Goal: Transaction & Acquisition: Purchase product/service

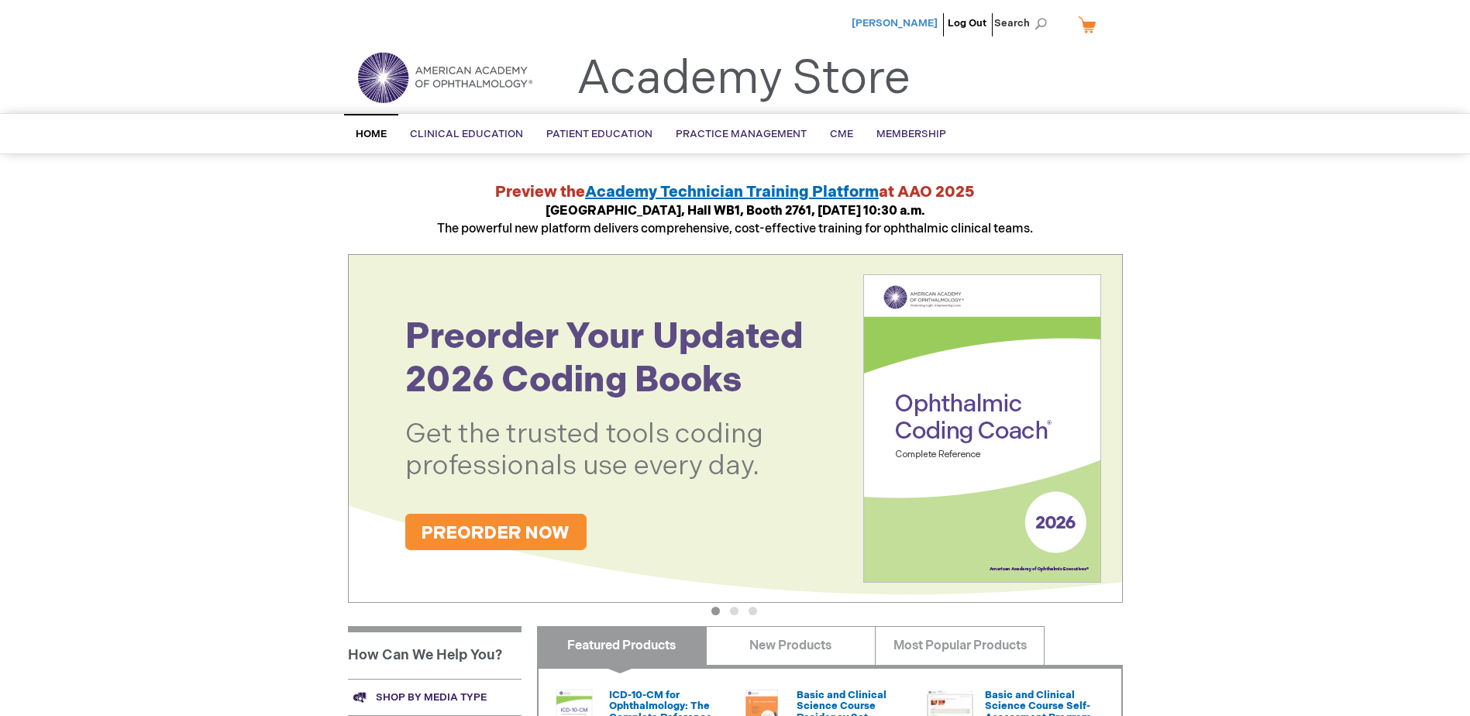
click at [911, 22] on span "[PERSON_NAME]" at bounding box center [894, 23] width 86 height 12
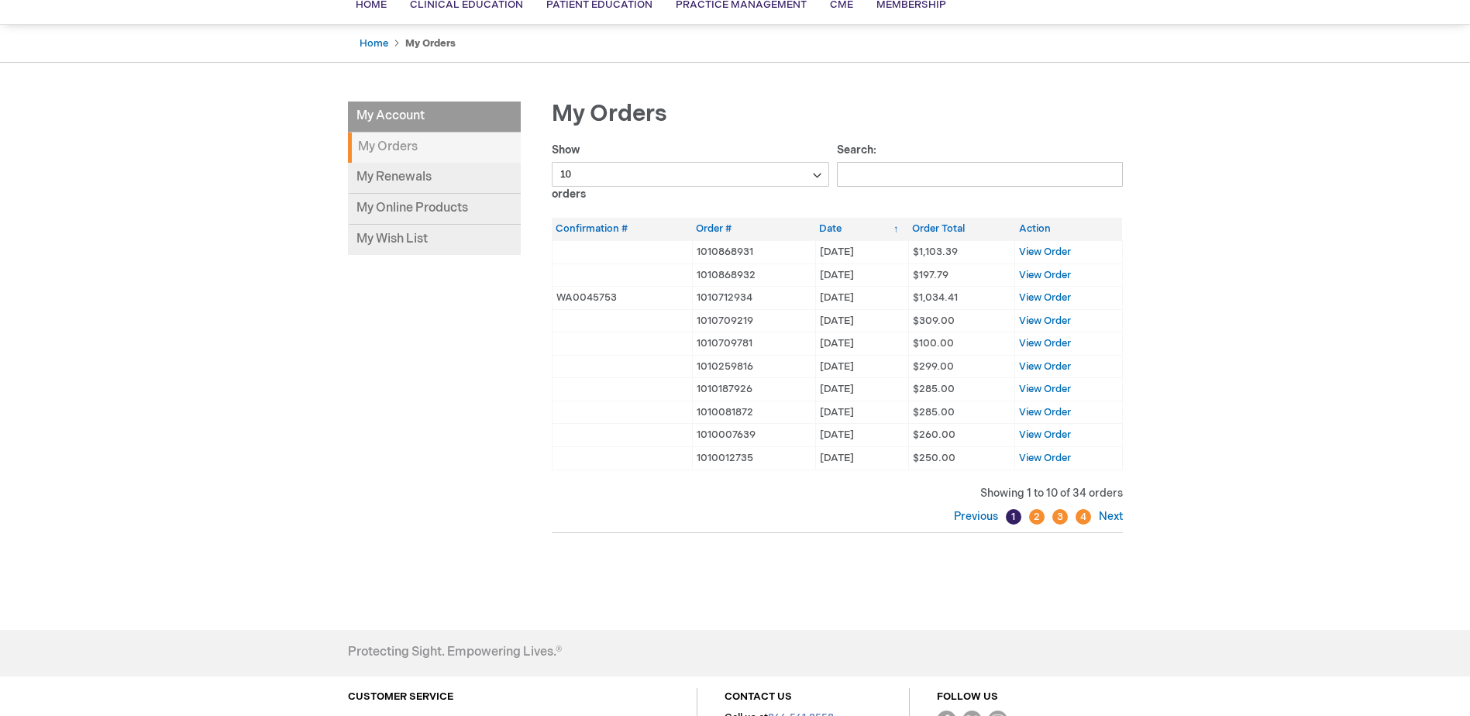
scroll to position [155, 0]
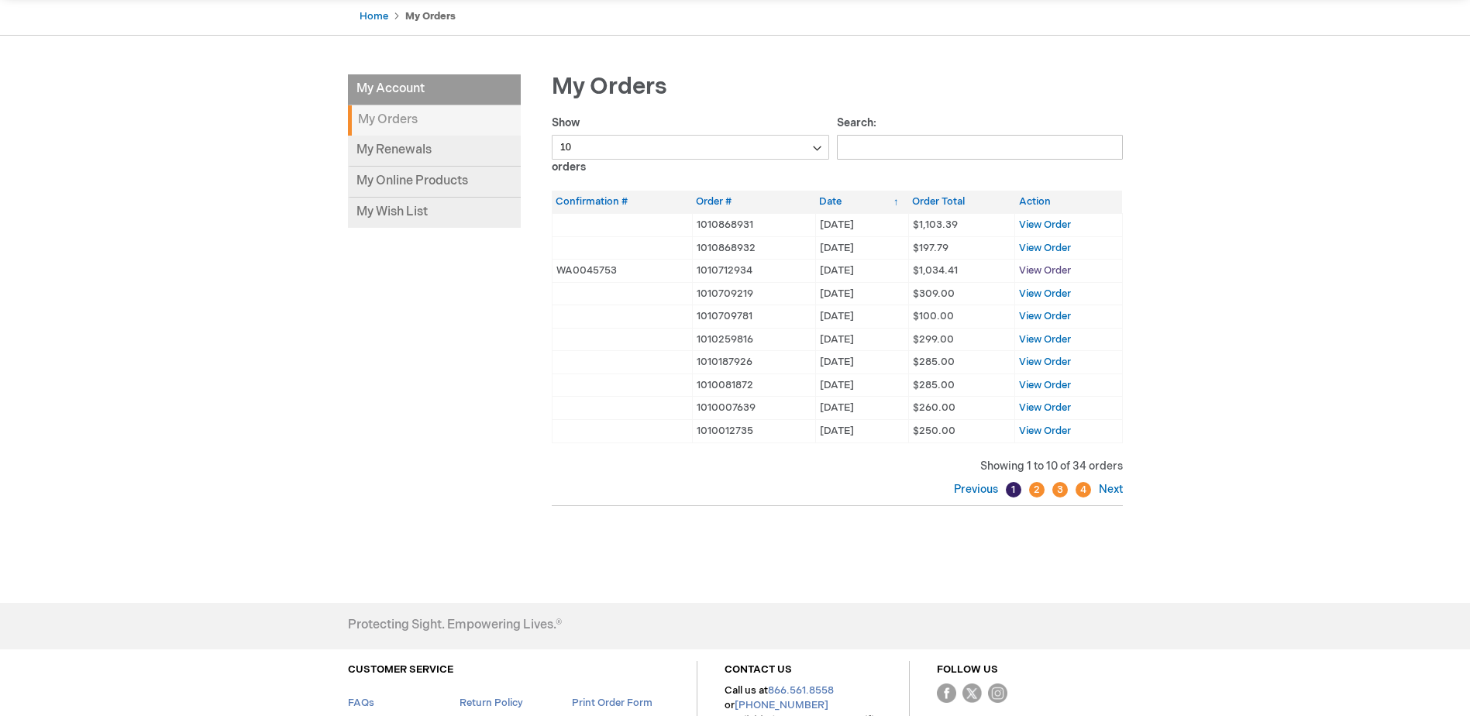
click at [1049, 269] on span "View Order" at bounding box center [1045, 270] width 52 height 12
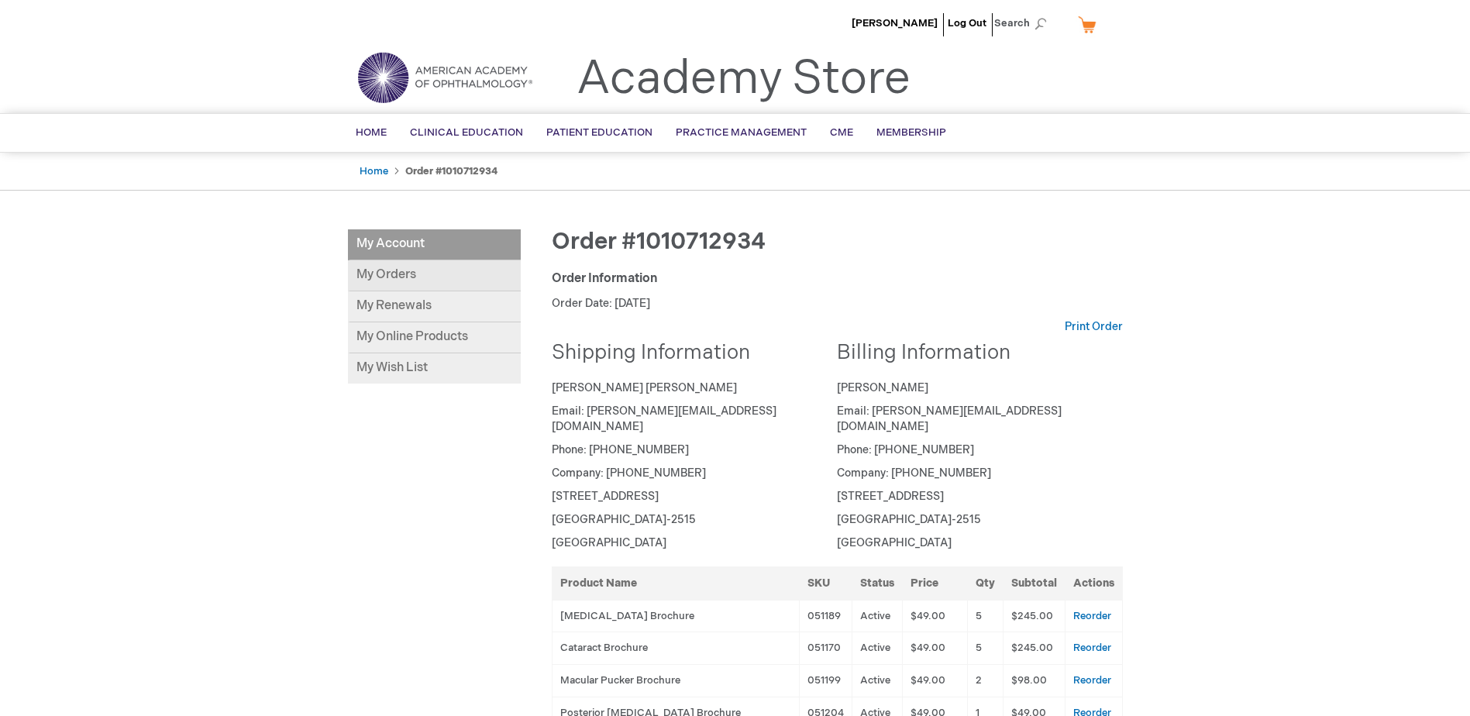
click at [392, 275] on link "My Orders" at bounding box center [434, 275] width 173 height 31
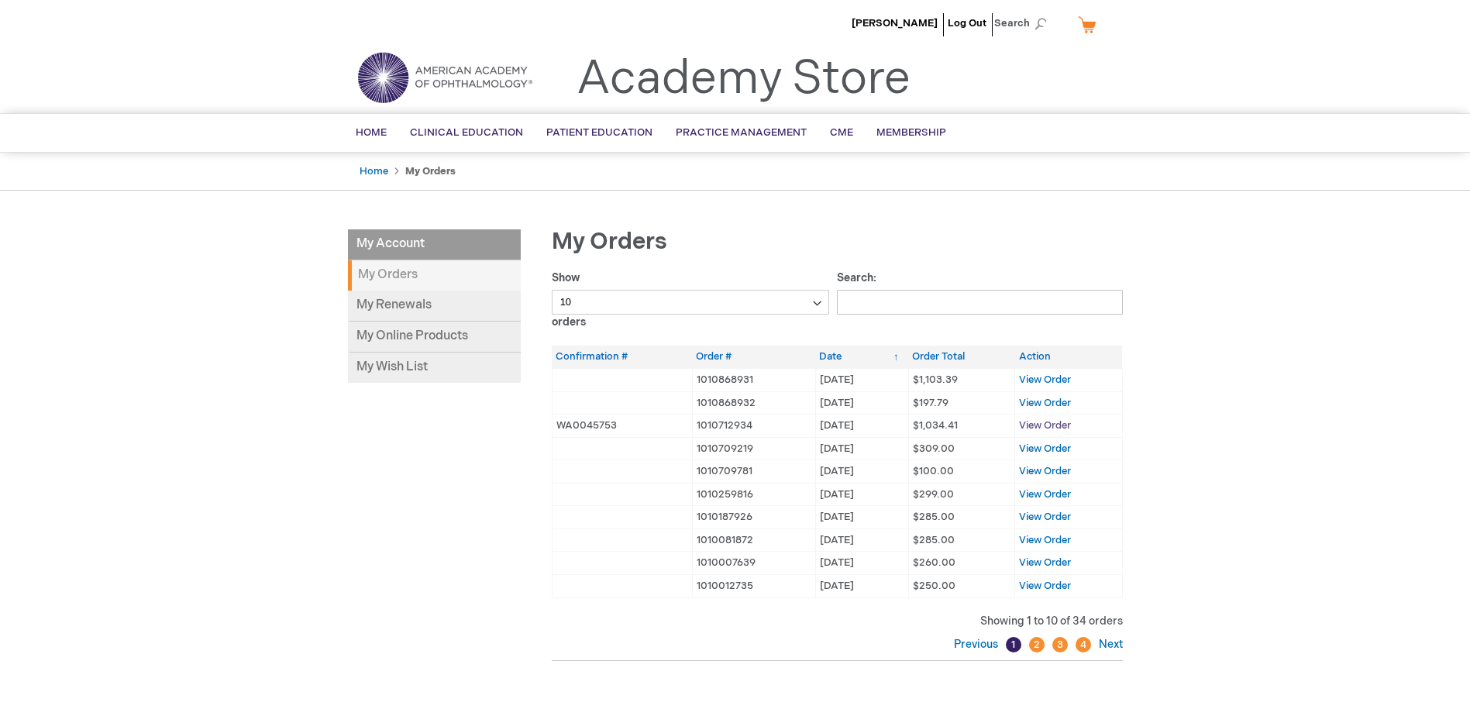
click at [1057, 425] on span "View Order" at bounding box center [1045, 425] width 52 height 12
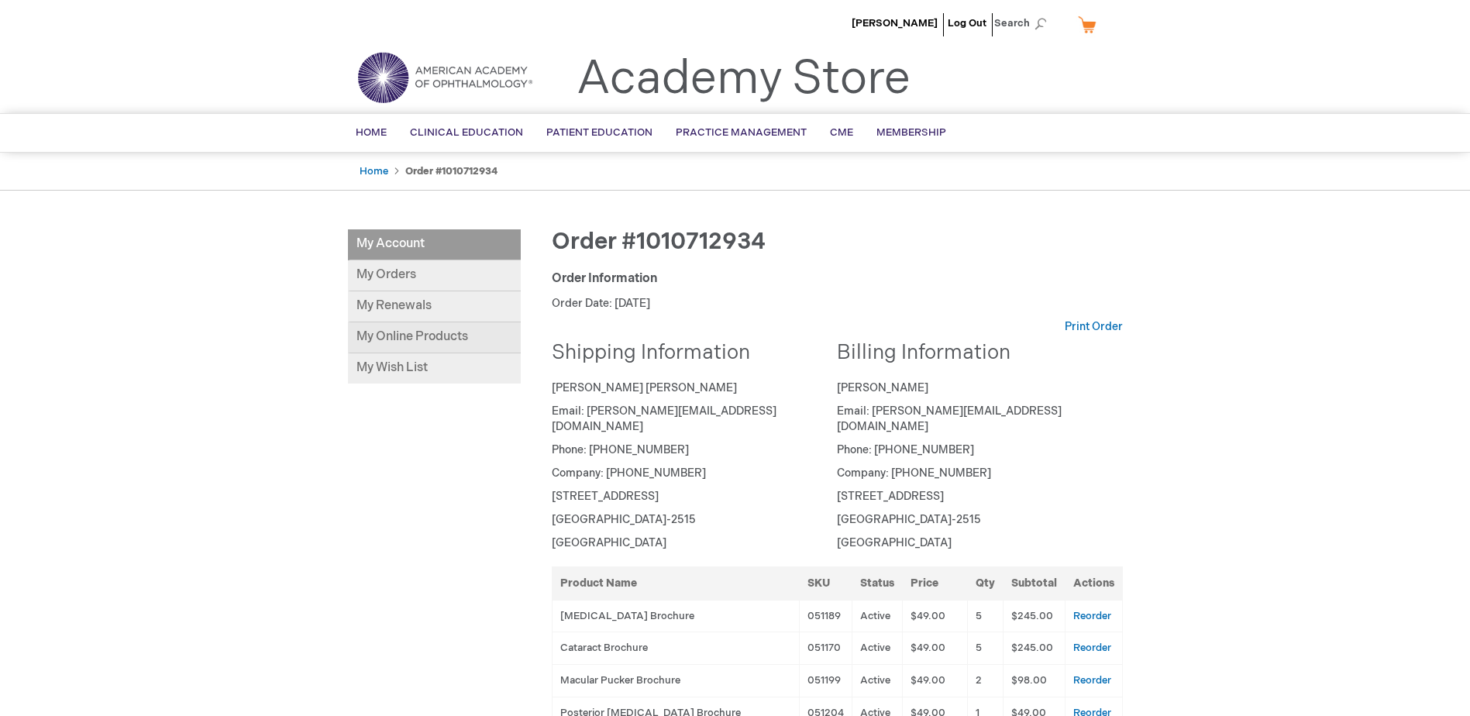
click at [453, 329] on link "My Online Products" at bounding box center [434, 337] width 173 height 31
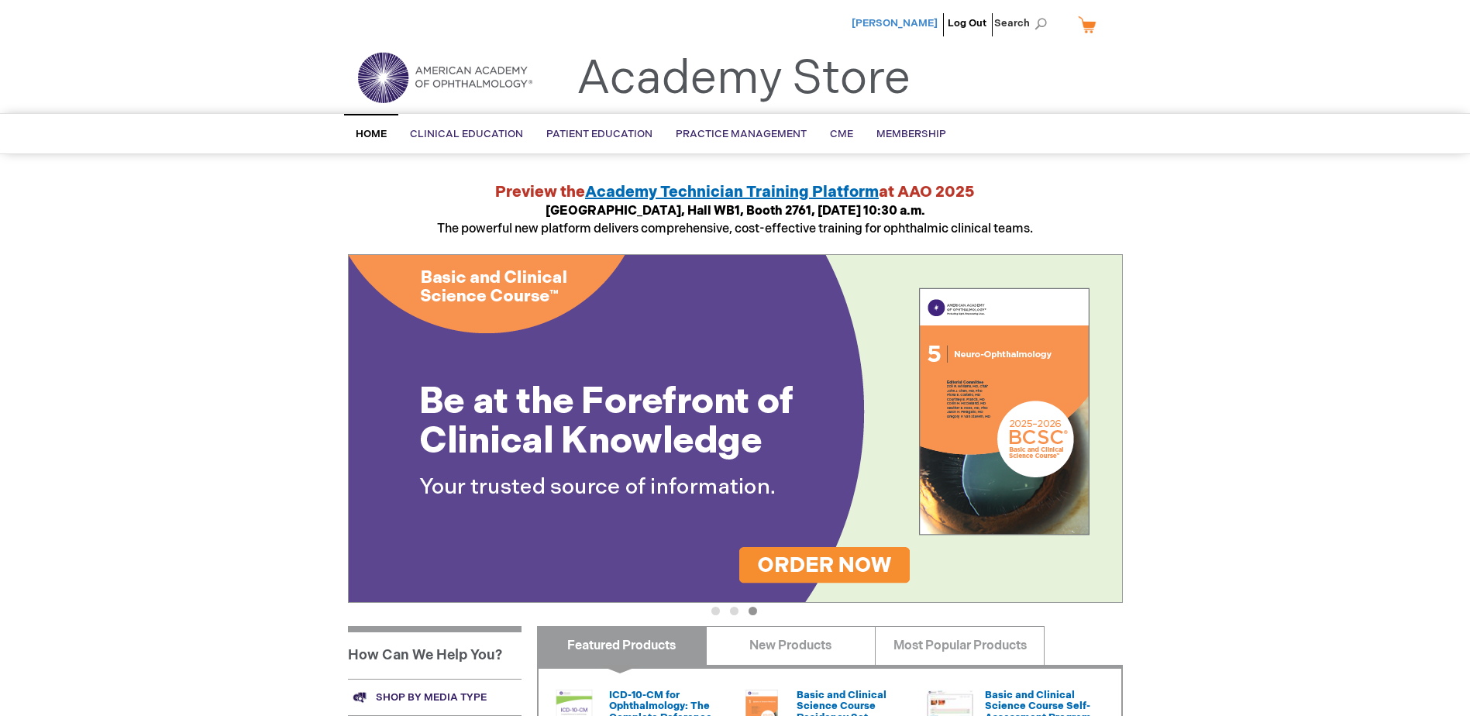
click at [920, 23] on span "[PERSON_NAME]" at bounding box center [894, 23] width 86 height 12
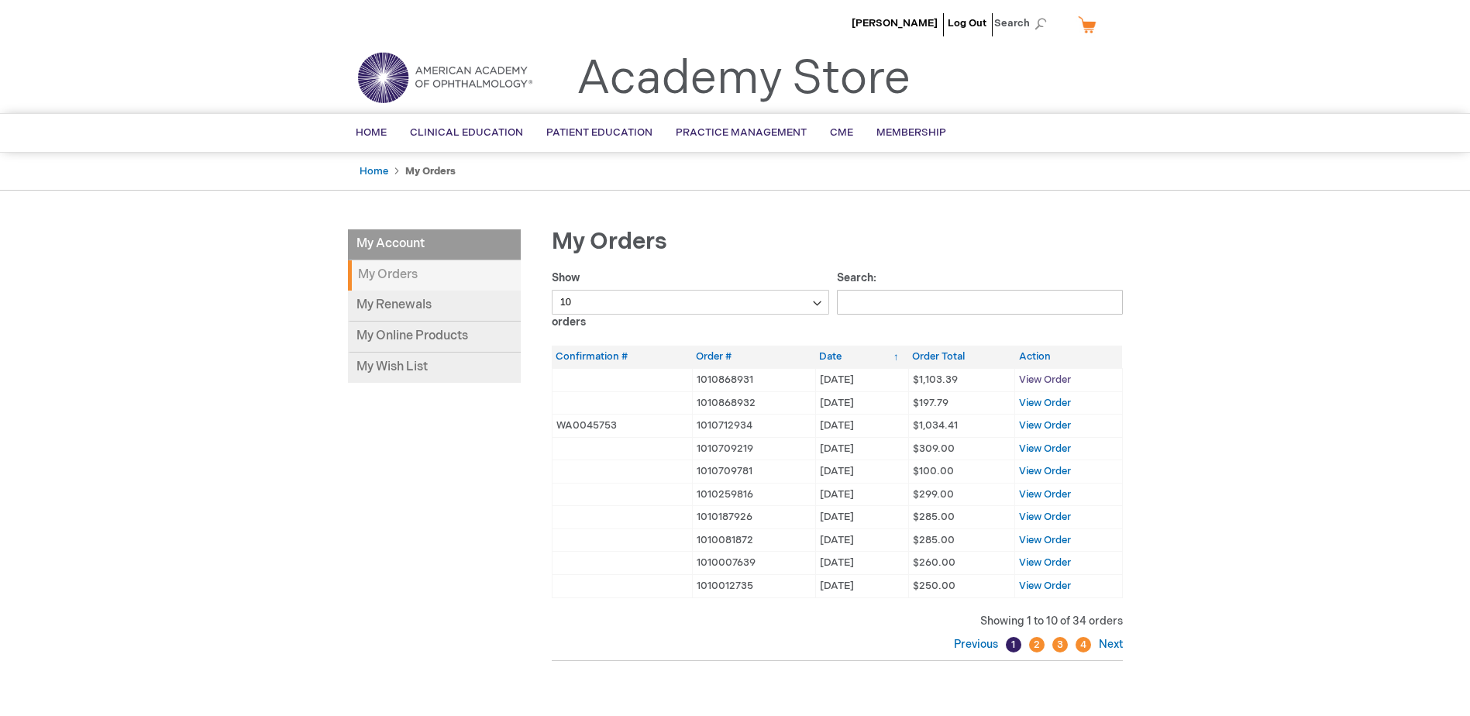
click at [1033, 380] on span "View Order" at bounding box center [1045, 379] width 52 height 12
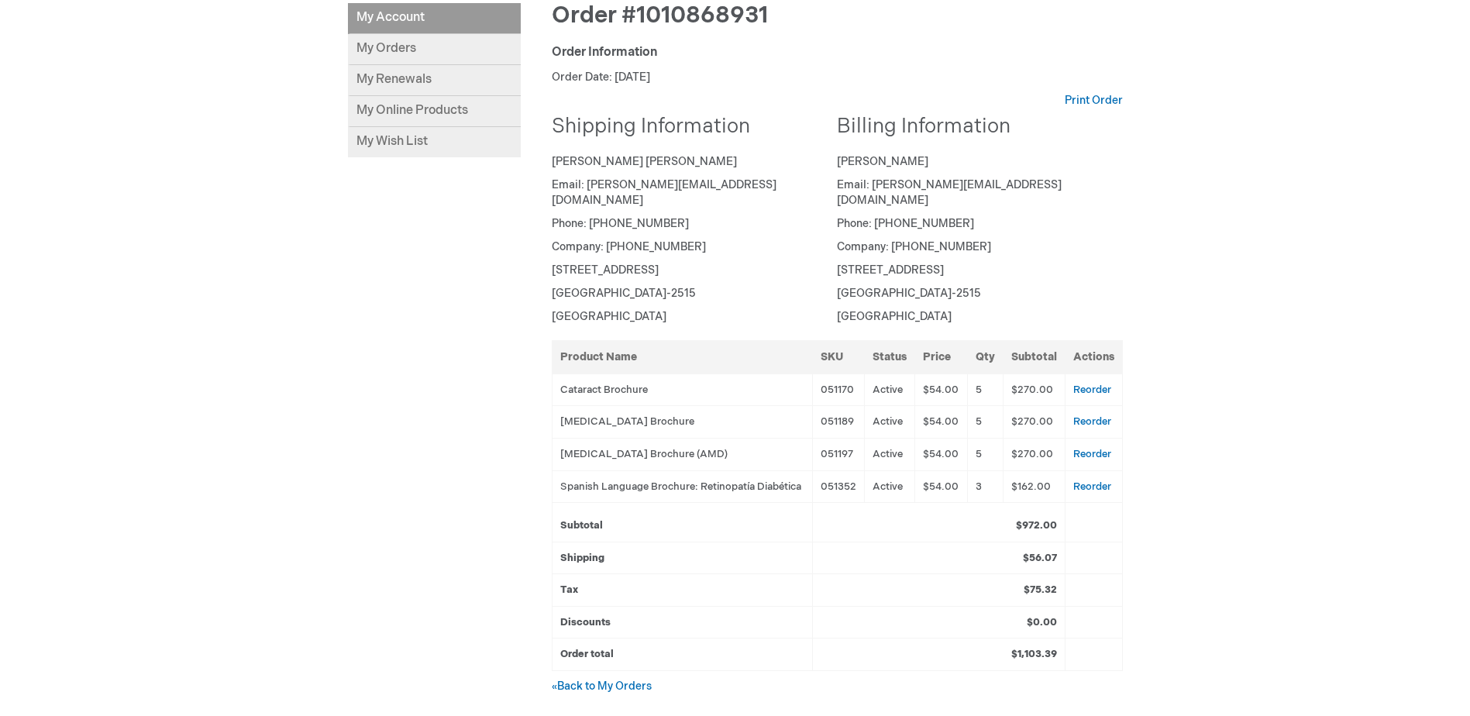
scroll to position [232, 0]
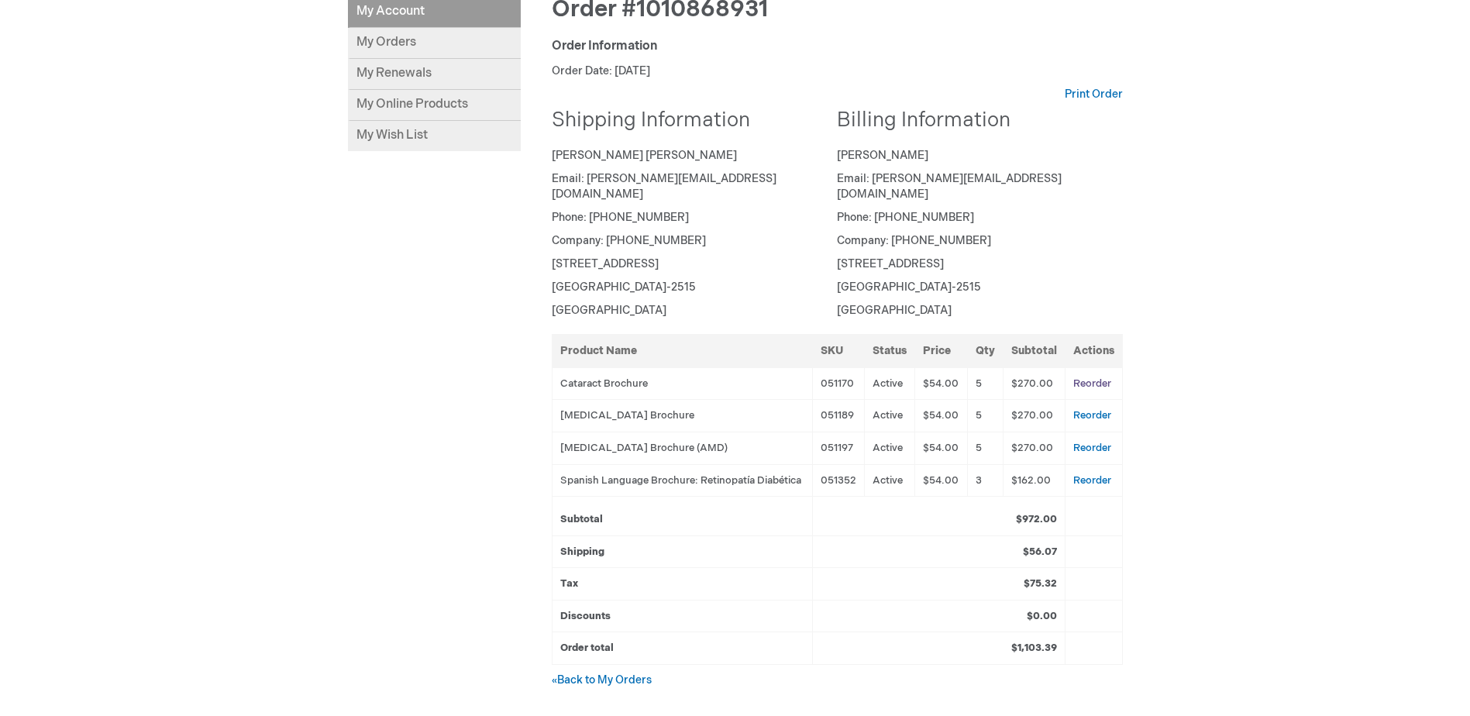
click at [1079, 377] on link "Reorder" at bounding box center [1092, 383] width 38 height 12
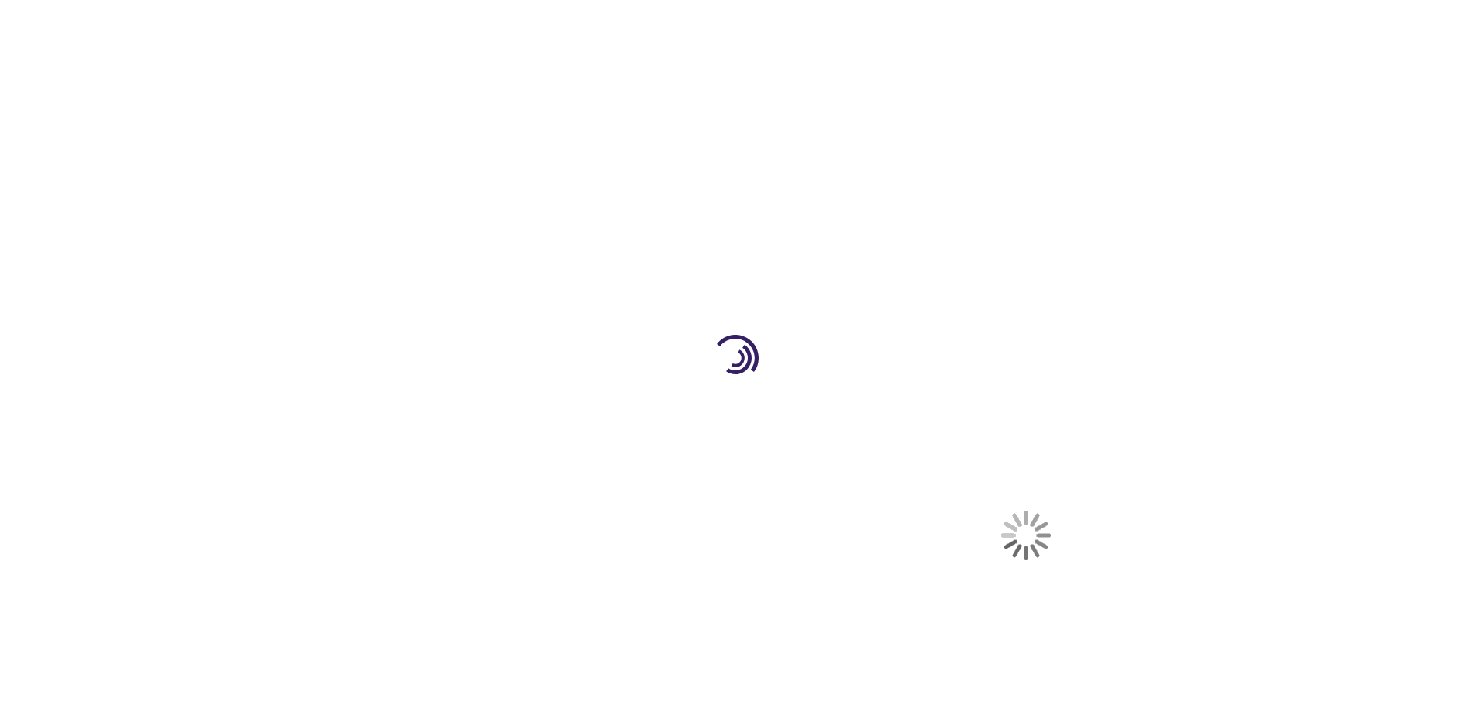
select select "US"
select select "12"
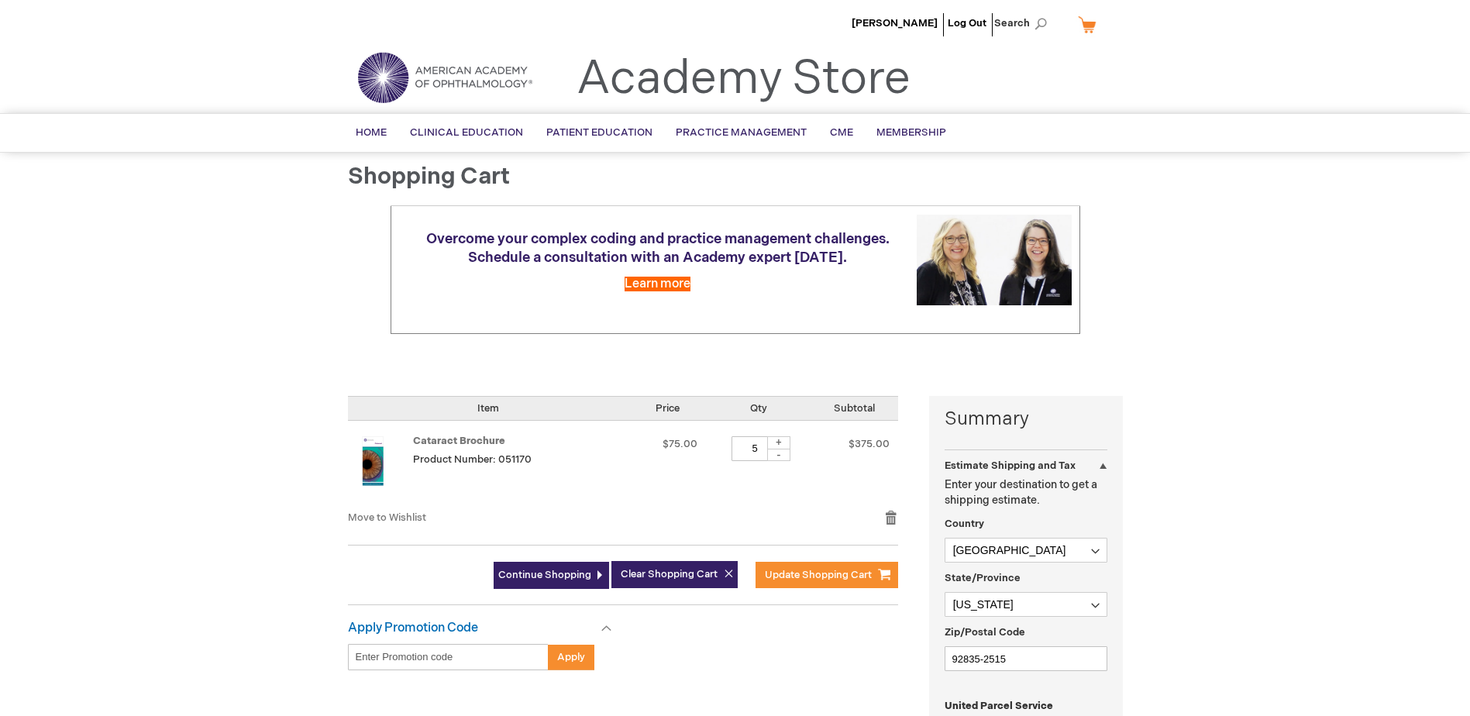
scroll to position [77, 0]
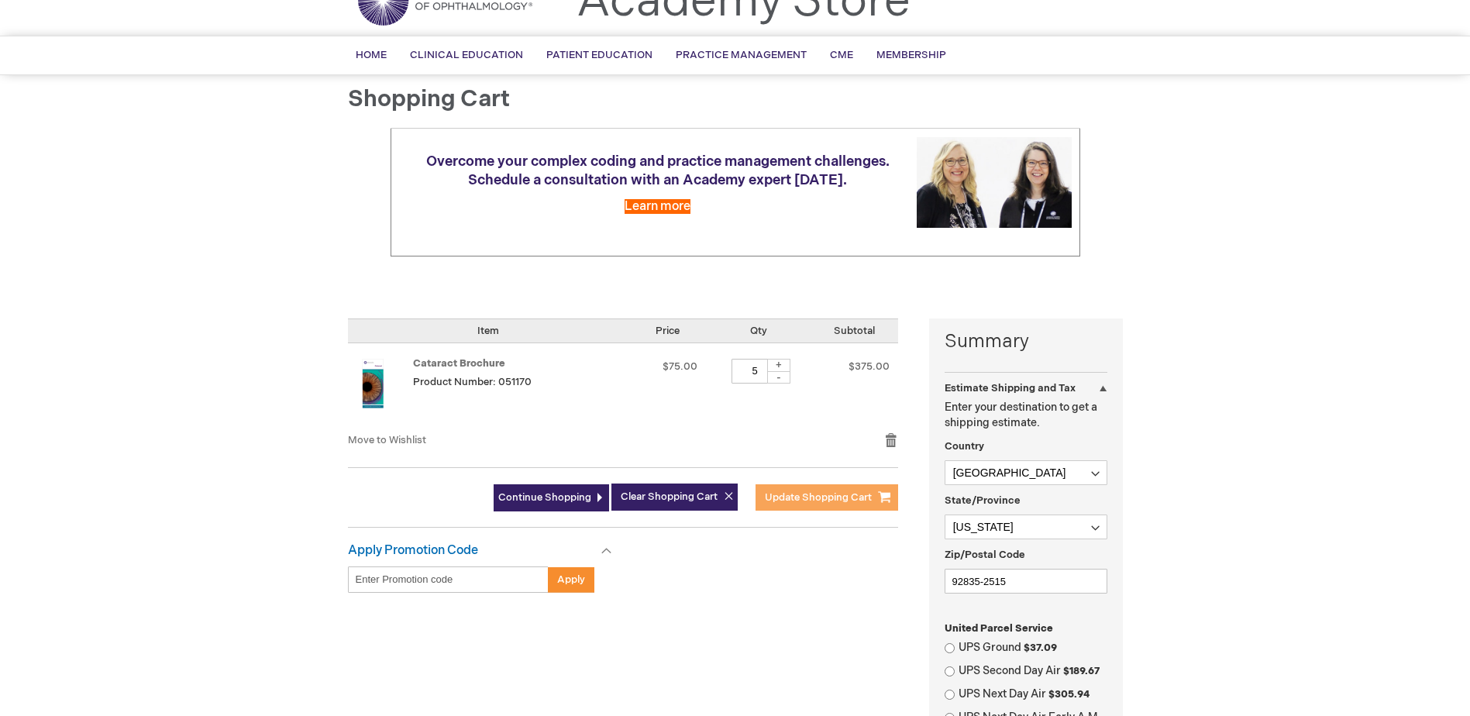
click at [834, 504] on button "Update Shopping Cart" at bounding box center [826, 497] width 143 height 26
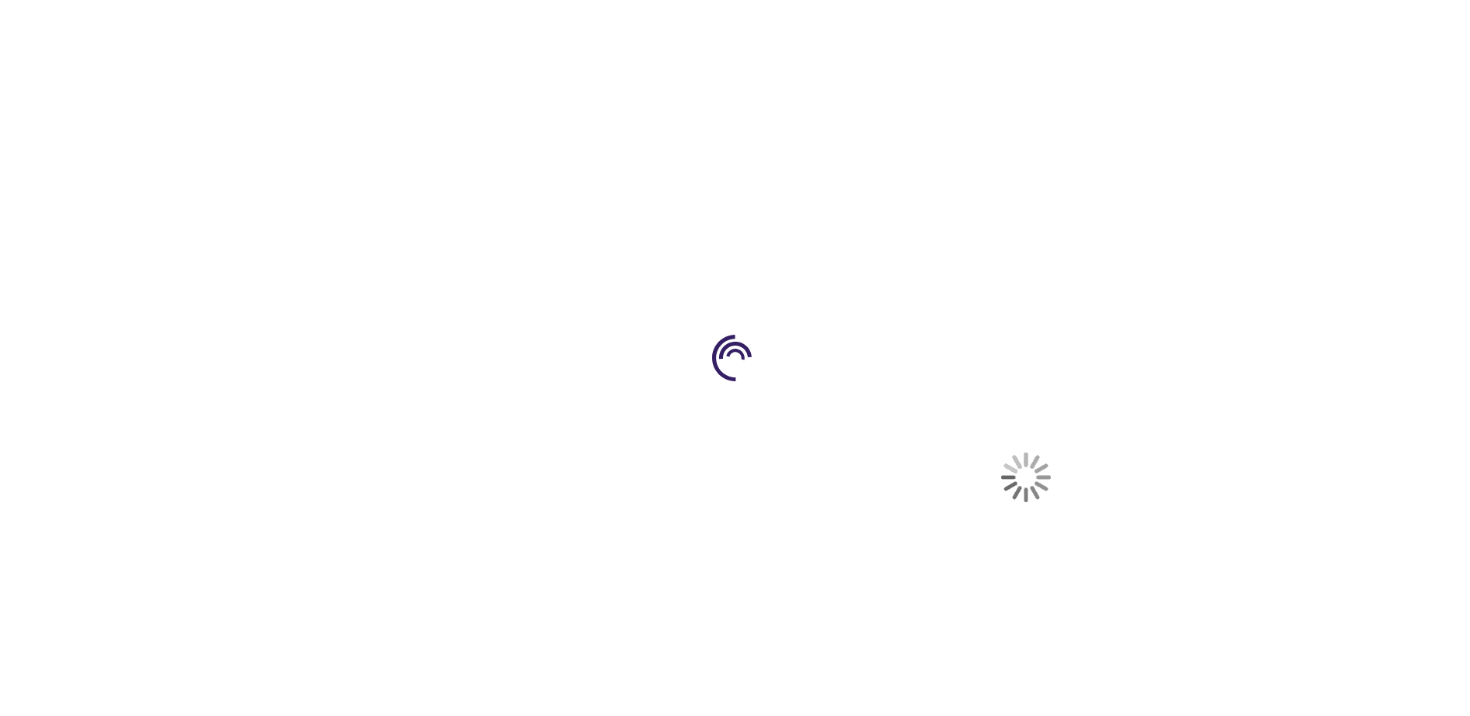
select select "US"
select select "12"
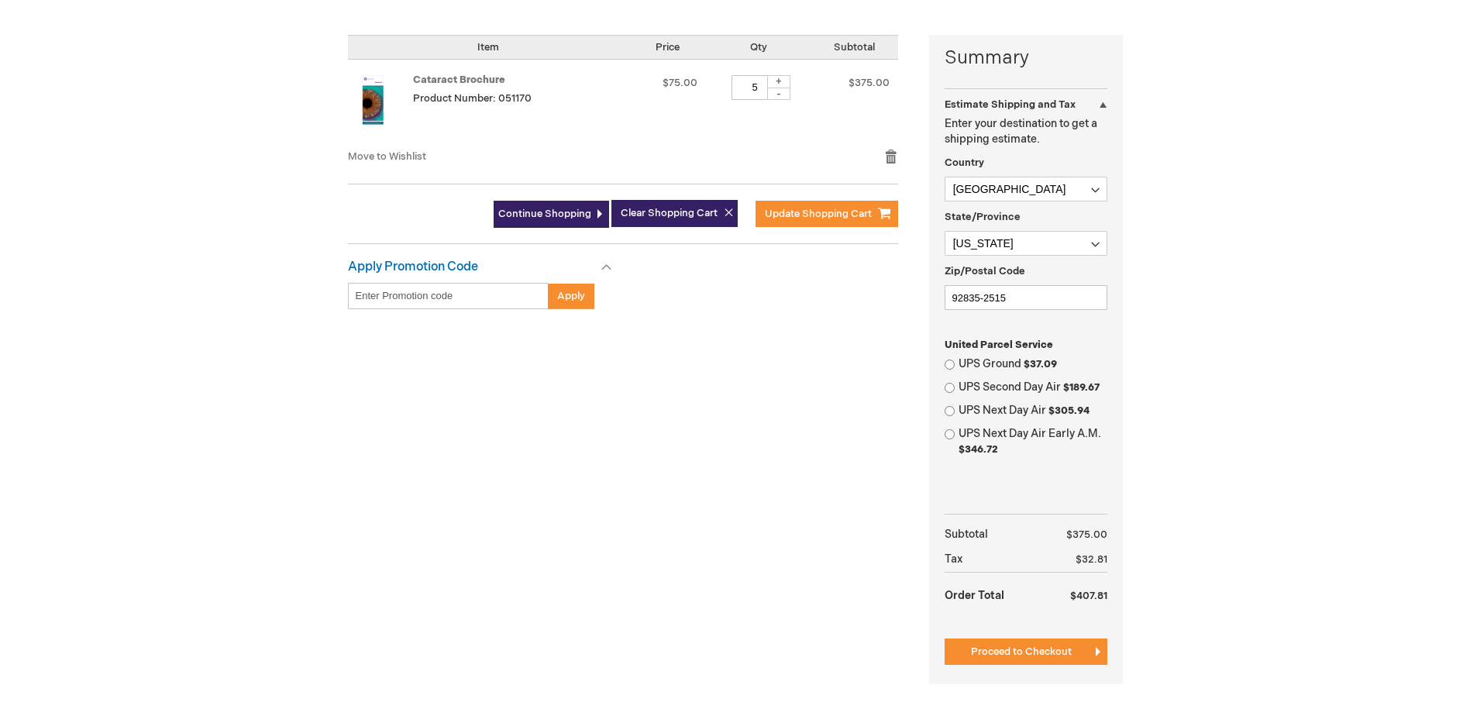
scroll to position [155, 0]
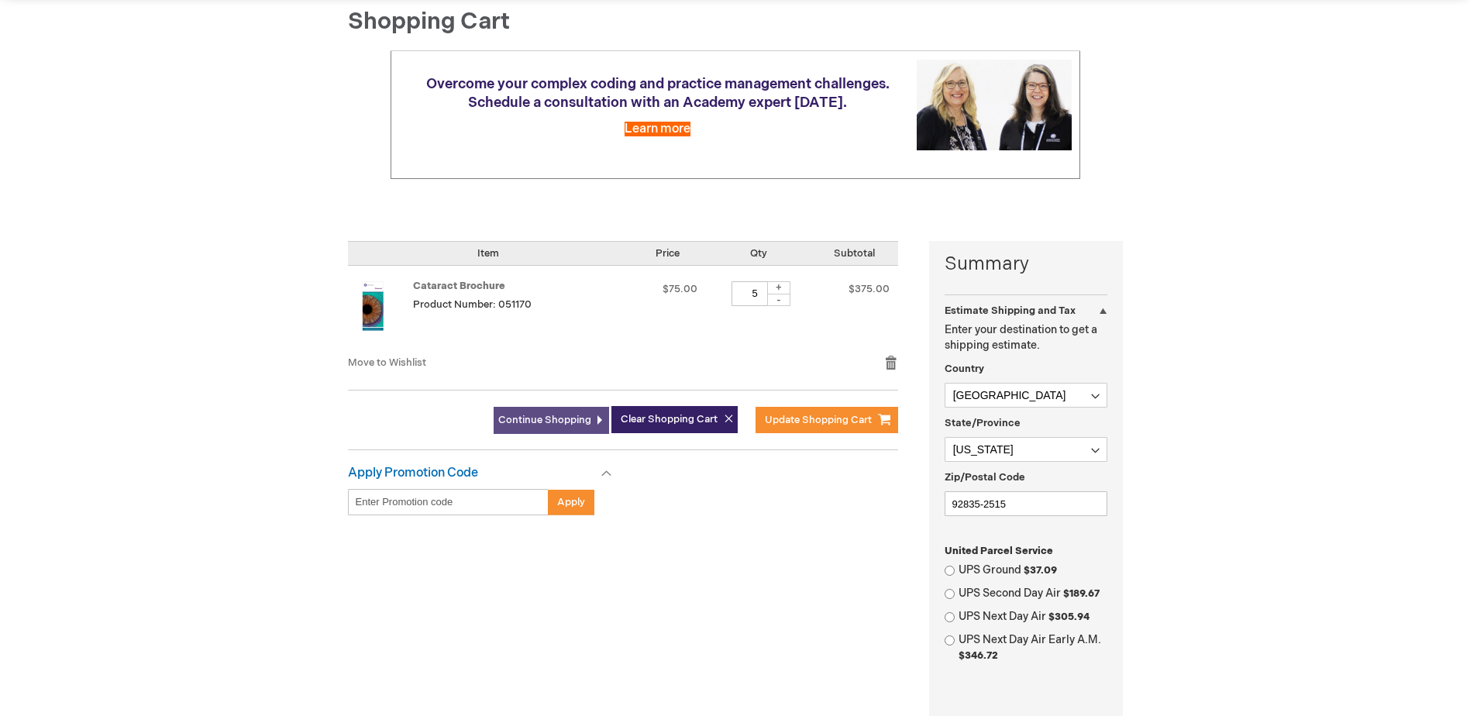
click at [562, 422] on span "Continue Shopping" at bounding box center [544, 420] width 93 height 12
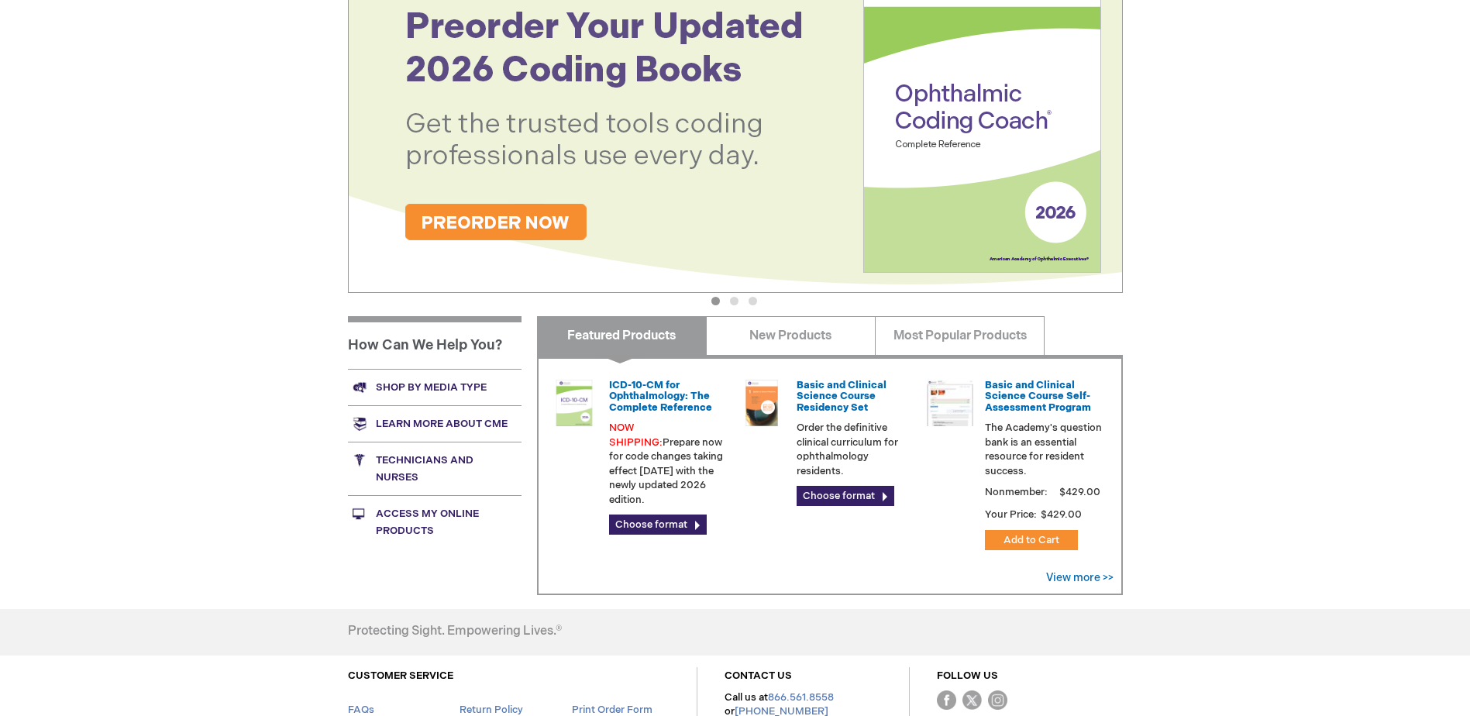
scroll to position [449, 0]
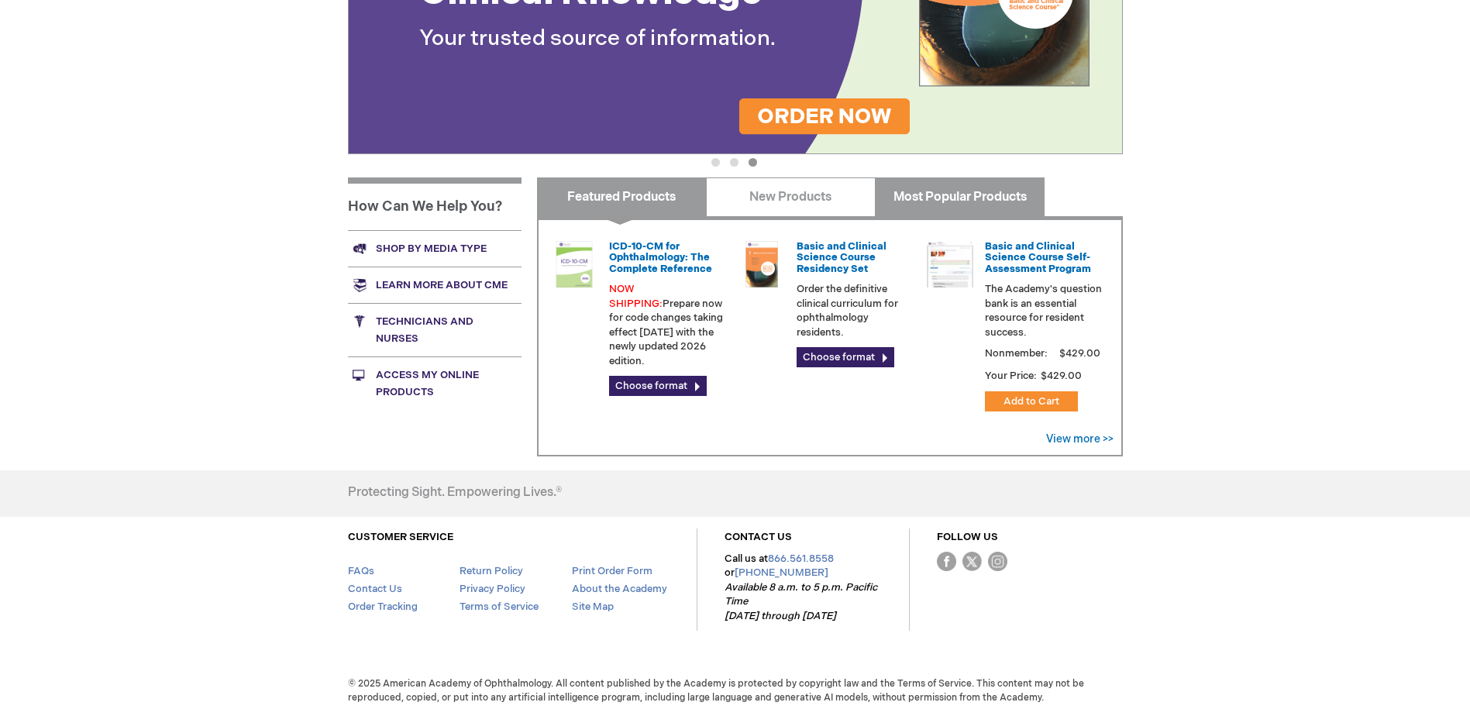
click at [983, 190] on link "Most Popular Products" at bounding box center [960, 196] width 170 height 39
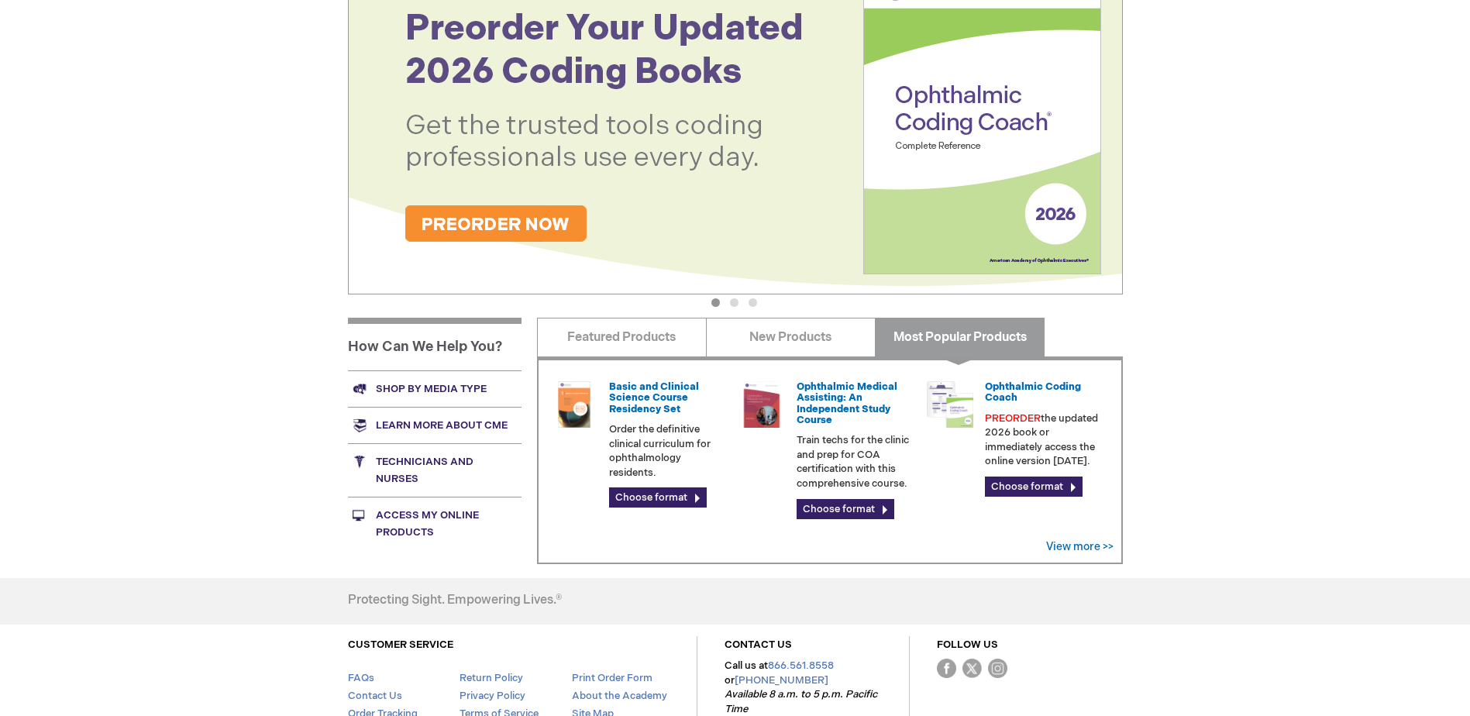
scroll to position [310, 0]
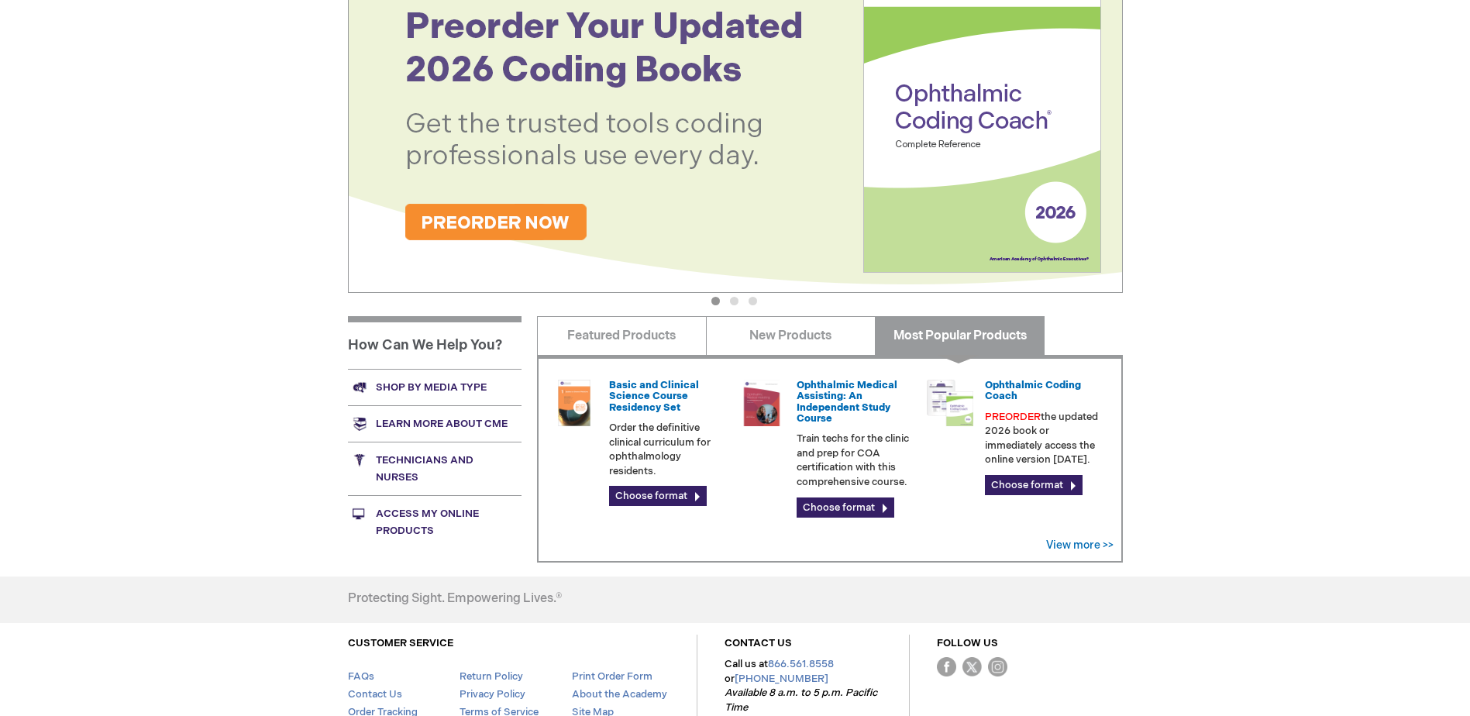
click at [444, 381] on link "Shop by media type" at bounding box center [435, 387] width 174 height 36
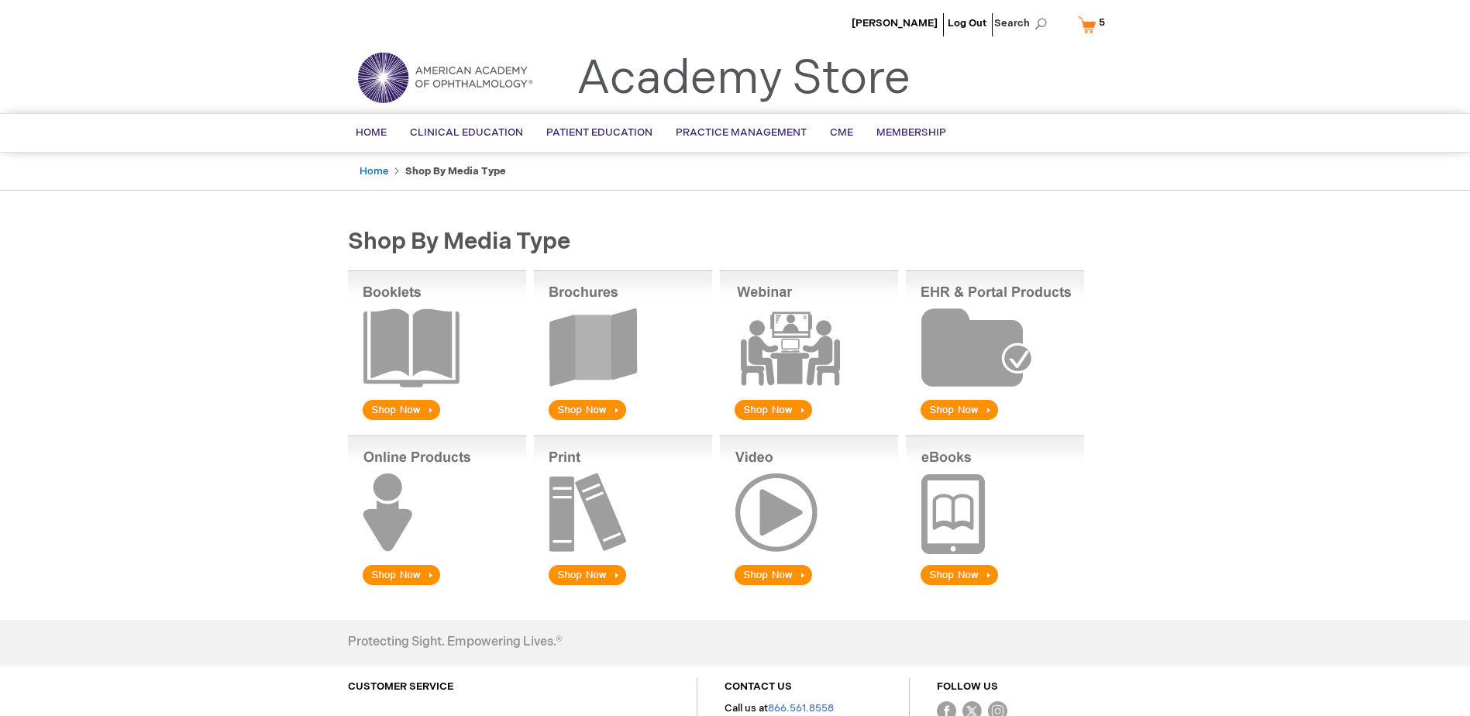
click at [607, 408] on img at bounding box center [623, 346] width 178 height 153
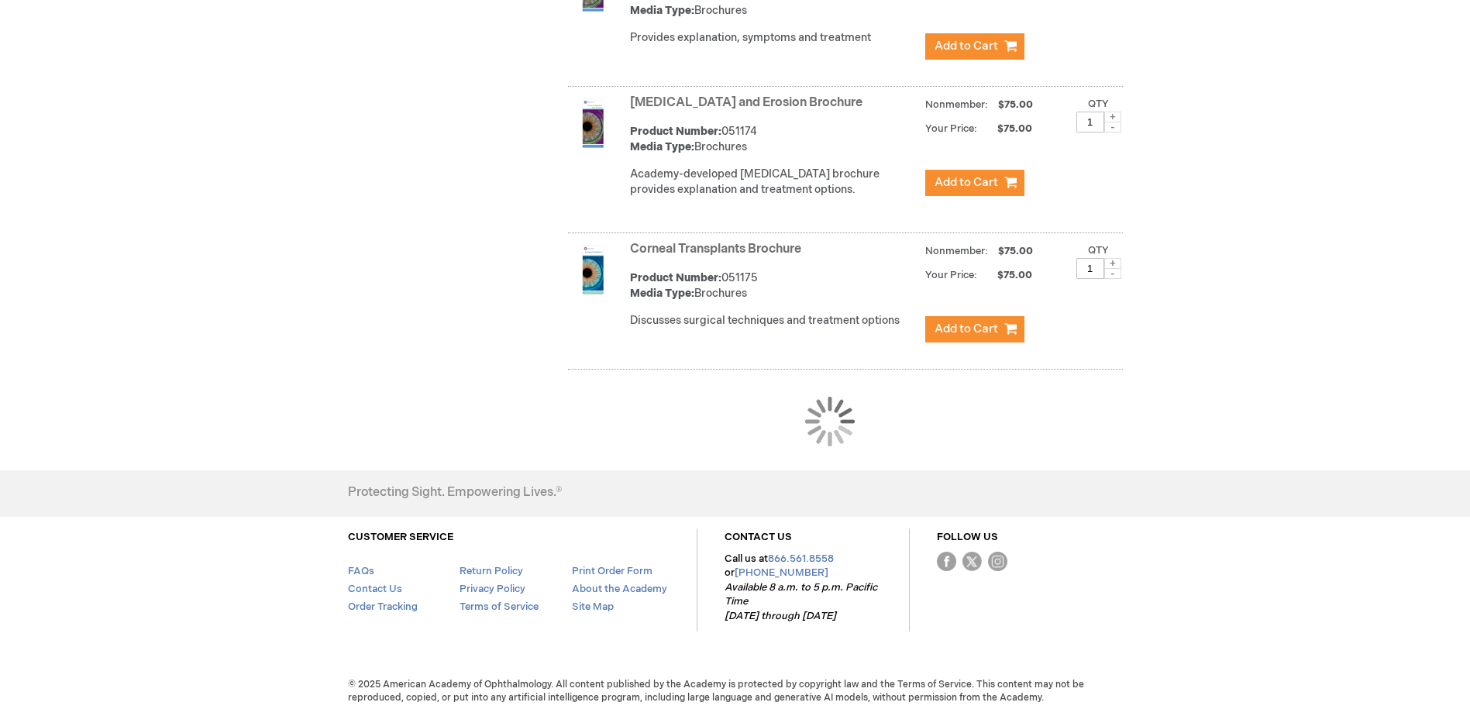
scroll to position [1428, 0]
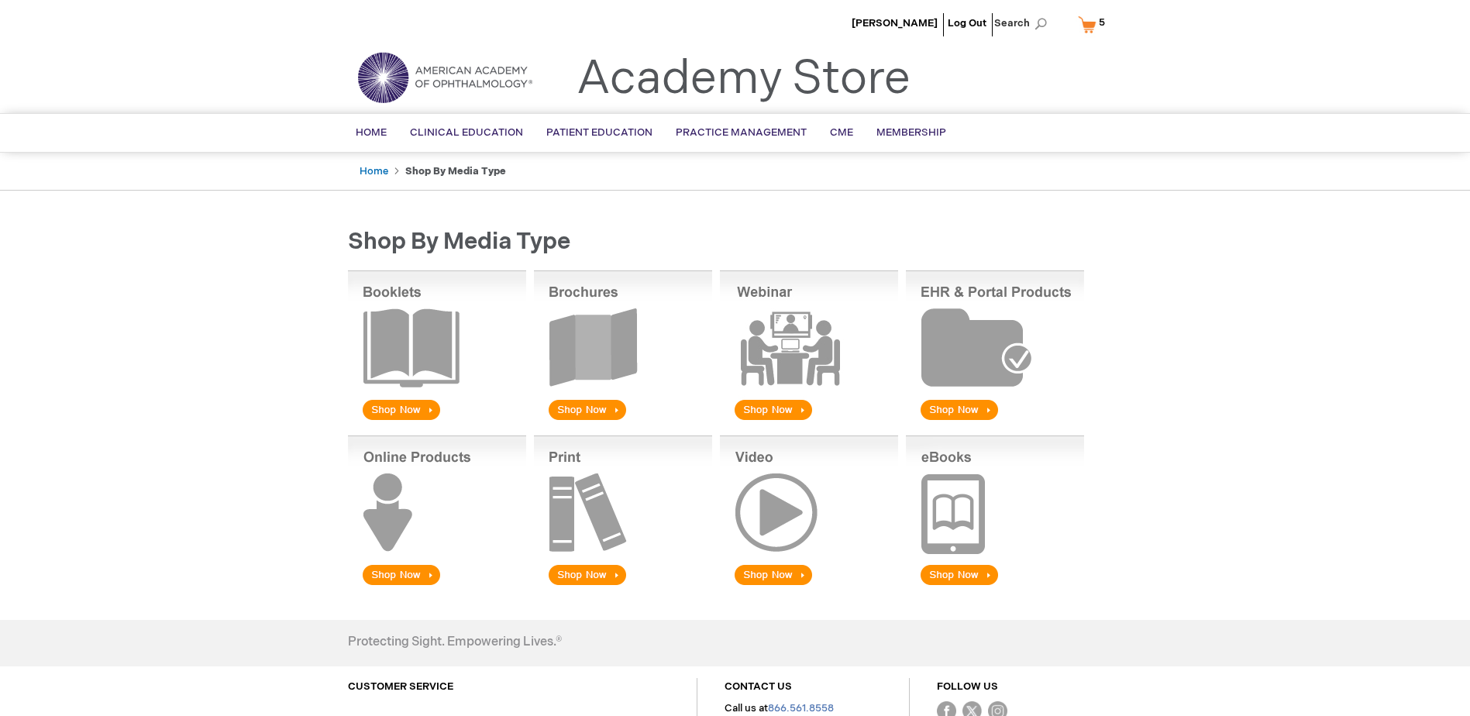
click at [596, 396] on img at bounding box center [623, 346] width 178 height 153
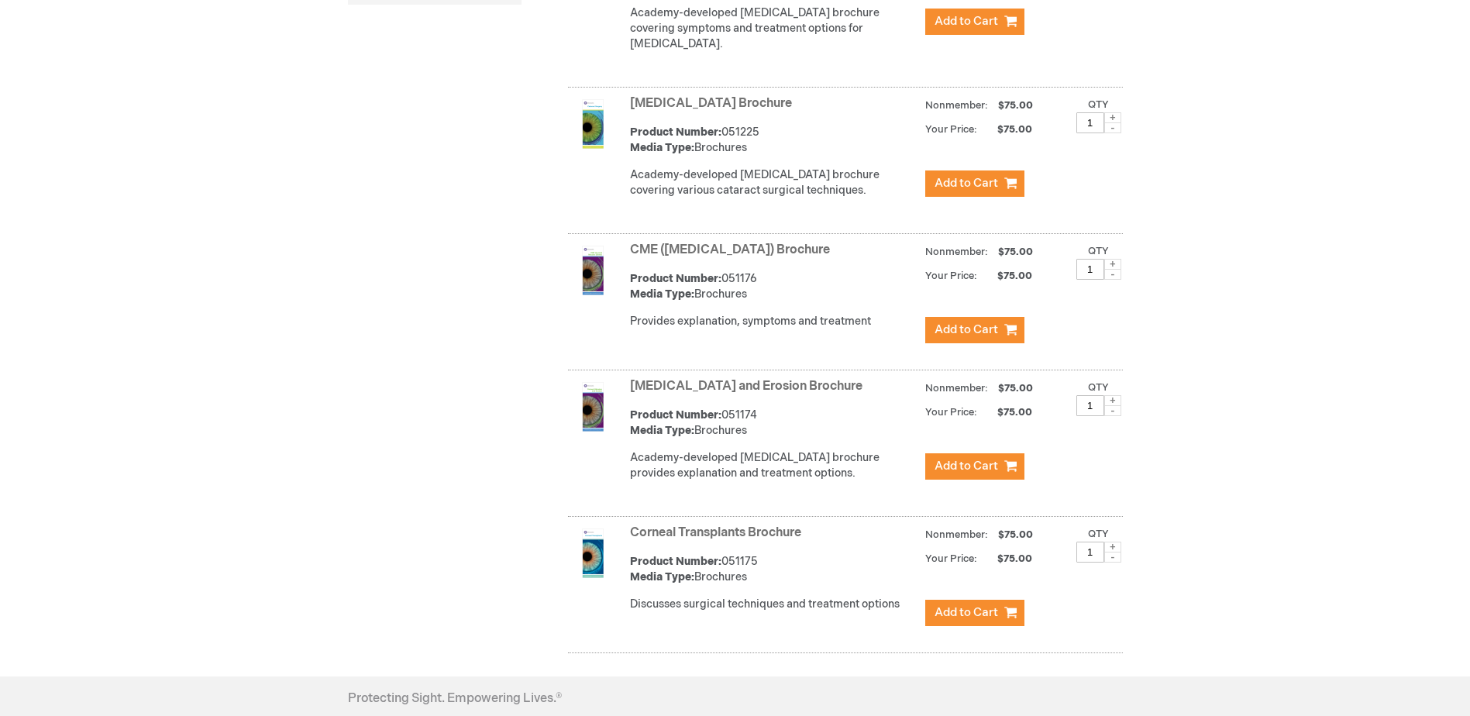
scroll to position [1230, 0]
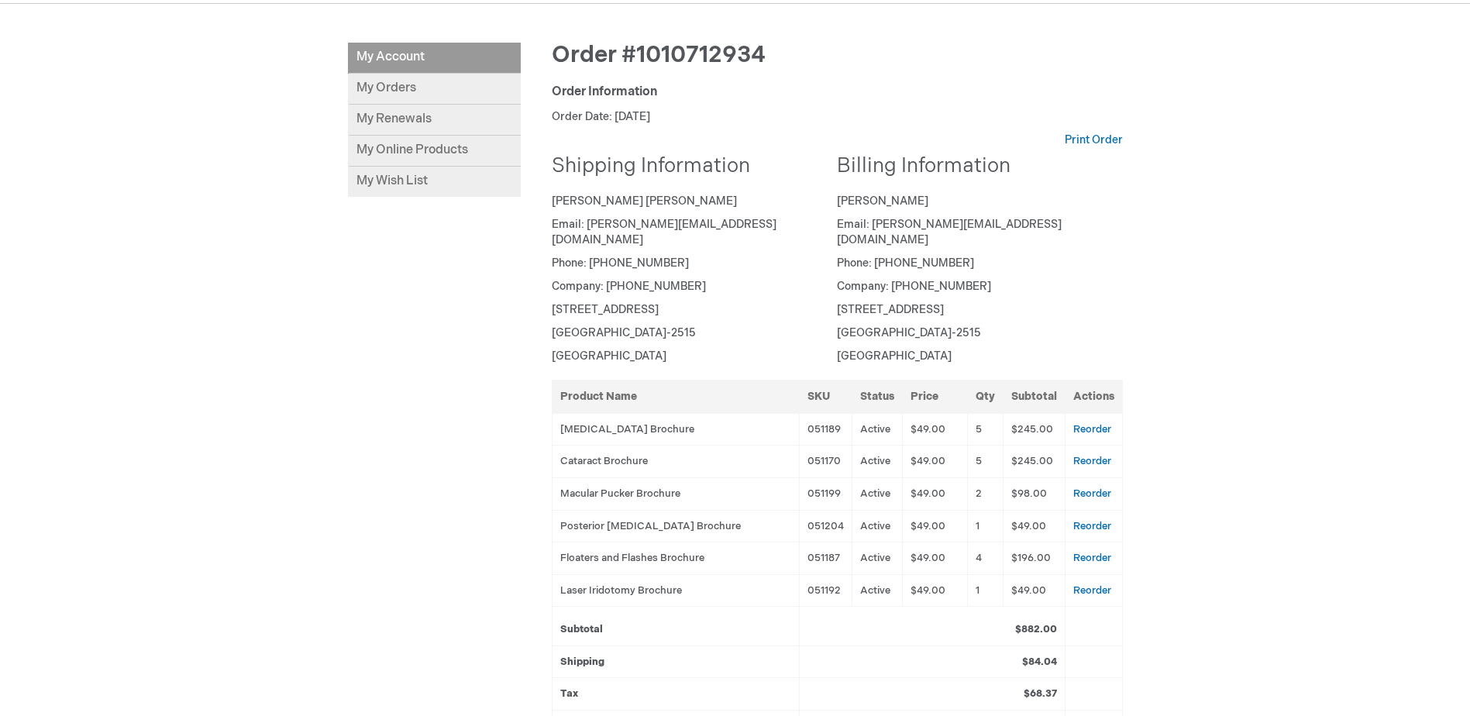
scroll to position [232, 0]
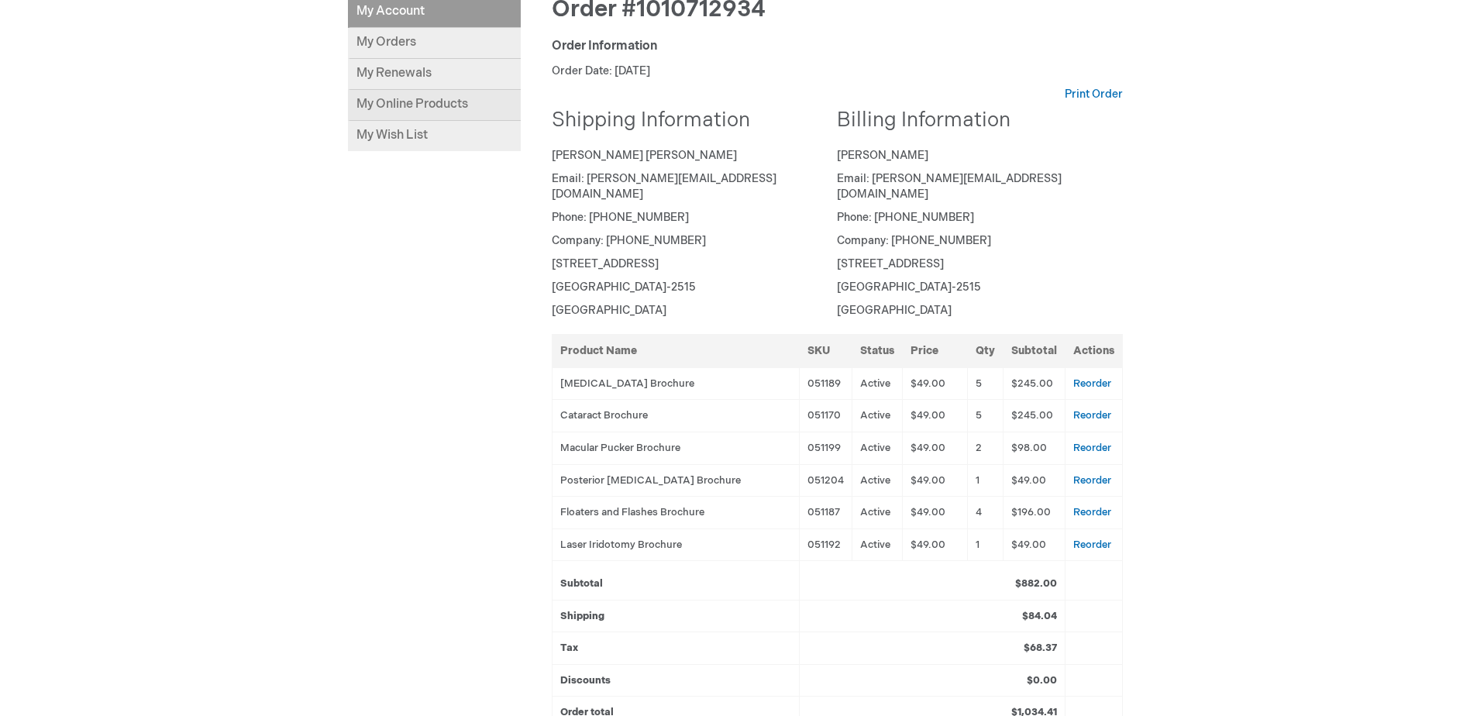
click at [421, 105] on link "My Online Products" at bounding box center [434, 105] width 173 height 31
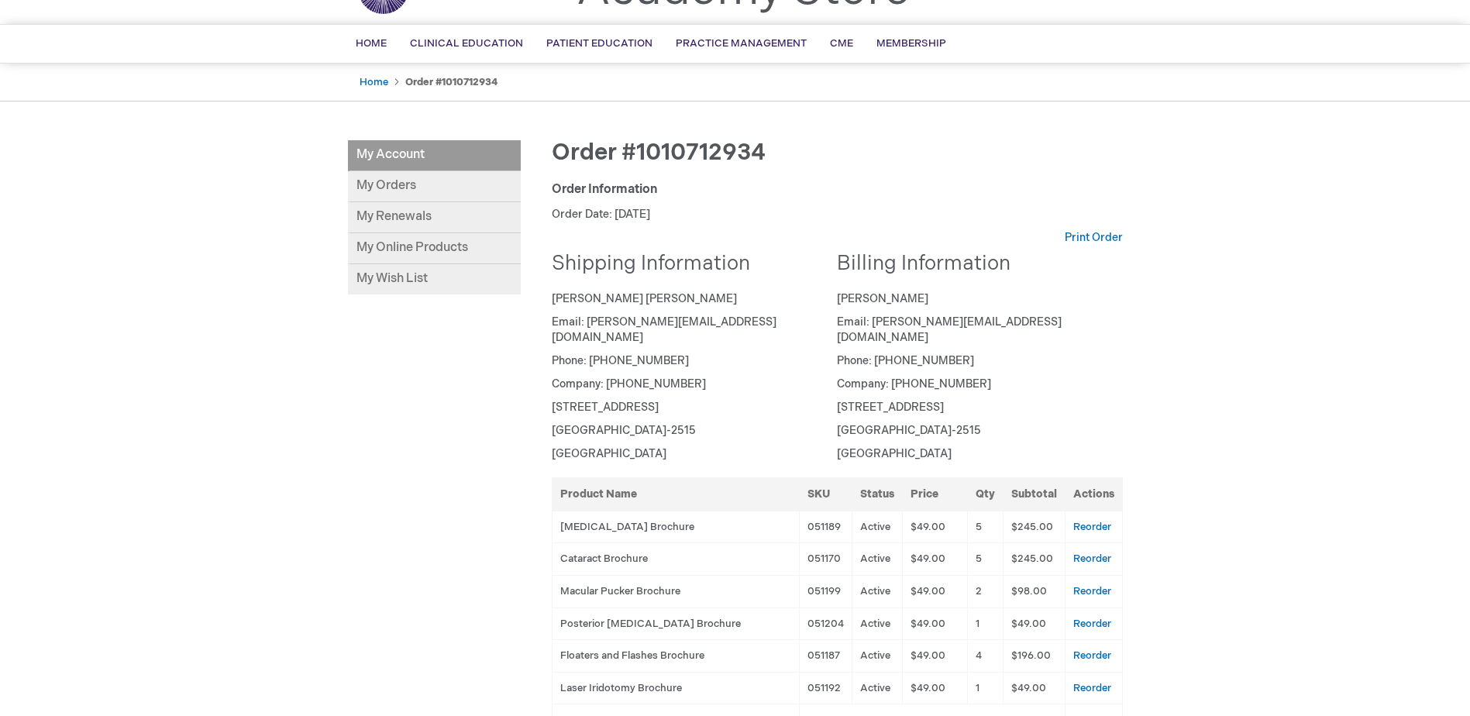
scroll to position [0, 0]
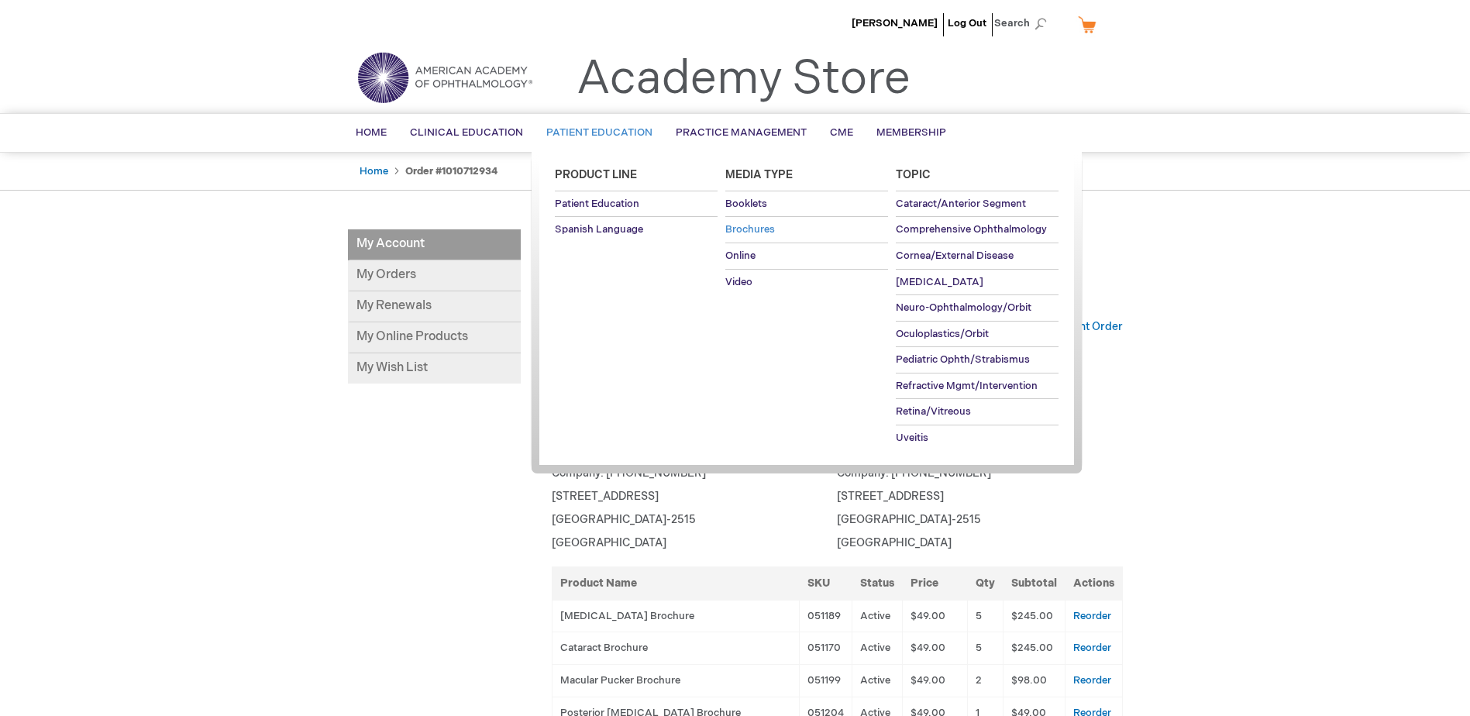
click at [750, 219] on link "Brochures" at bounding box center [806, 230] width 163 height 26
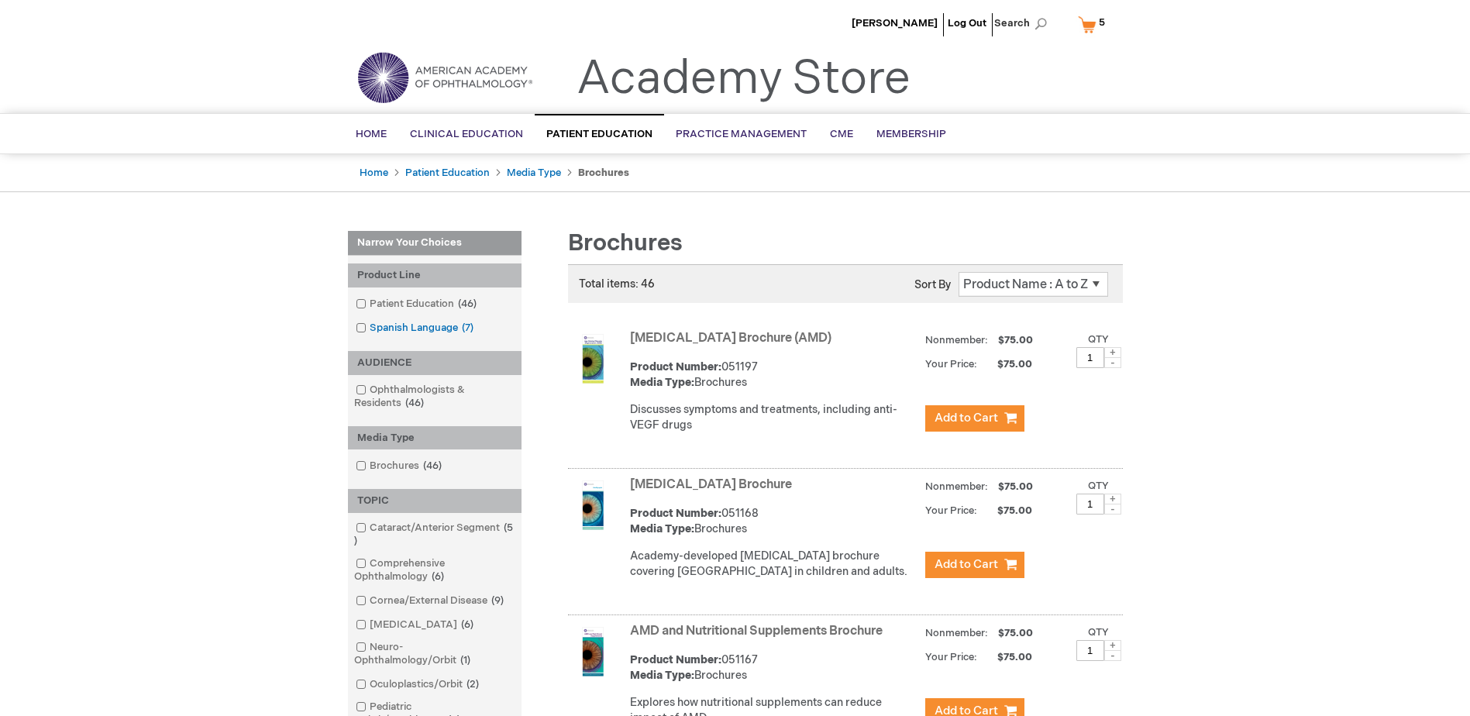
click at [370, 327] on span at bounding box center [370, 327] width 0 height 12
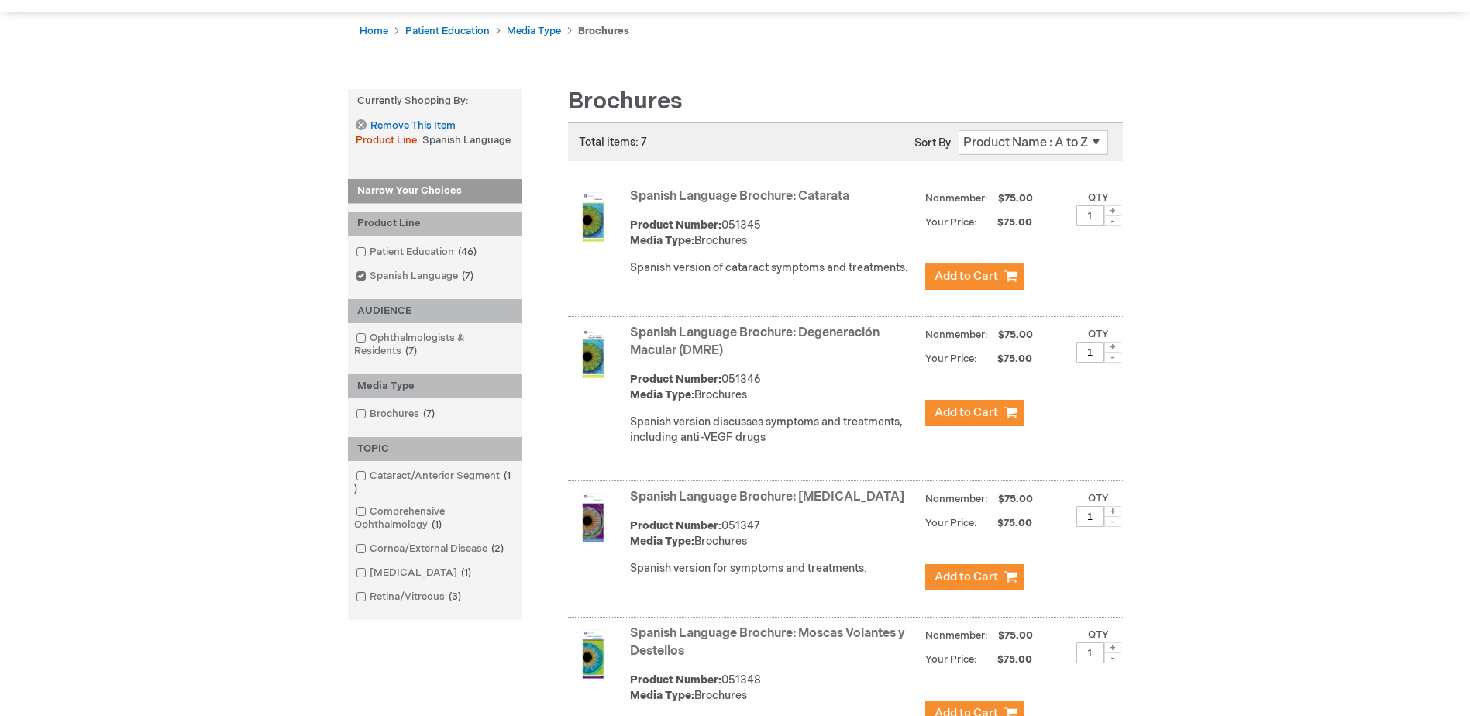
scroll to position [155, 0]
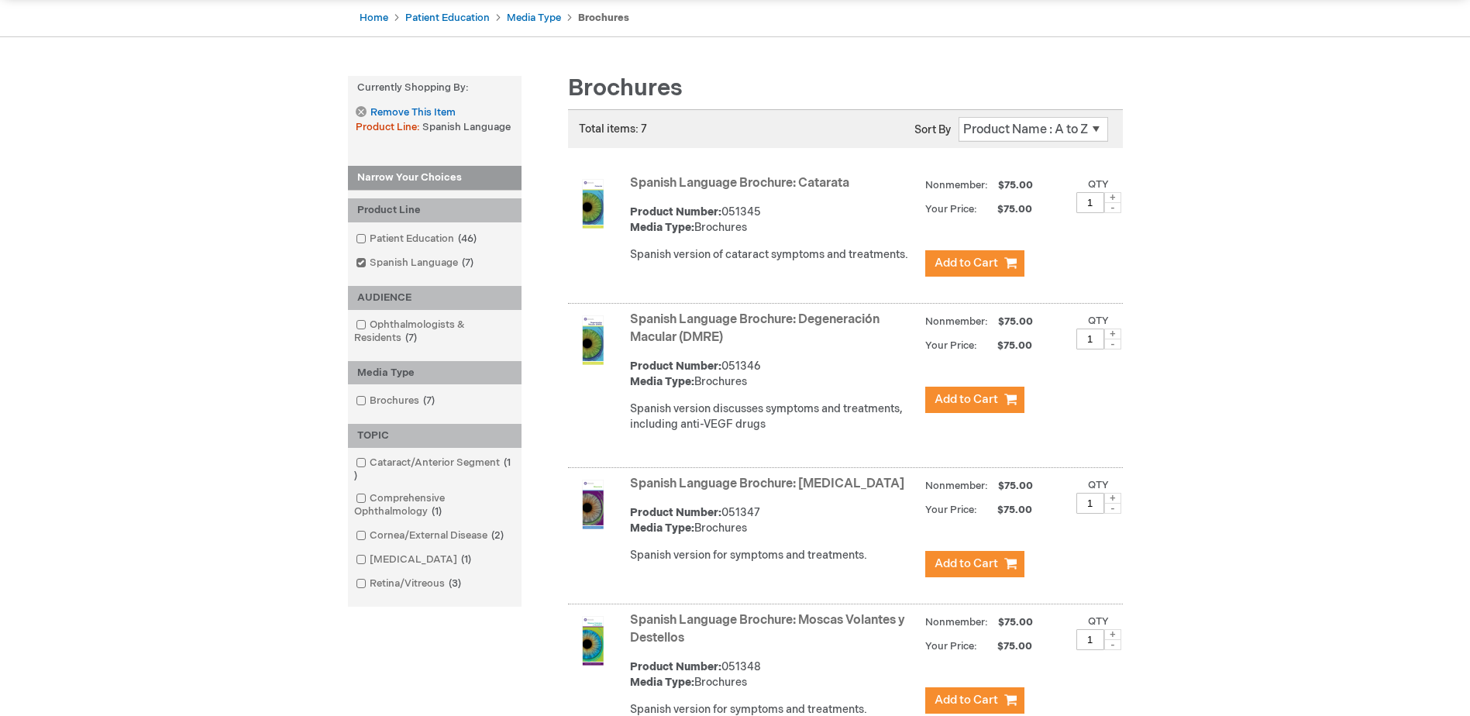
click at [1108, 195] on span at bounding box center [1112, 197] width 17 height 11
type input "4"
click at [996, 265] on span "Add to Cart" at bounding box center [966, 263] width 64 height 15
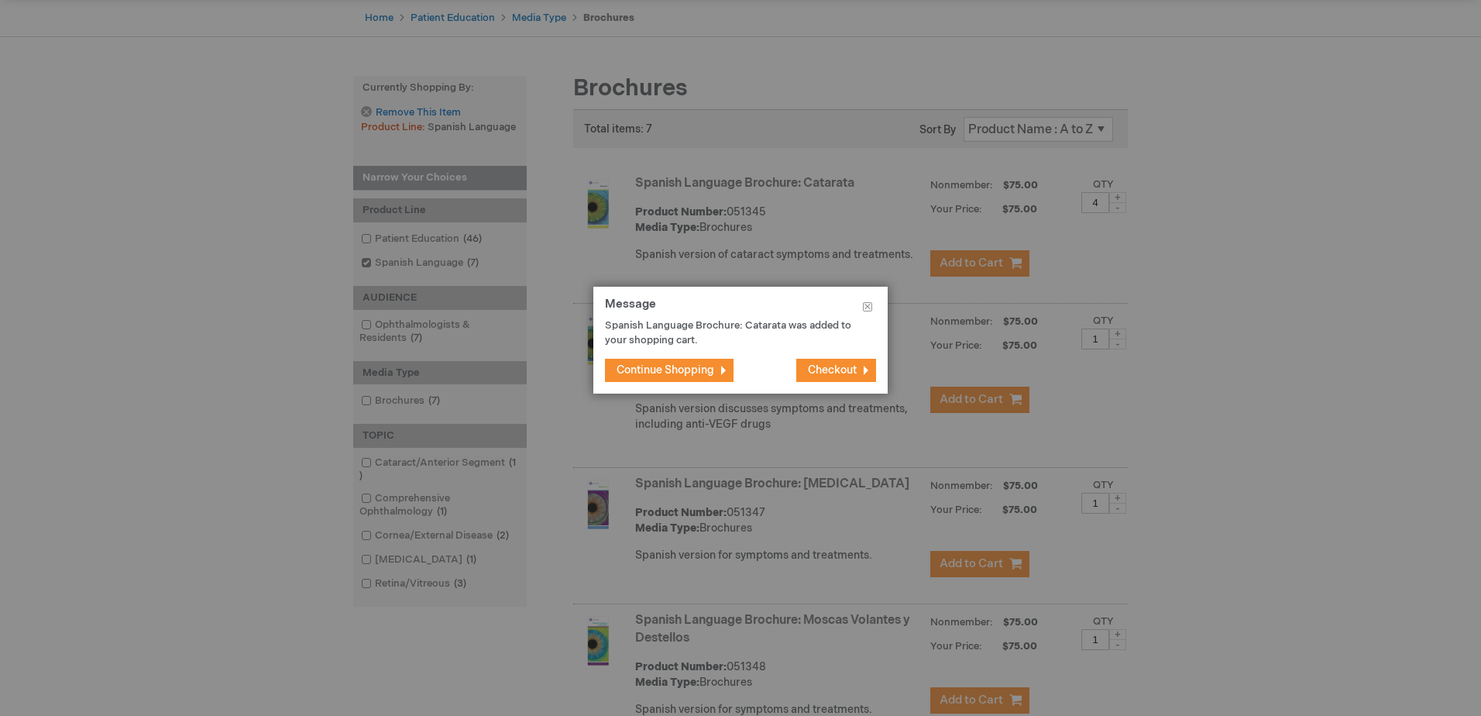
click at [703, 373] on span "Continue Shopping" at bounding box center [666, 369] width 98 height 13
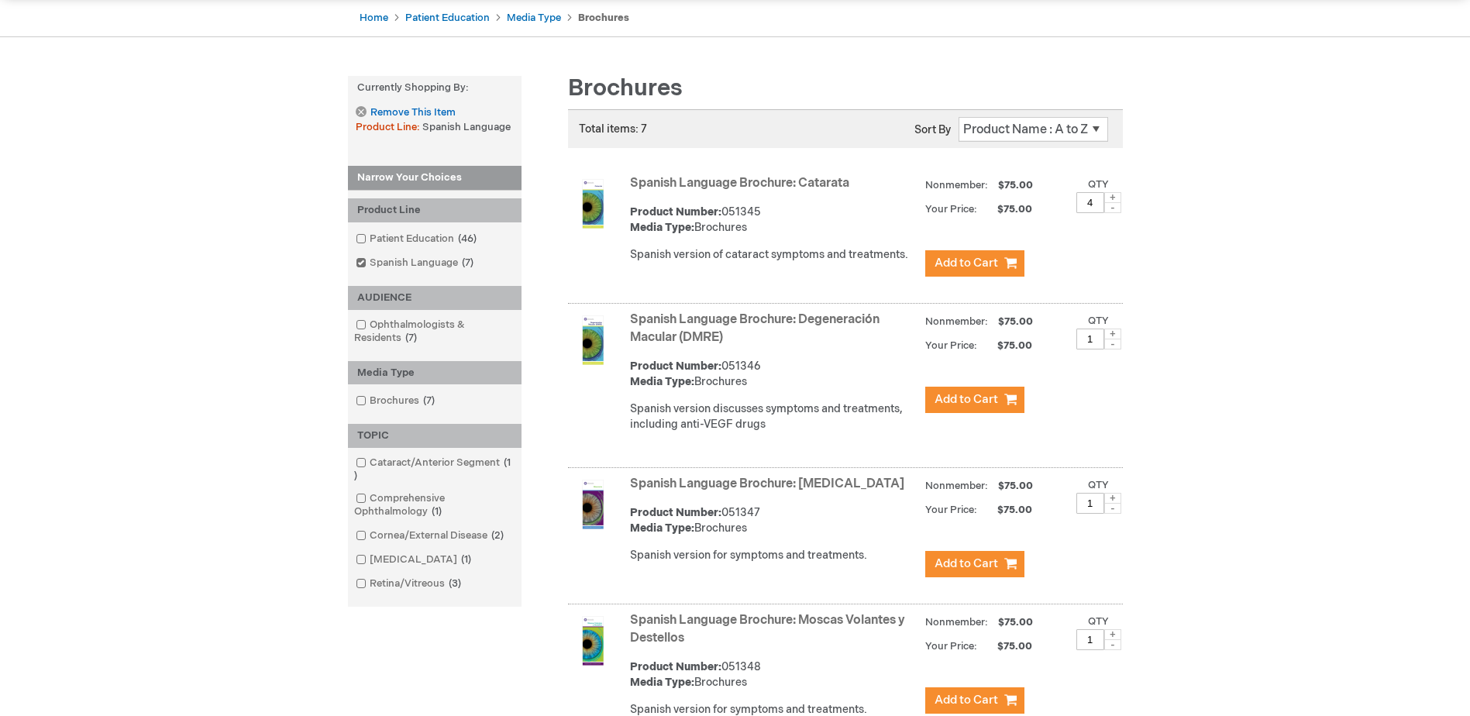
click at [1116, 498] on span at bounding box center [1112, 498] width 17 height 11
click at [1118, 510] on span at bounding box center [1112, 508] width 17 height 11
type input "3"
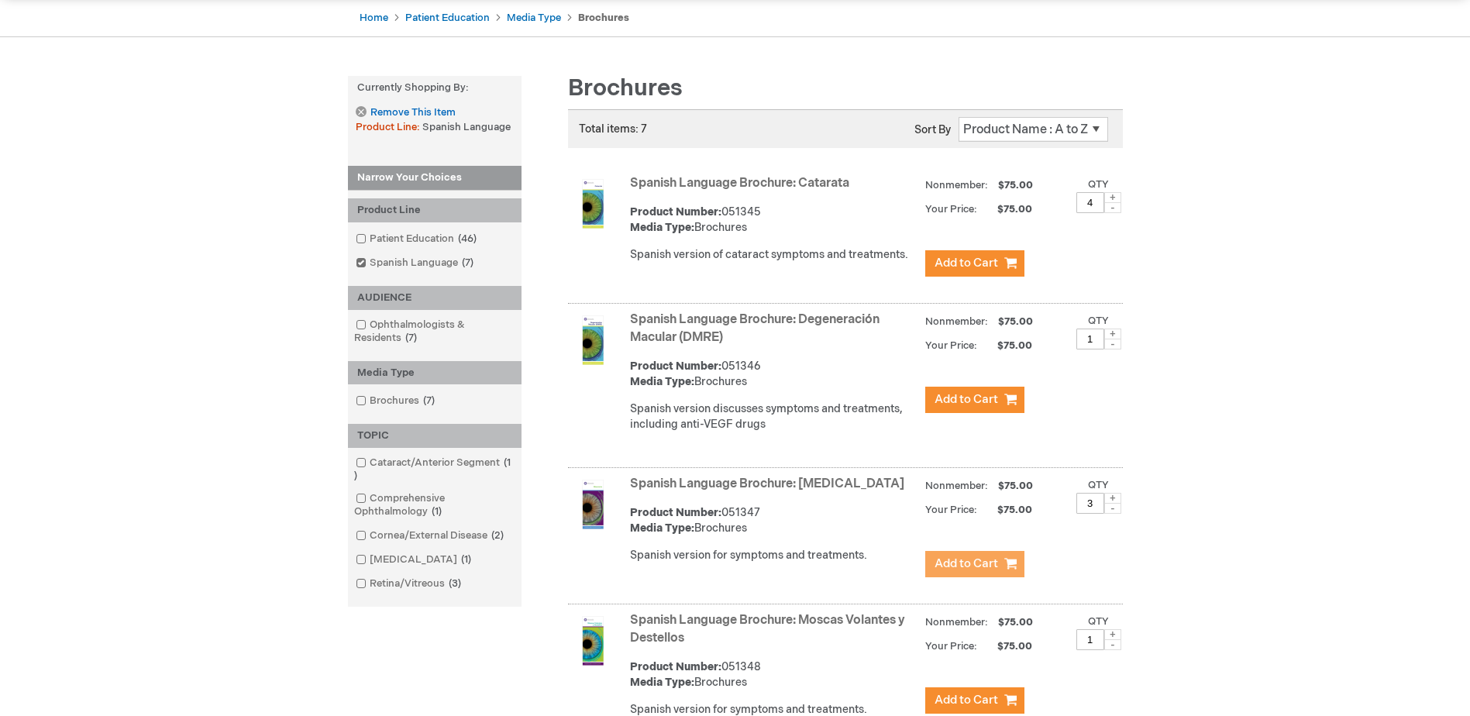
click at [1010, 565] on button "Add to Cart" at bounding box center [974, 564] width 99 height 26
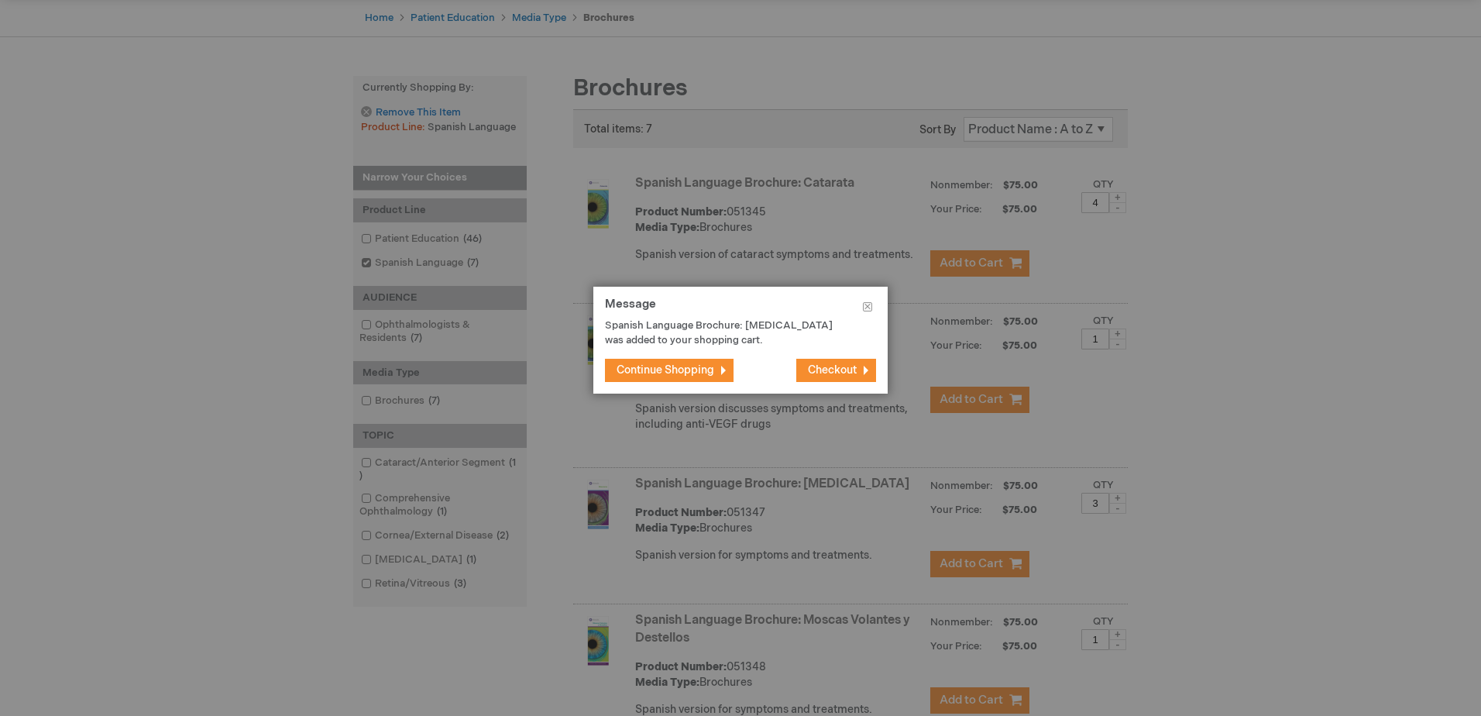
click at [656, 359] on button "Continue Shopping" at bounding box center [669, 370] width 129 height 23
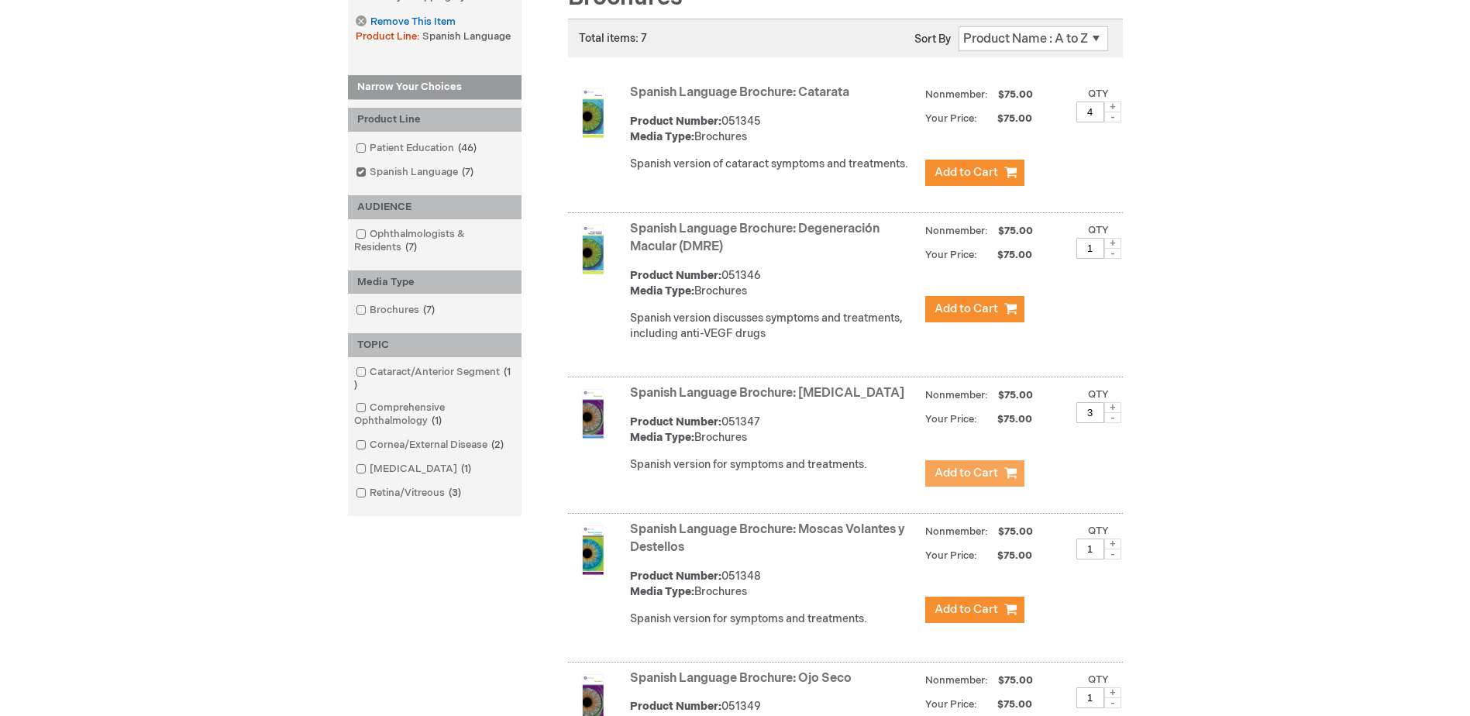
scroll to position [232, 0]
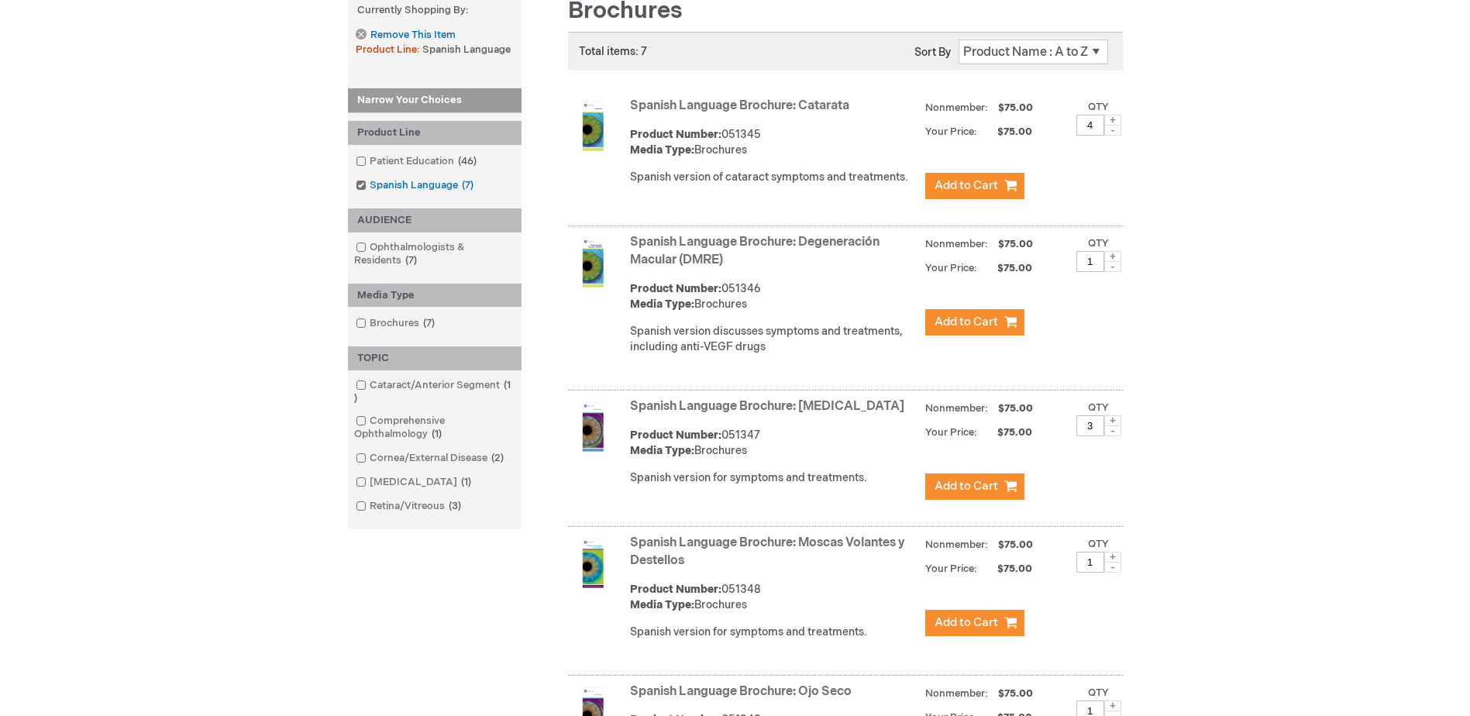
click at [370, 184] on span at bounding box center [370, 185] width 0 height 12
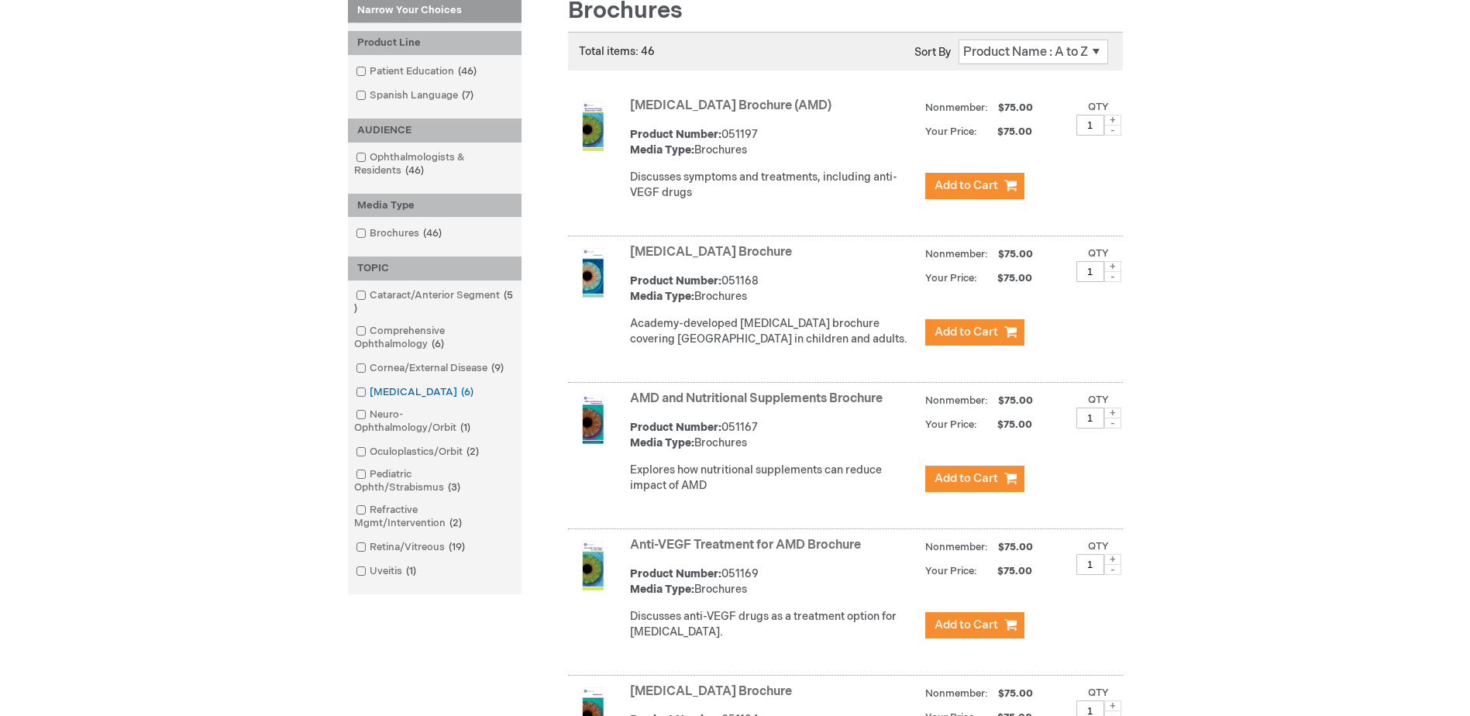
click at [355, 390] on input "checkbox" at bounding box center [354, 390] width 10 height 10
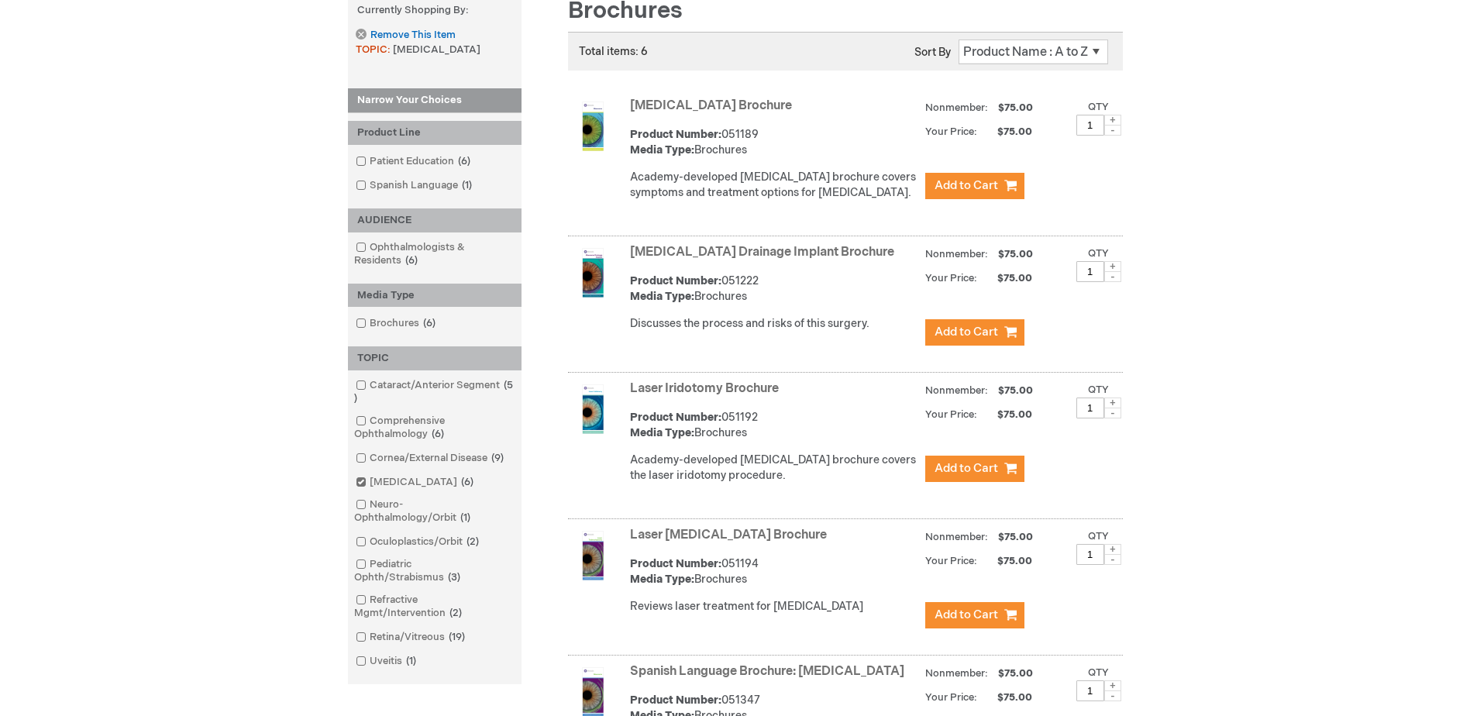
click at [1115, 122] on span at bounding box center [1112, 120] width 17 height 11
click at [1109, 129] on span at bounding box center [1112, 130] width 17 height 11
type input "2"
click at [994, 183] on span "Add to Cart" at bounding box center [966, 185] width 64 height 15
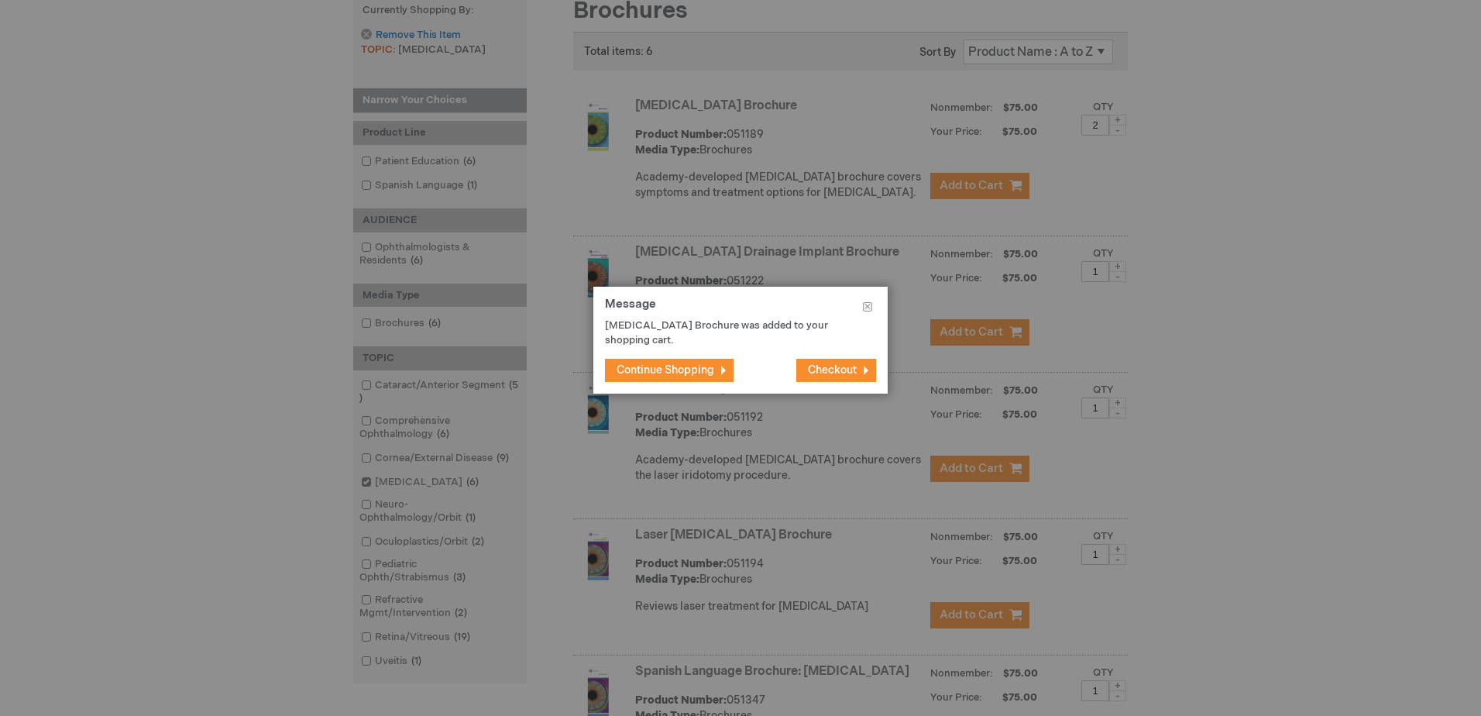
click at [696, 372] on span "Continue Shopping" at bounding box center [666, 369] width 98 height 13
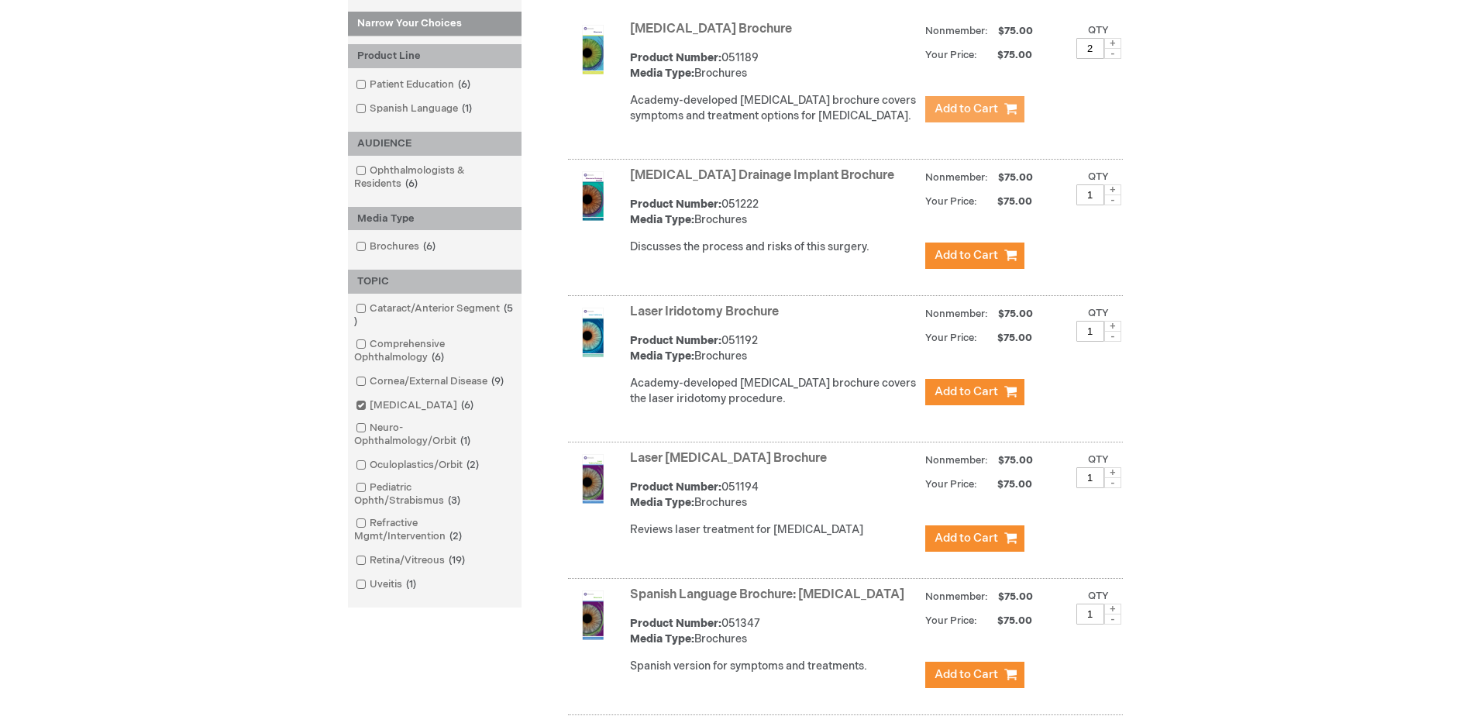
scroll to position [310, 0]
click at [1113, 325] on span at bounding box center [1112, 325] width 17 height 11
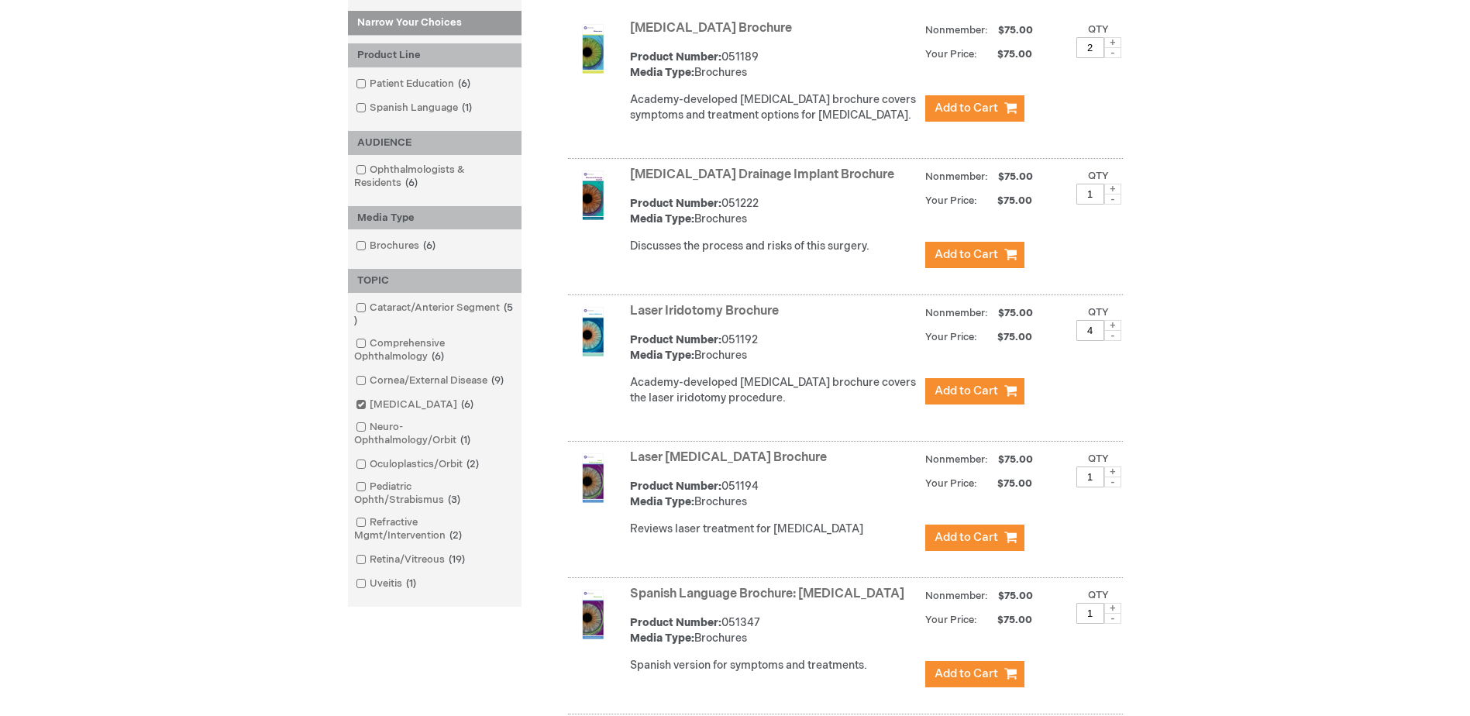
type input "5"
click at [1002, 387] on button "Add to Cart" at bounding box center [974, 391] width 99 height 26
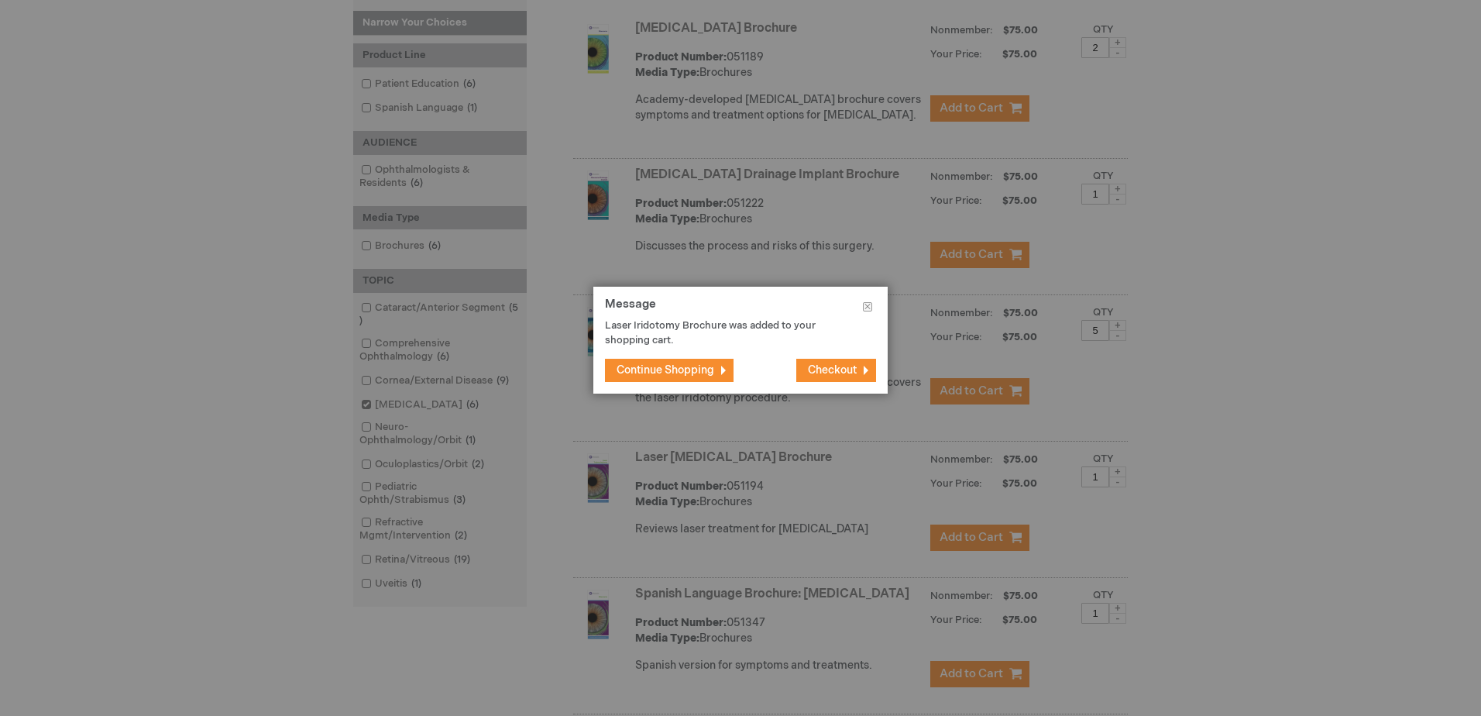
click at [709, 370] on span "Continue Shopping" at bounding box center [666, 369] width 98 height 13
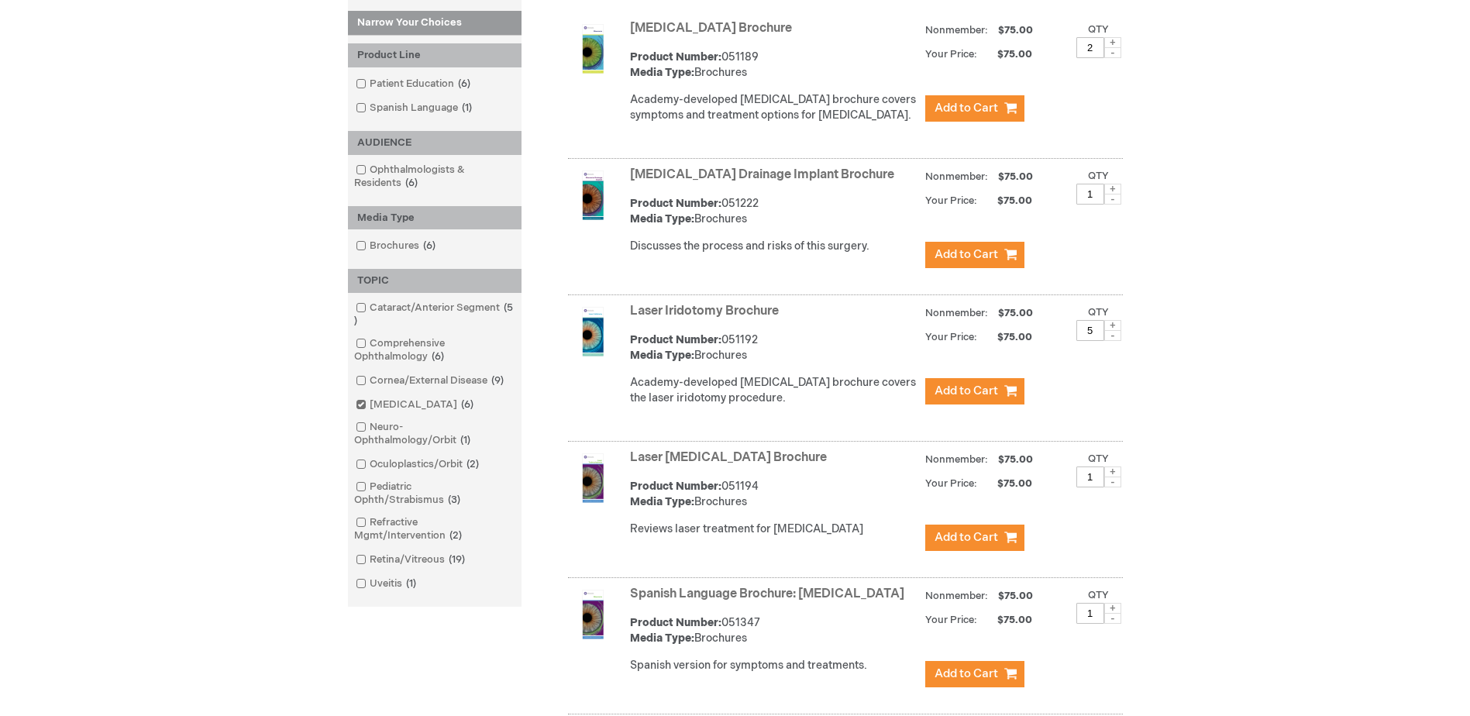
click at [1111, 469] on span at bounding box center [1112, 471] width 17 height 11
type input "5"
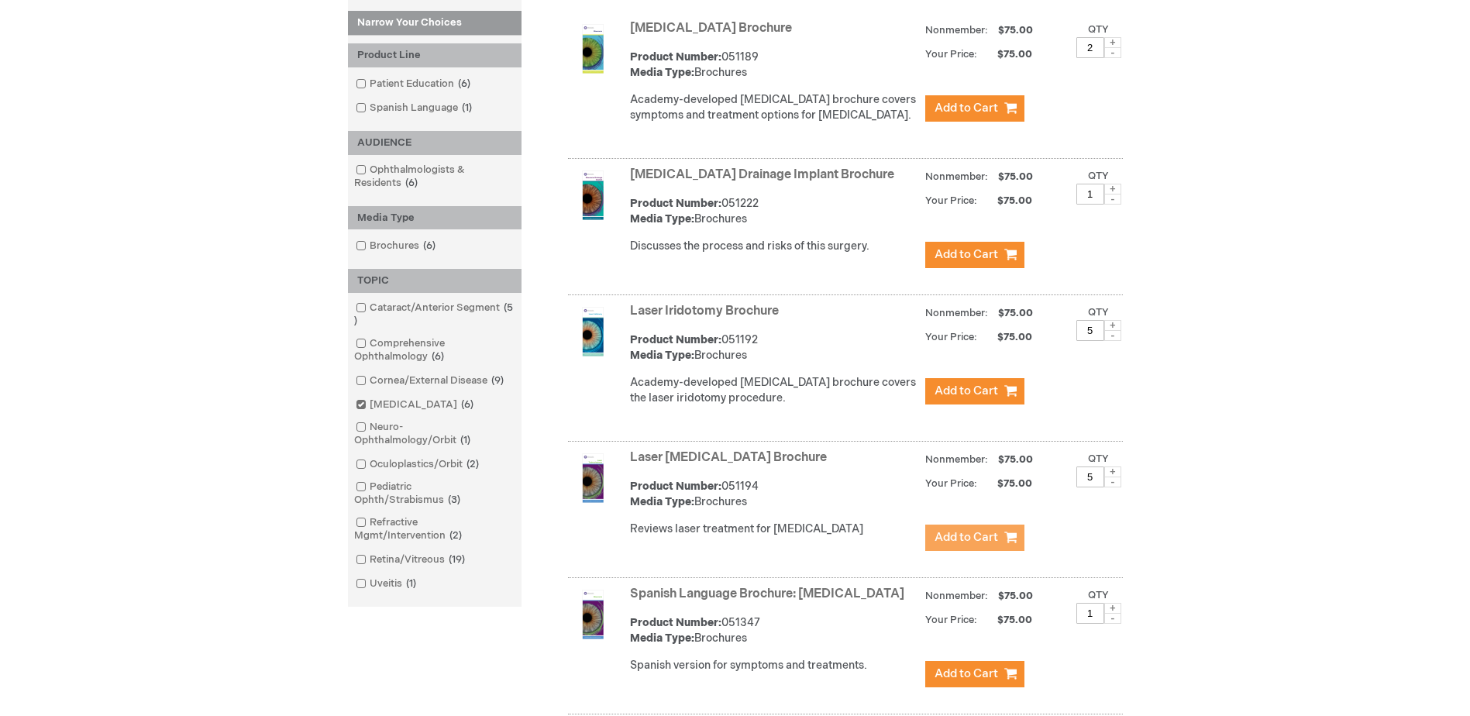
click at [992, 527] on button "Add to Cart" at bounding box center [974, 537] width 99 height 26
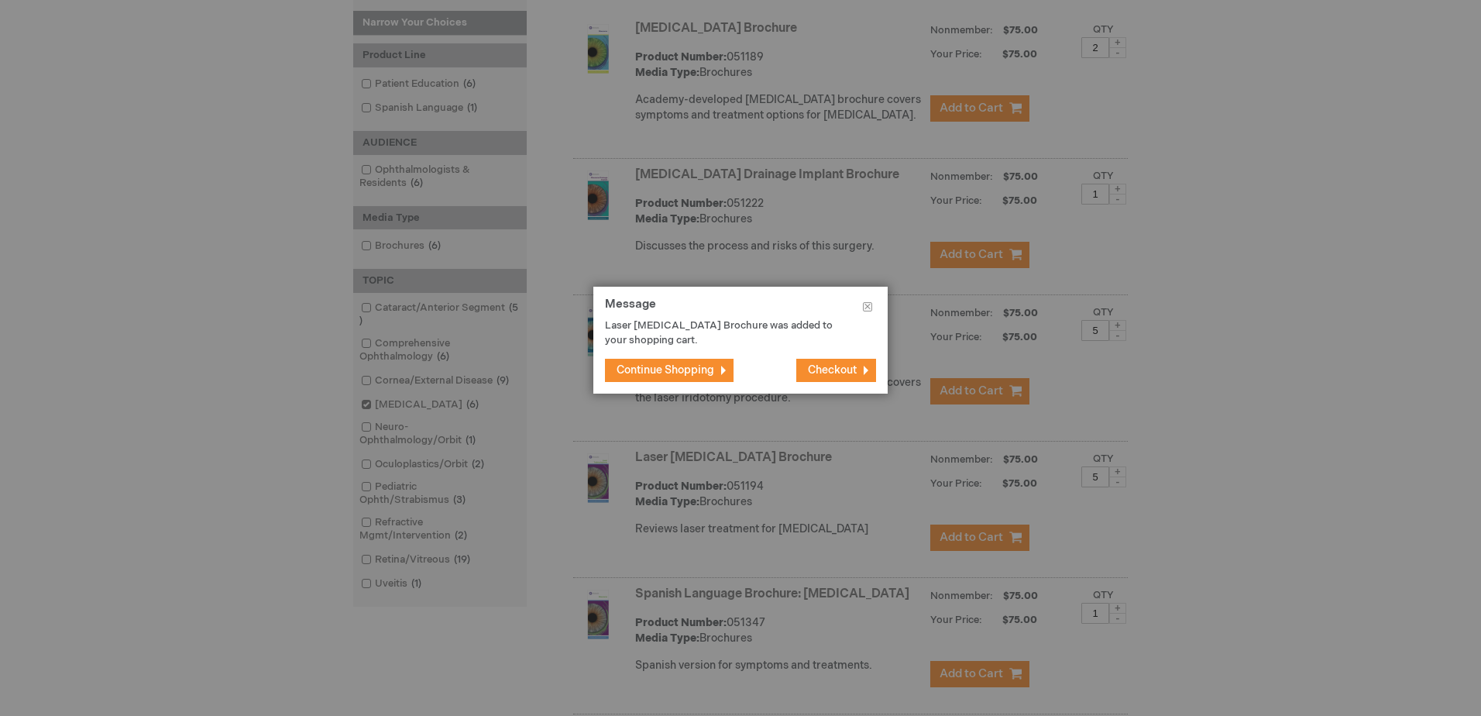
drag, startPoint x: 697, startPoint y: 364, endPoint x: 758, endPoint y: 393, distance: 67.6
click at [699, 365] on span "Continue Shopping" at bounding box center [666, 369] width 98 height 13
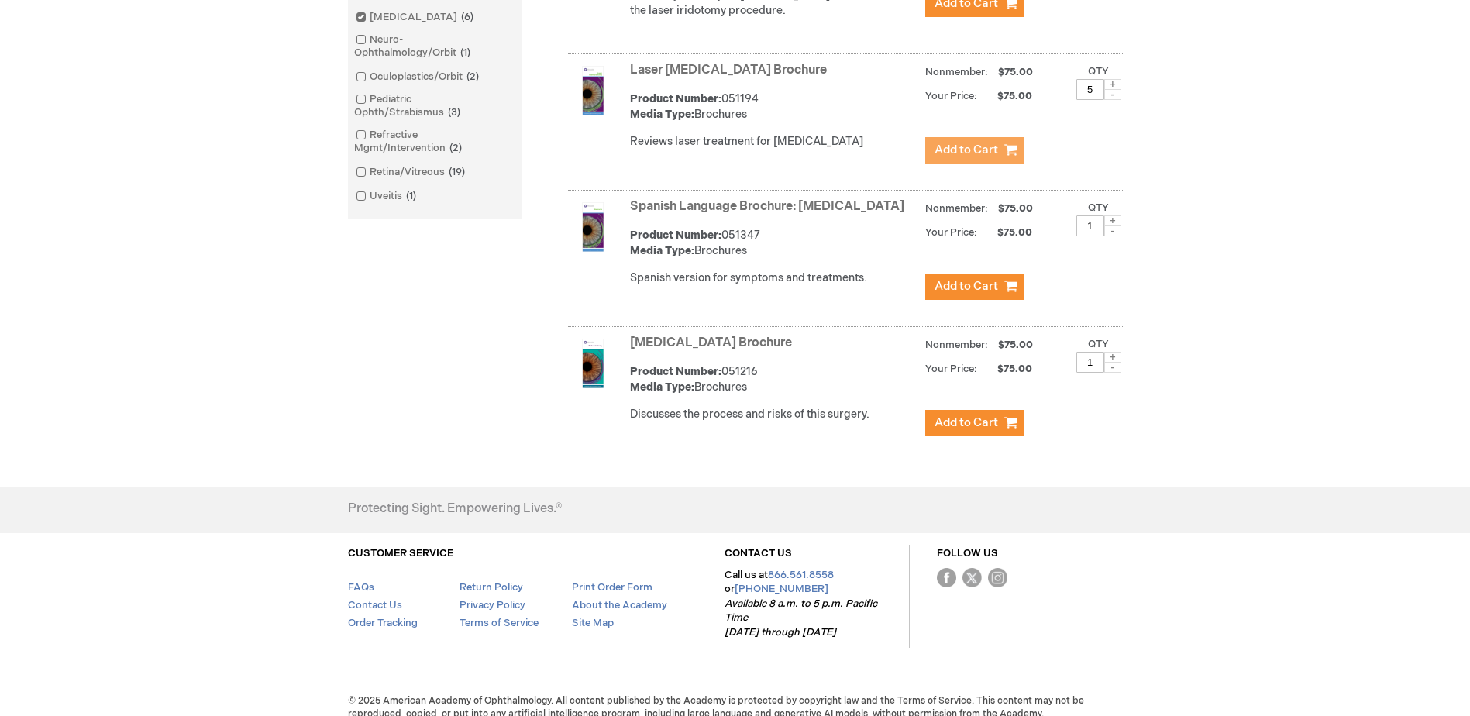
scroll to position [465, 0]
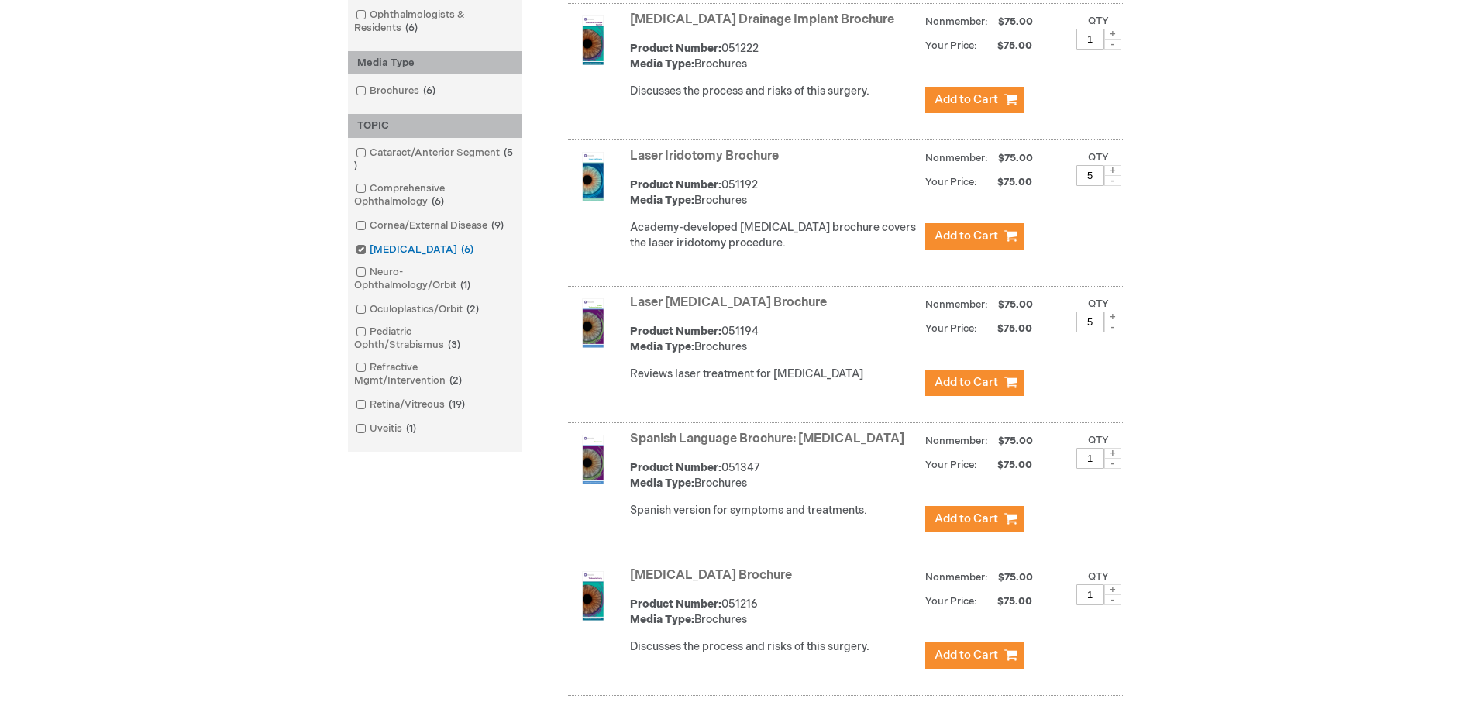
click at [370, 247] on span at bounding box center [370, 249] width 0 height 12
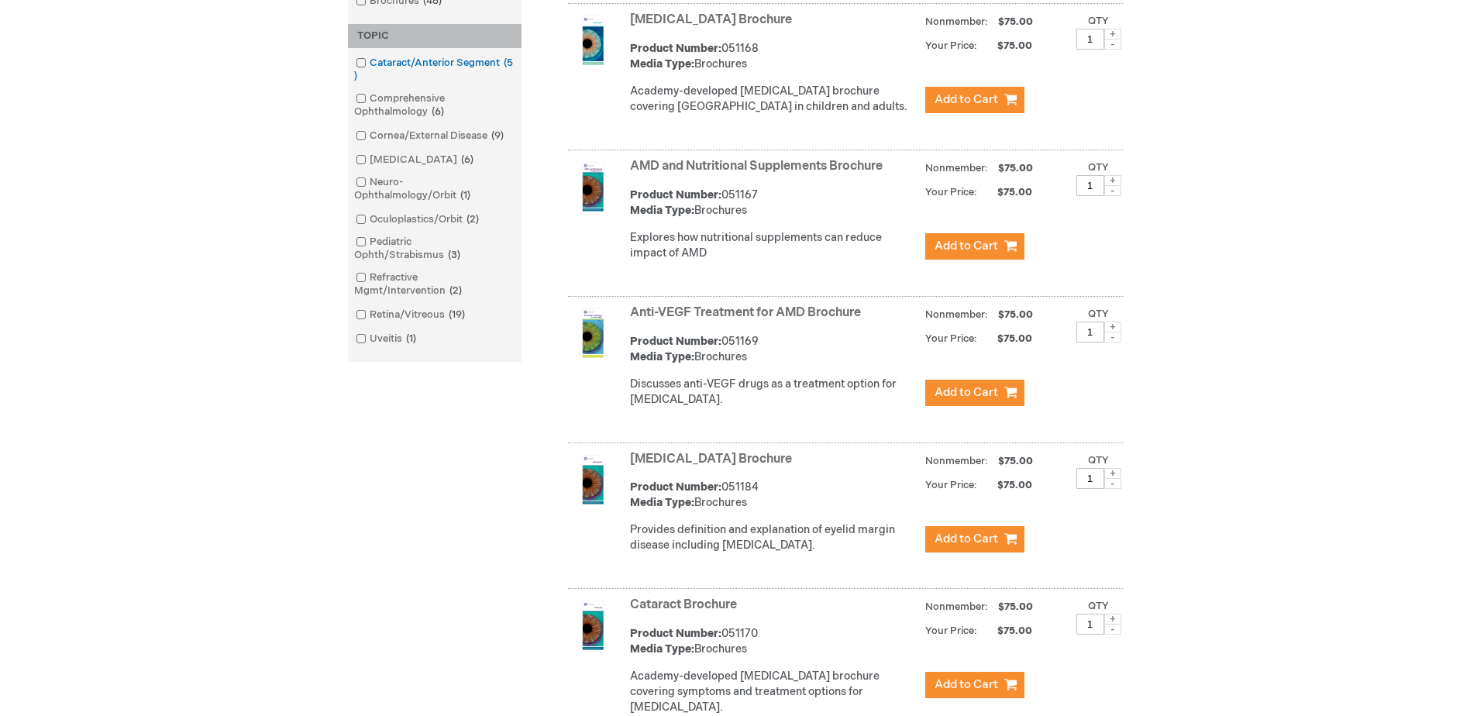
click at [370, 67] on span at bounding box center [370, 63] width 0 height 12
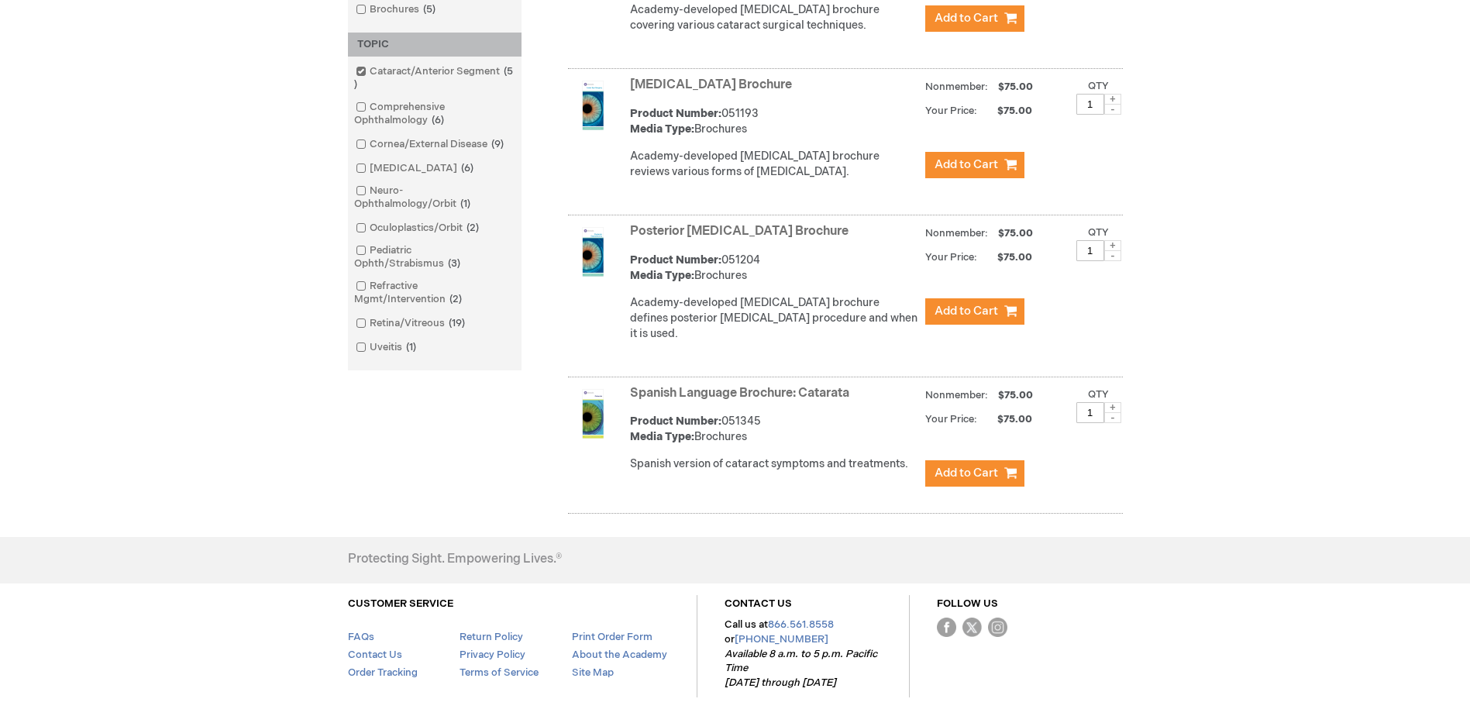
scroll to position [387, 0]
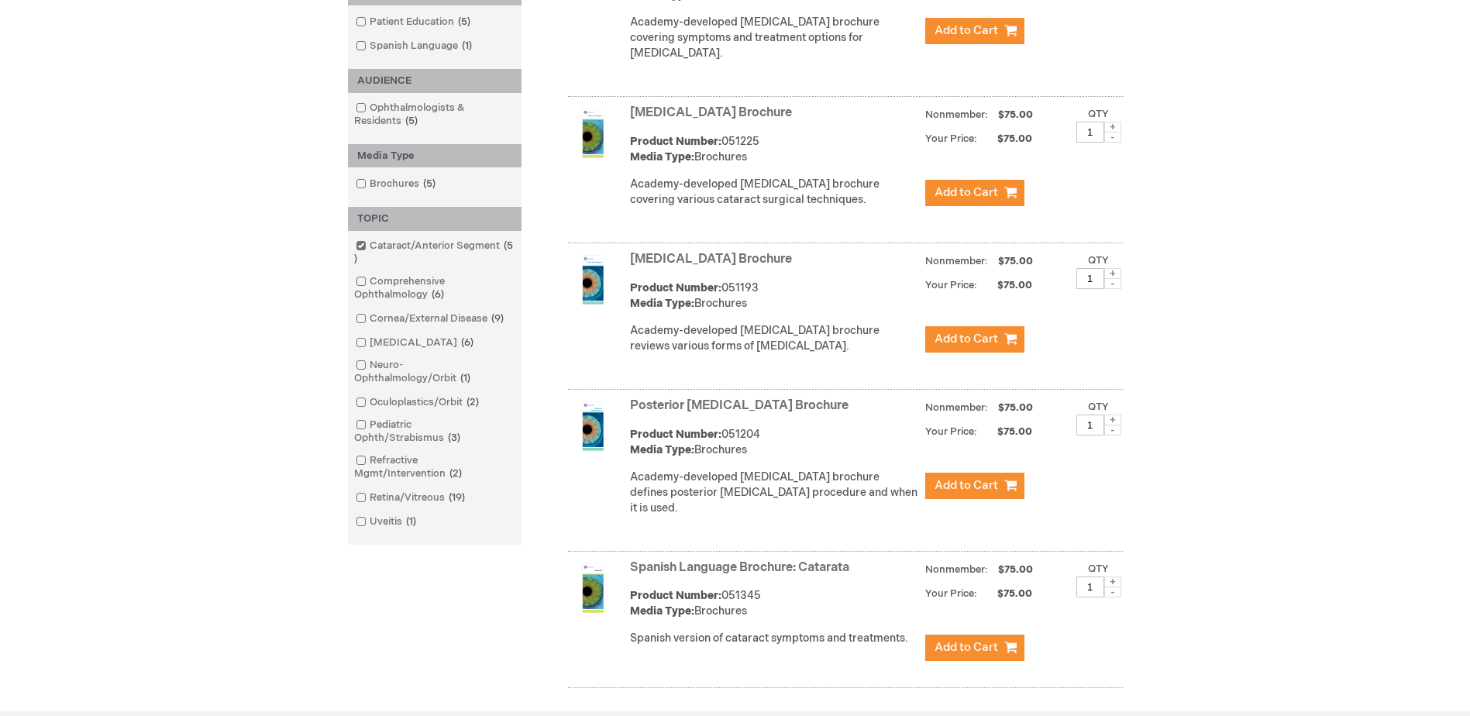
click at [1108, 417] on span at bounding box center [1112, 419] width 17 height 11
type input "3"
click at [1005, 483] on button "Add to Cart" at bounding box center [974, 486] width 99 height 26
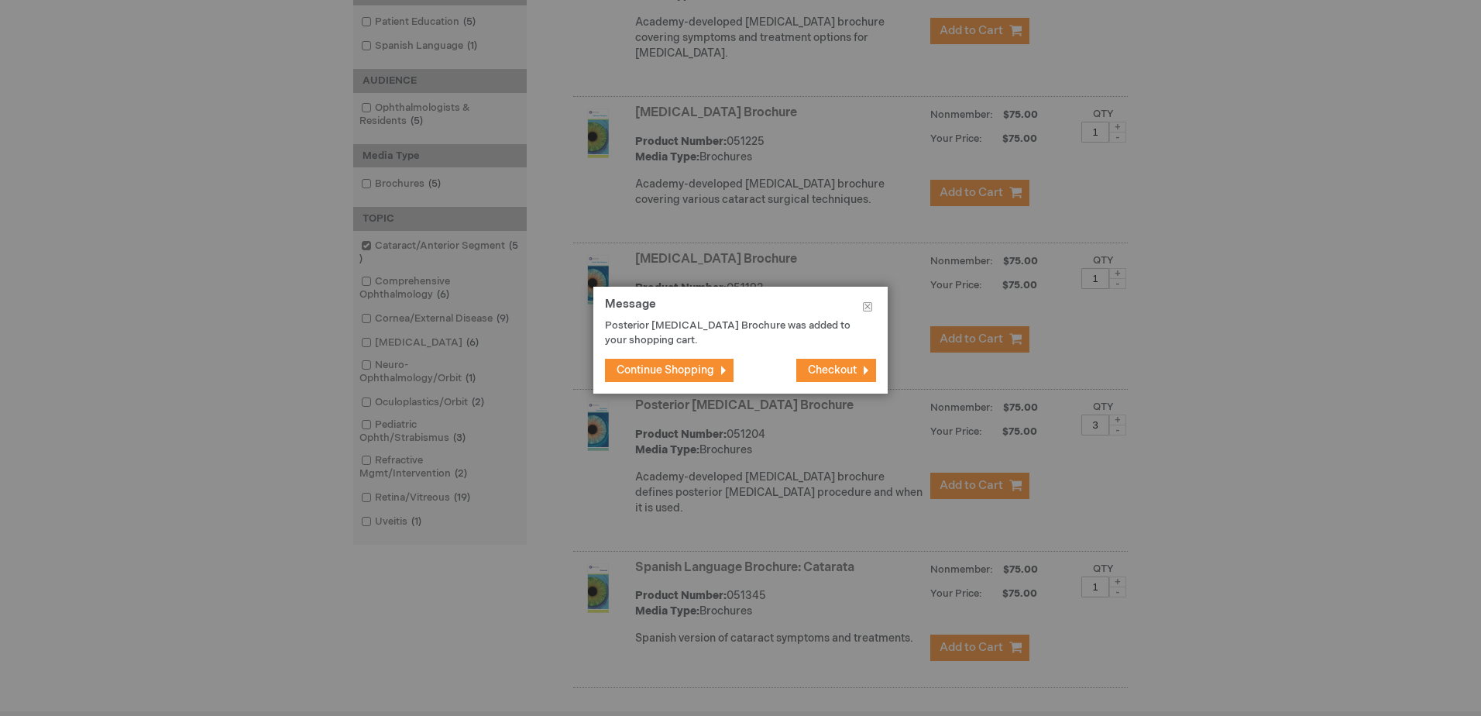
click at [713, 356] on footer "Continue Shopping Checkout" at bounding box center [740, 370] width 294 height 46
click at [707, 369] on span "Continue Shopping" at bounding box center [666, 369] width 98 height 13
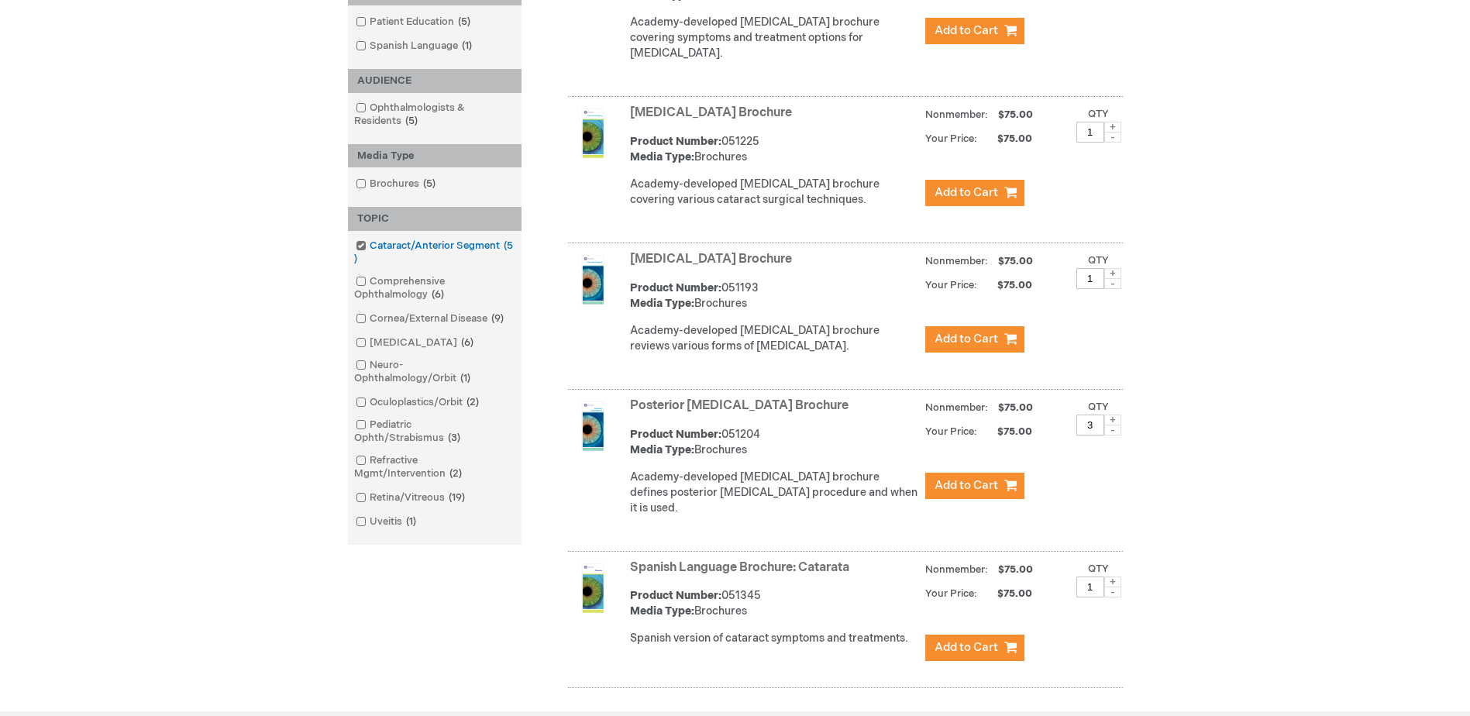
click at [370, 244] on span at bounding box center [370, 245] width 0 height 12
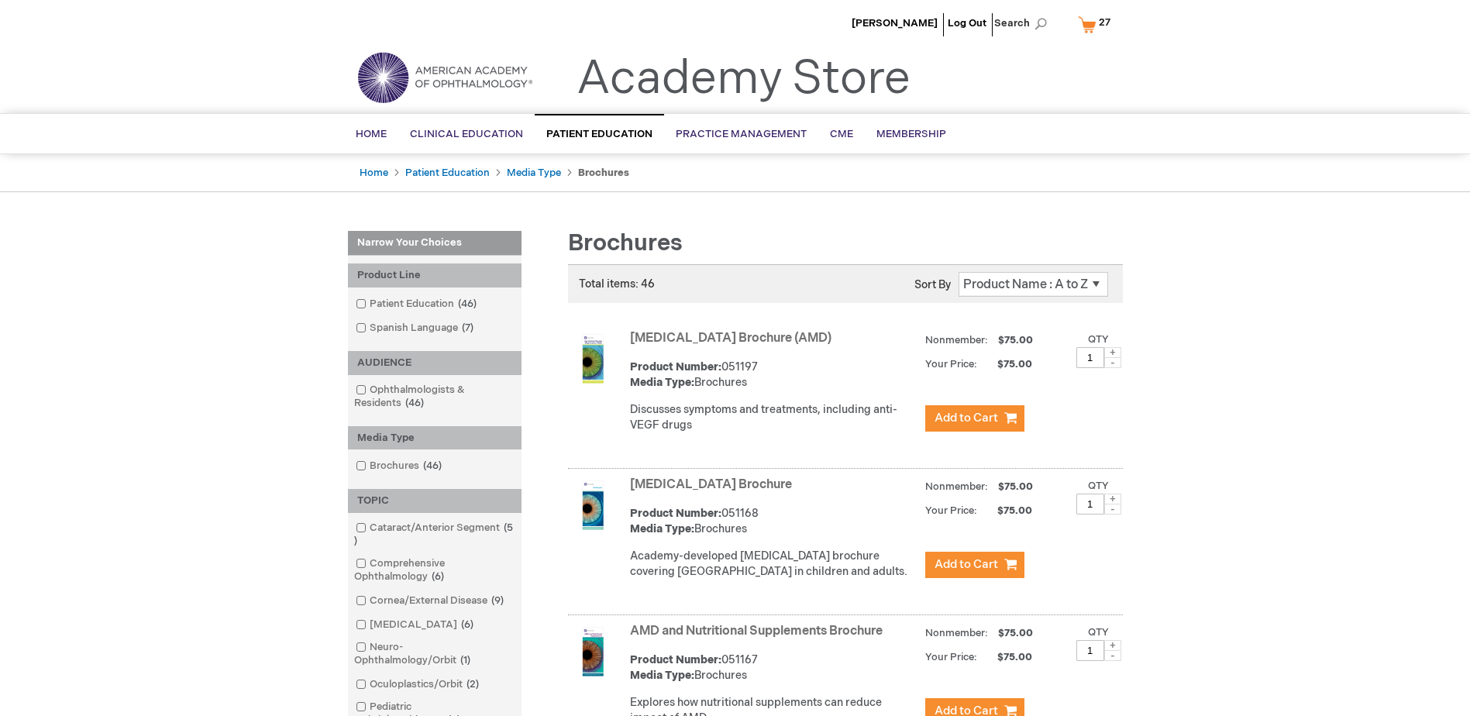
click at [1090, 25] on link "My Cart 27 27 items" at bounding box center [1097, 24] width 46 height 27
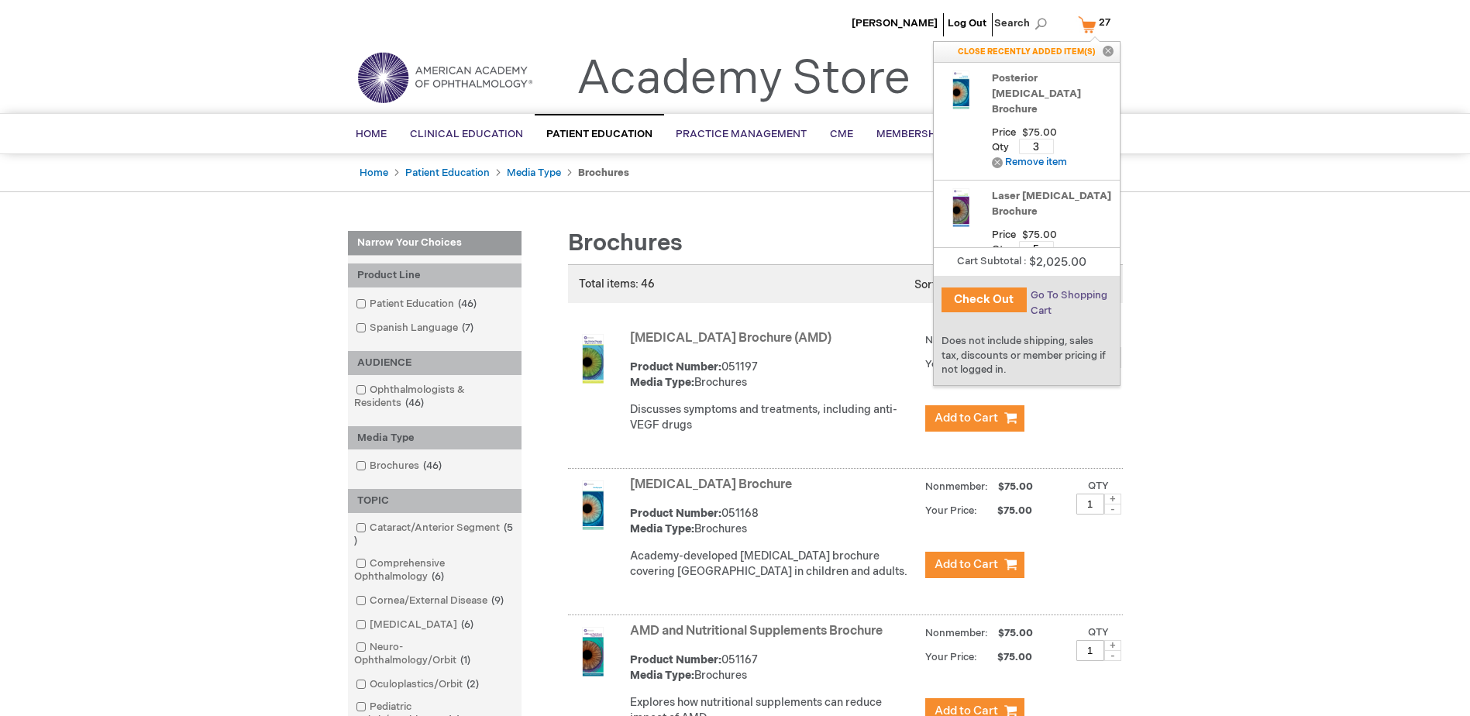
click at [1042, 295] on span "Go To Shopping Cart" at bounding box center [1068, 303] width 77 height 28
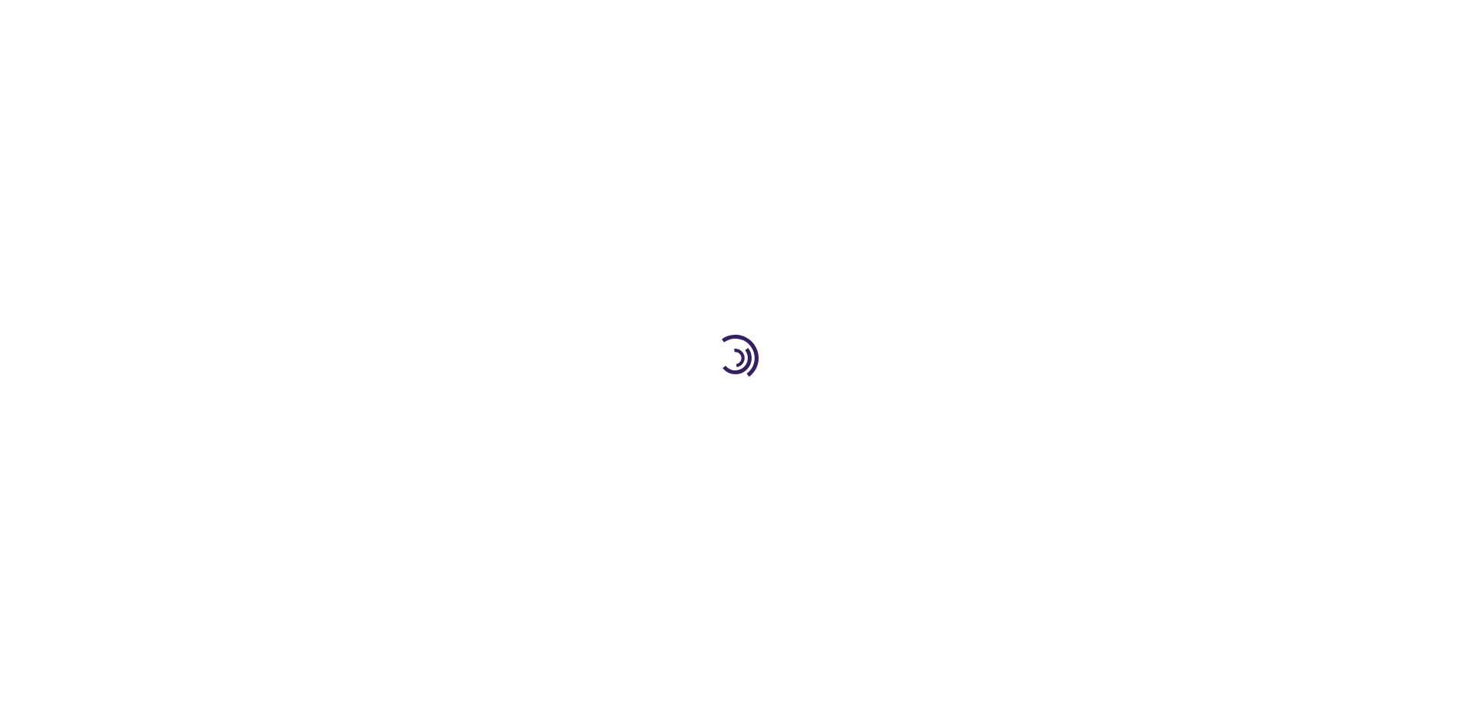
select select "US"
select select "12"
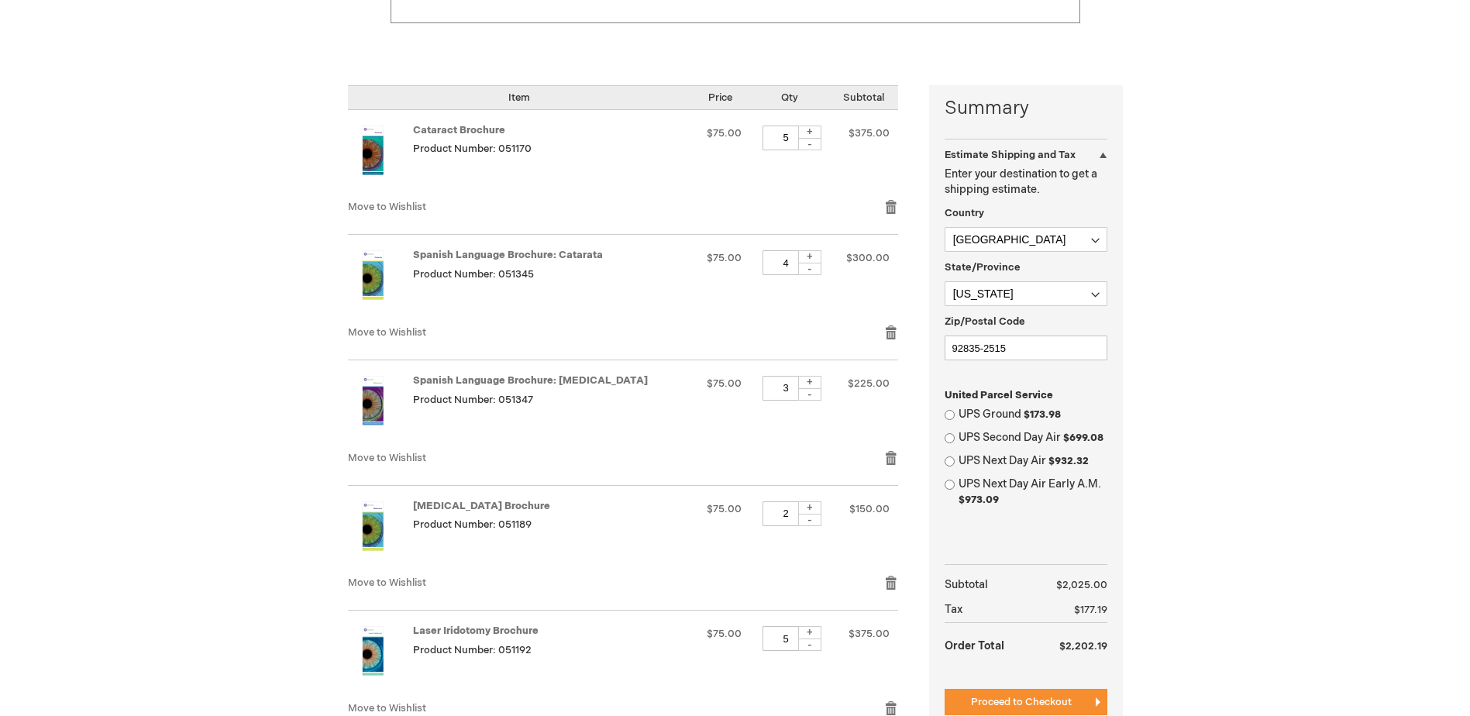
scroll to position [310, 0]
click at [948, 418] on input "UPS Ground $173.98" at bounding box center [949, 416] width 10 height 10
radio input "true"
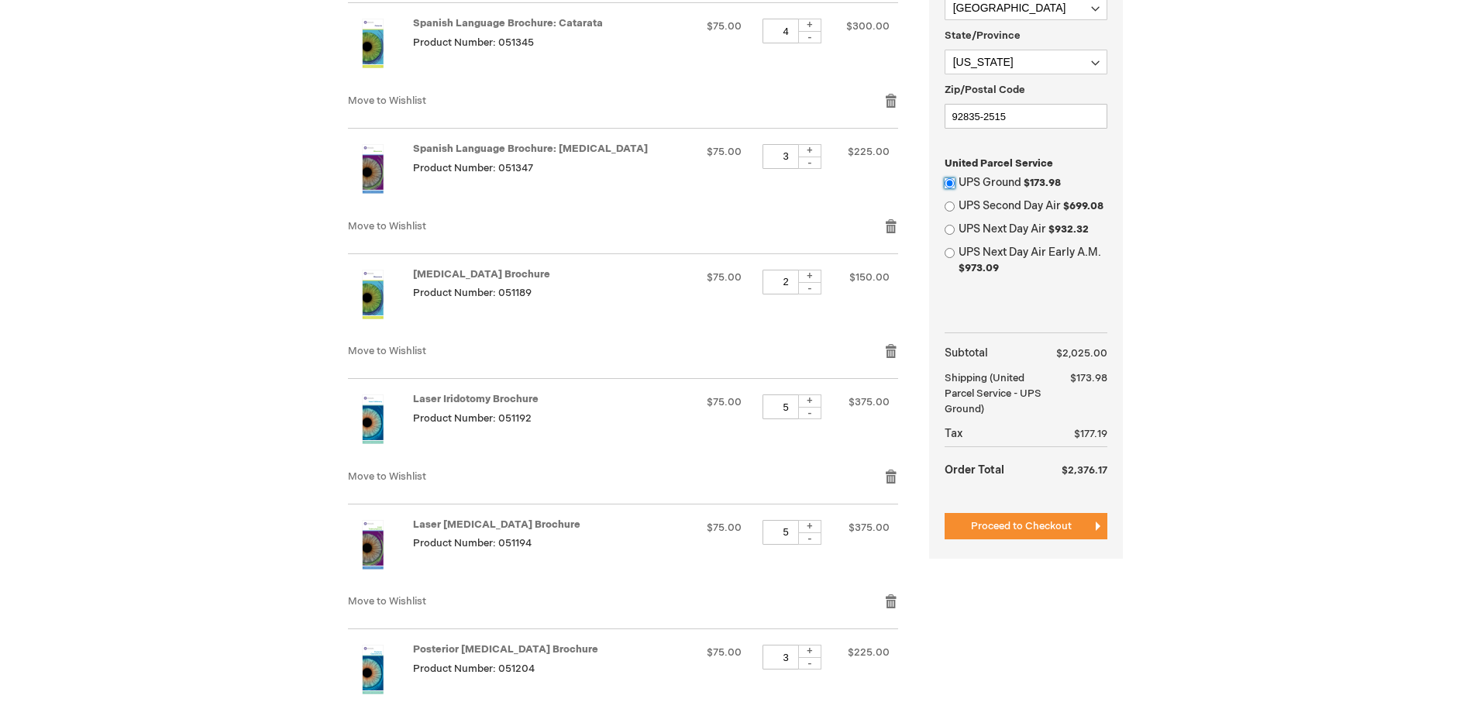
scroll to position [697, 0]
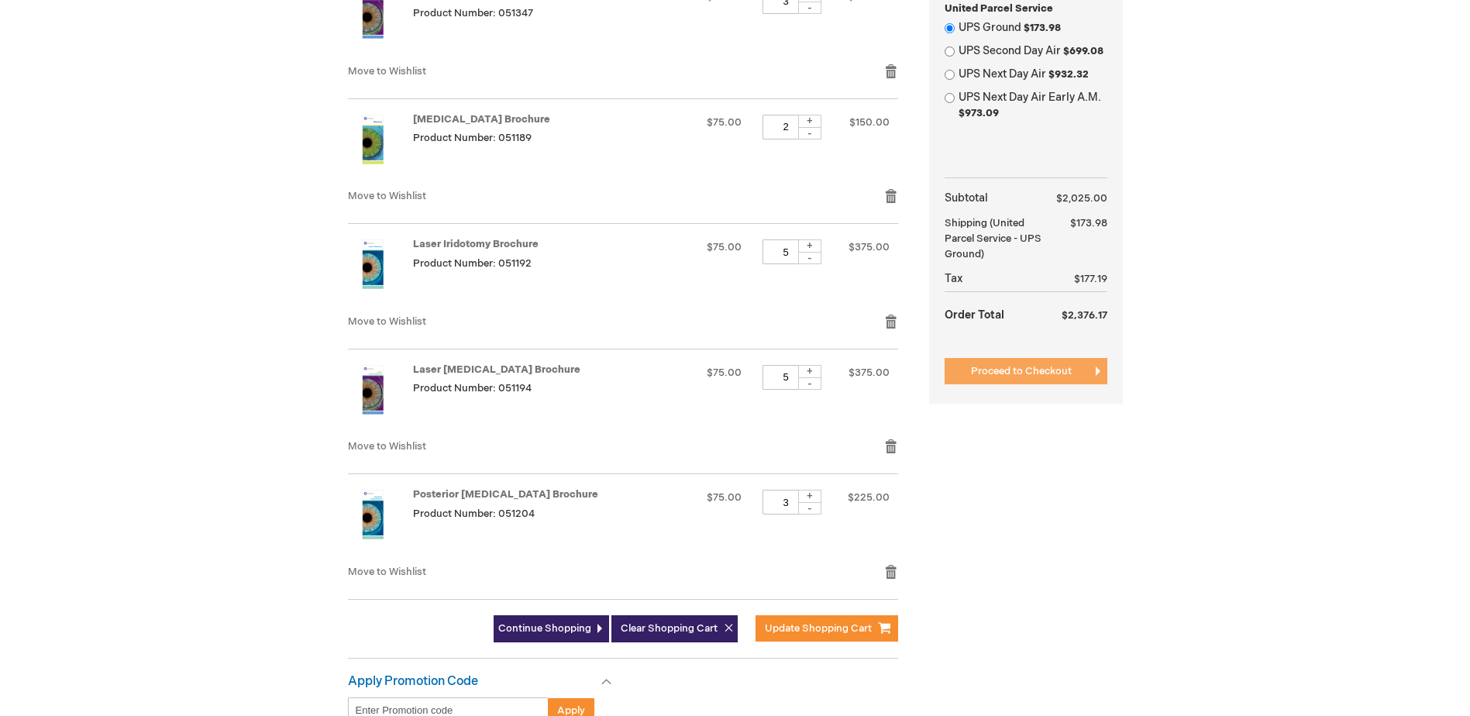
click at [1005, 369] on span "Proceed to Checkout" at bounding box center [1021, 371] width 101 height 12
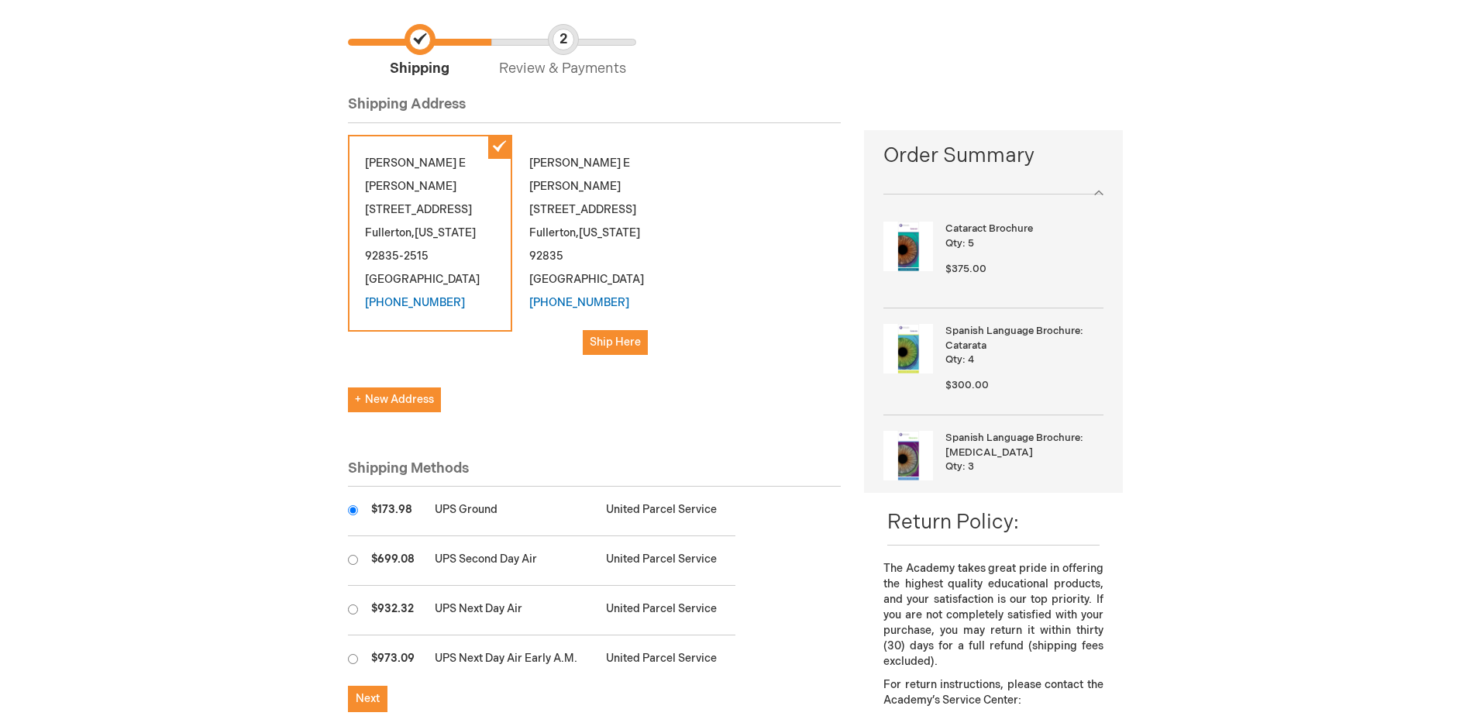
scroll to position [77, 0]
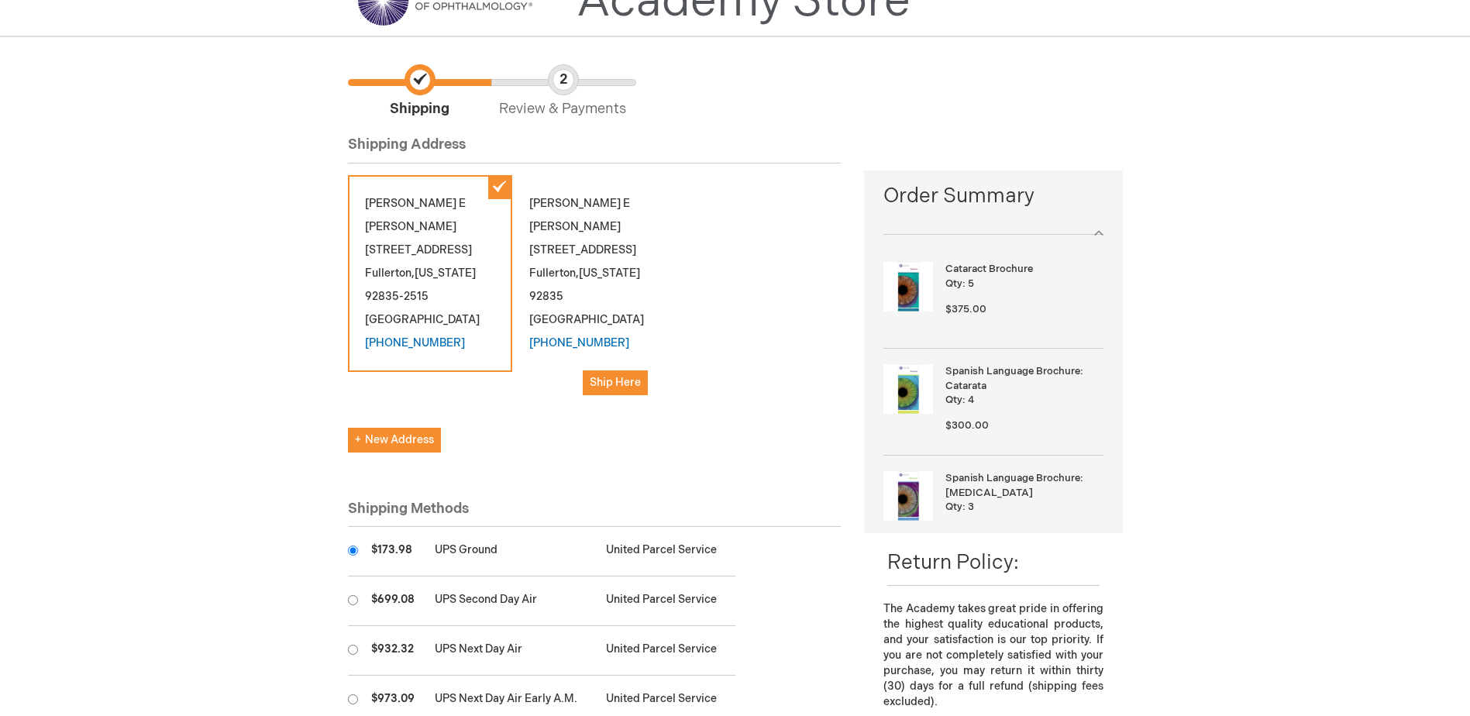
click at [490, 187] on div "Maria E Mosier 265 Laguna Rd Fullerton , California 92835-2515 United States (7…" at bounding box center [430, 273] width 164 height 197
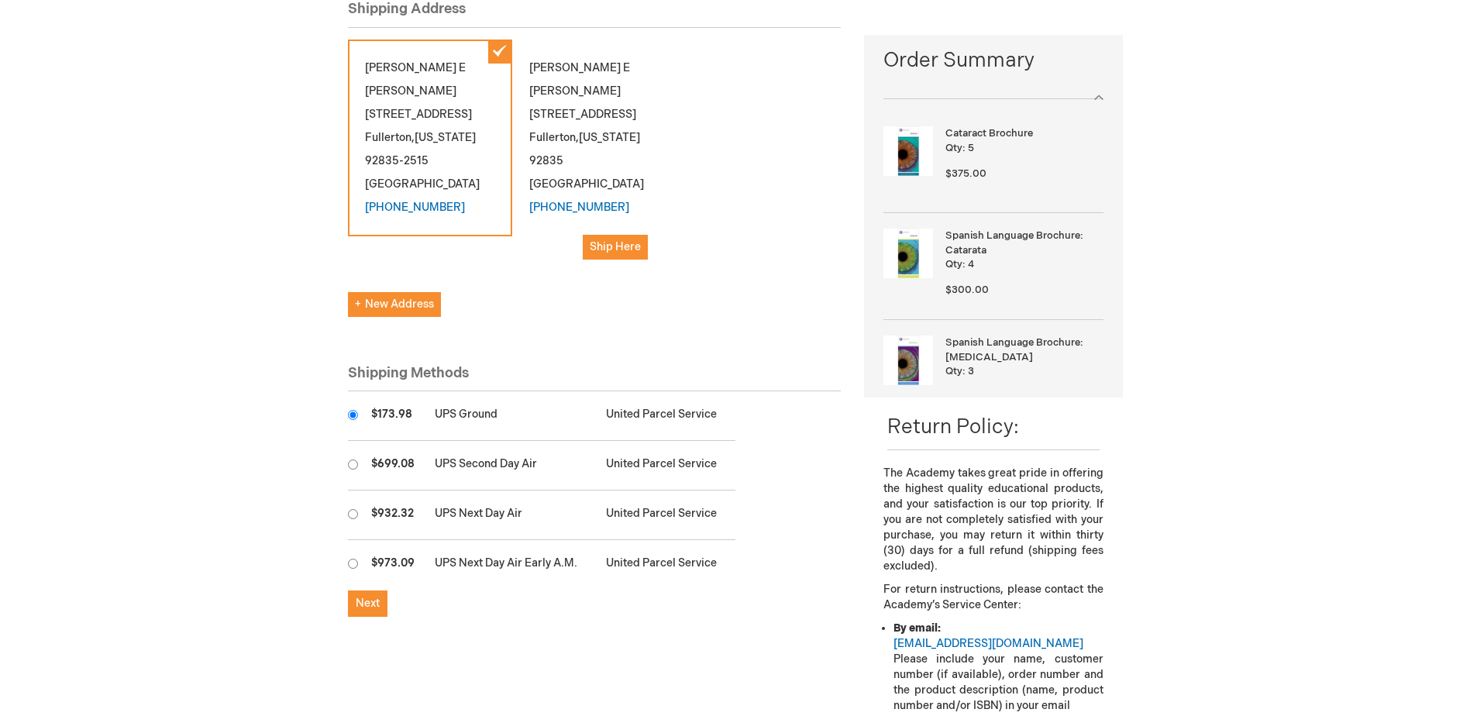
scroll to position [232, 0]
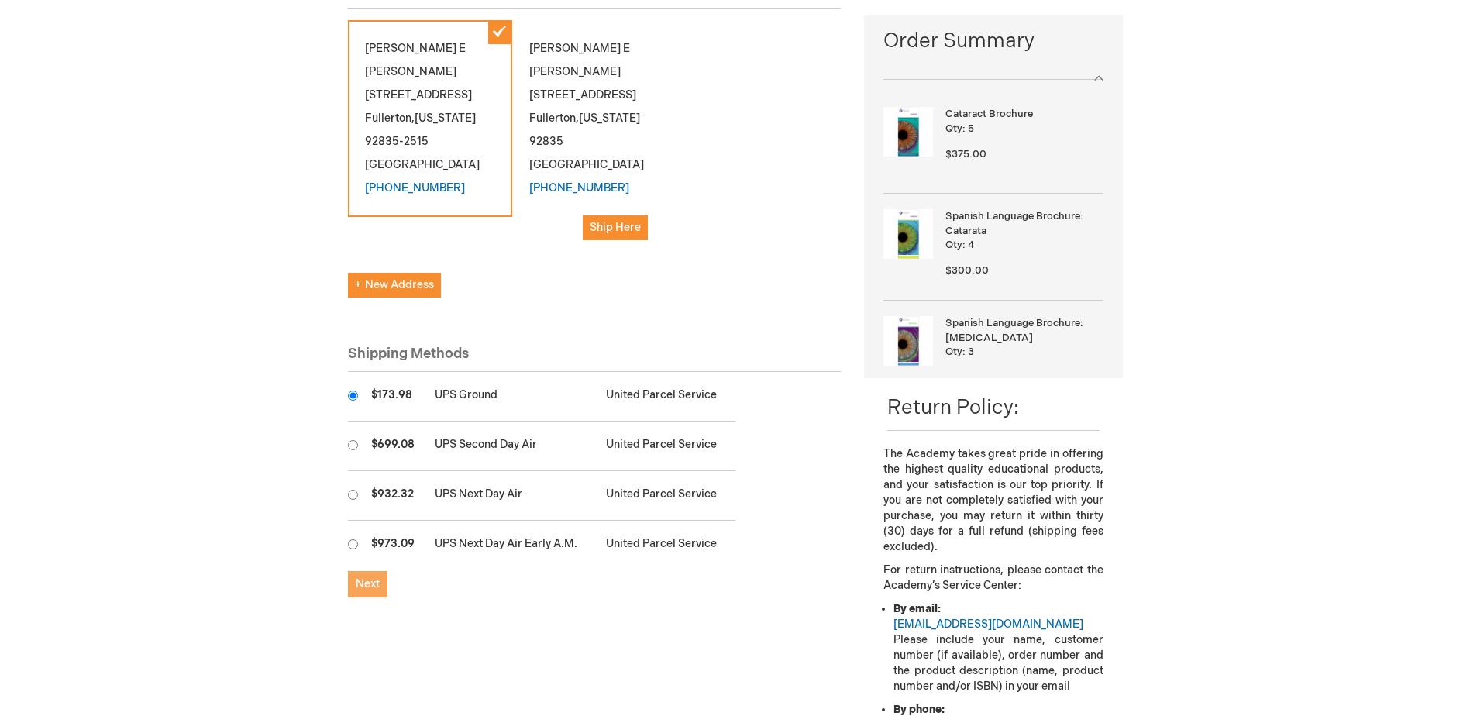
click at [380, 571] on button "Next" at bounding box center [368, 584] width 40 height 26
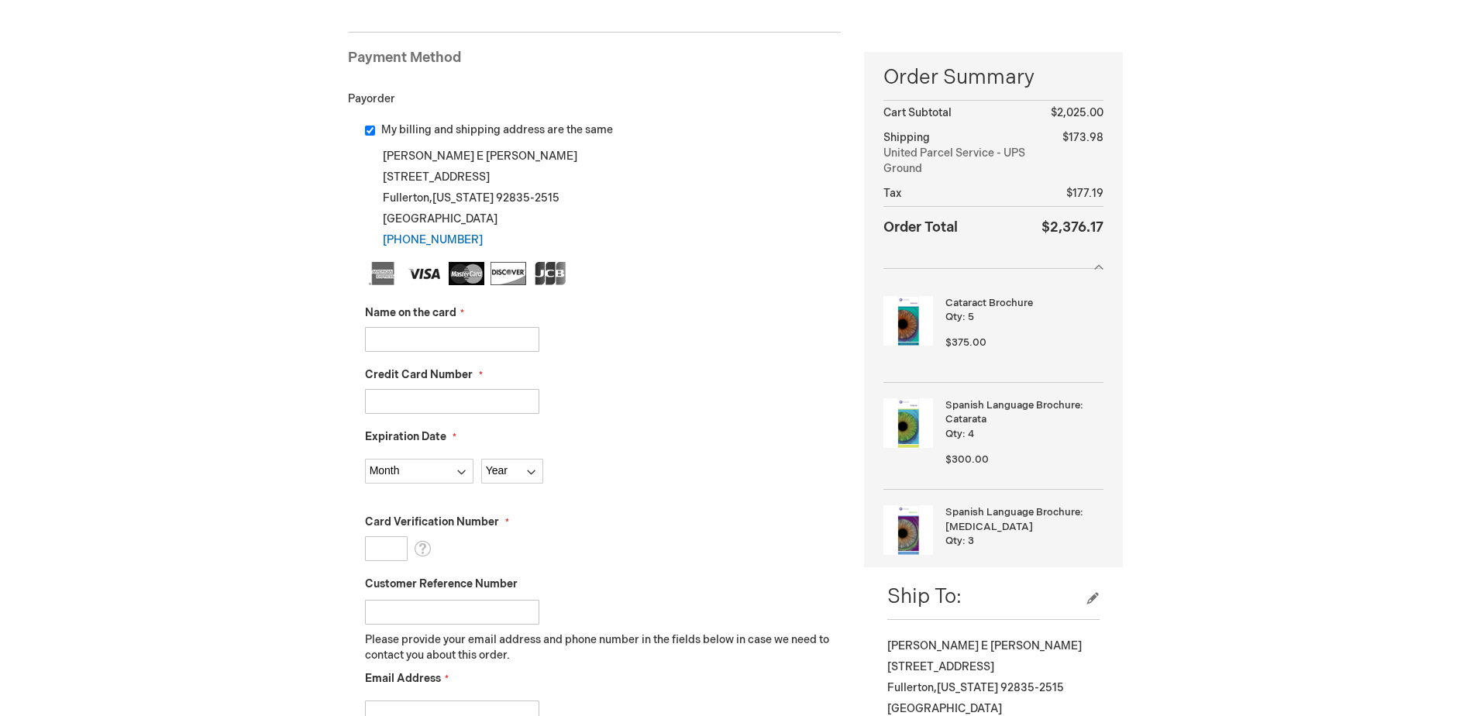
scroll to position [232, 0]
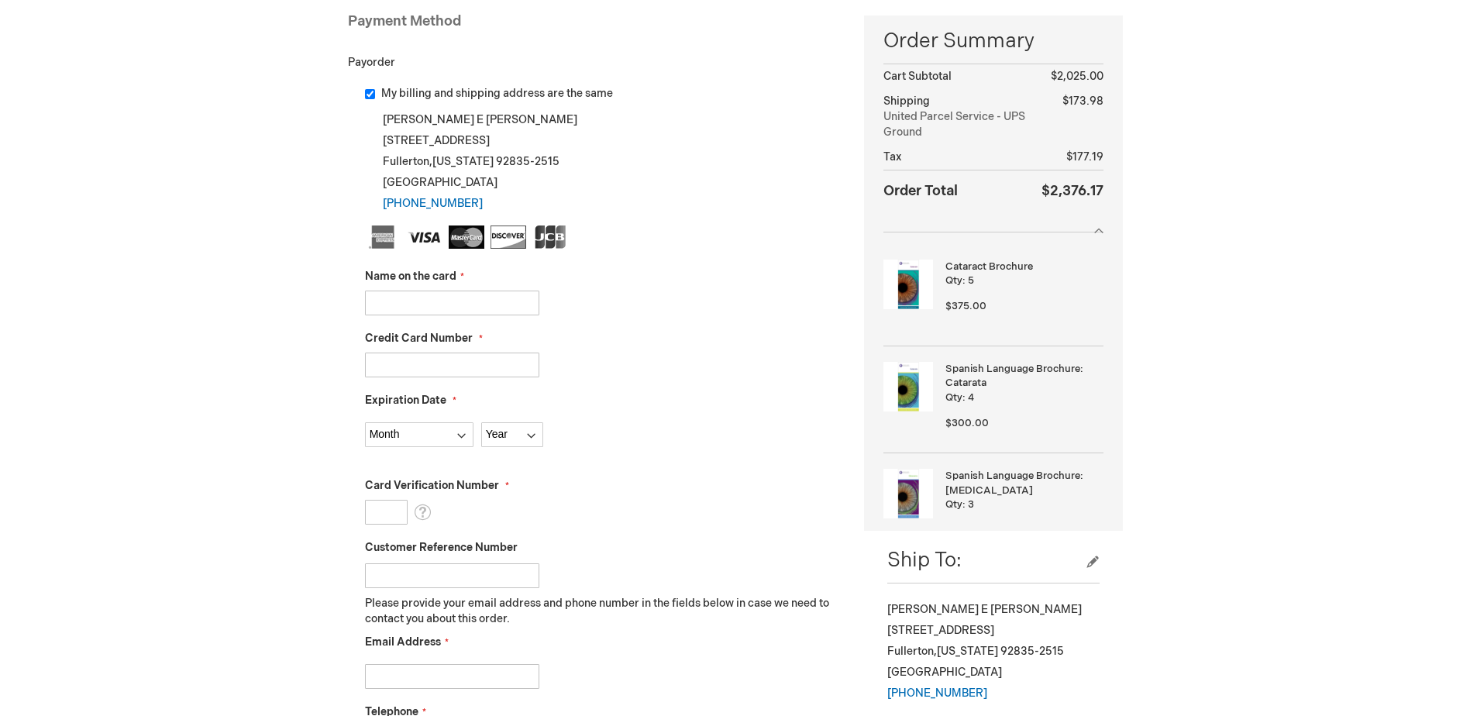
click at [593, 345] on div "Credit Card Number" at bounding box center [603, 354] width 476 height 46
click at [414, 300] on input "Name on the card" at bounding box center [452, 303] width 174 height 25
click at [187, 185] on div "Maria Mosier Log Out Search My Cart 27 27 items CLOSE RECENTLY ADDED ITEM(S) Cl…" at bounding box center [735, 669] width 1470 height 1803
click at [399, 310] on input "Name on the card" at bounding box center [452, 303] width 174 height 25
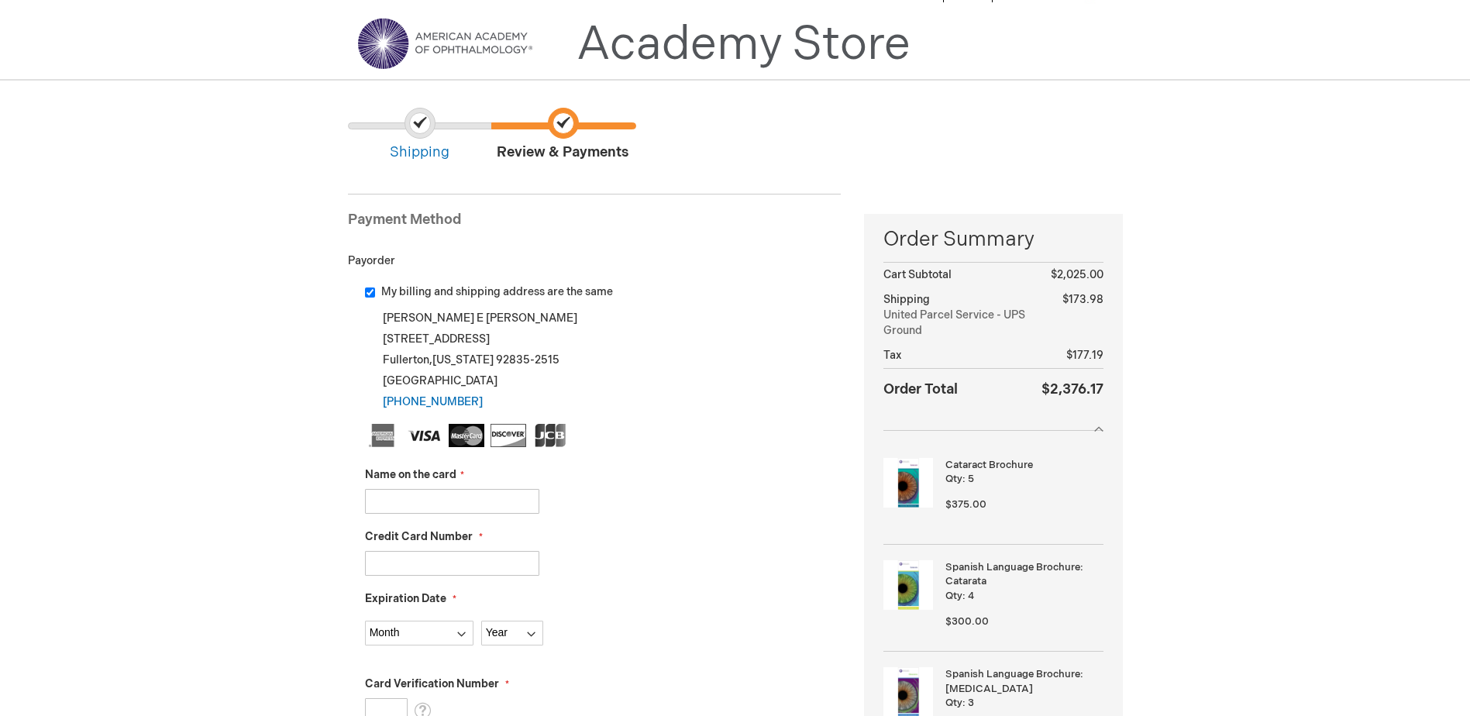
scroll to position [0, 0]
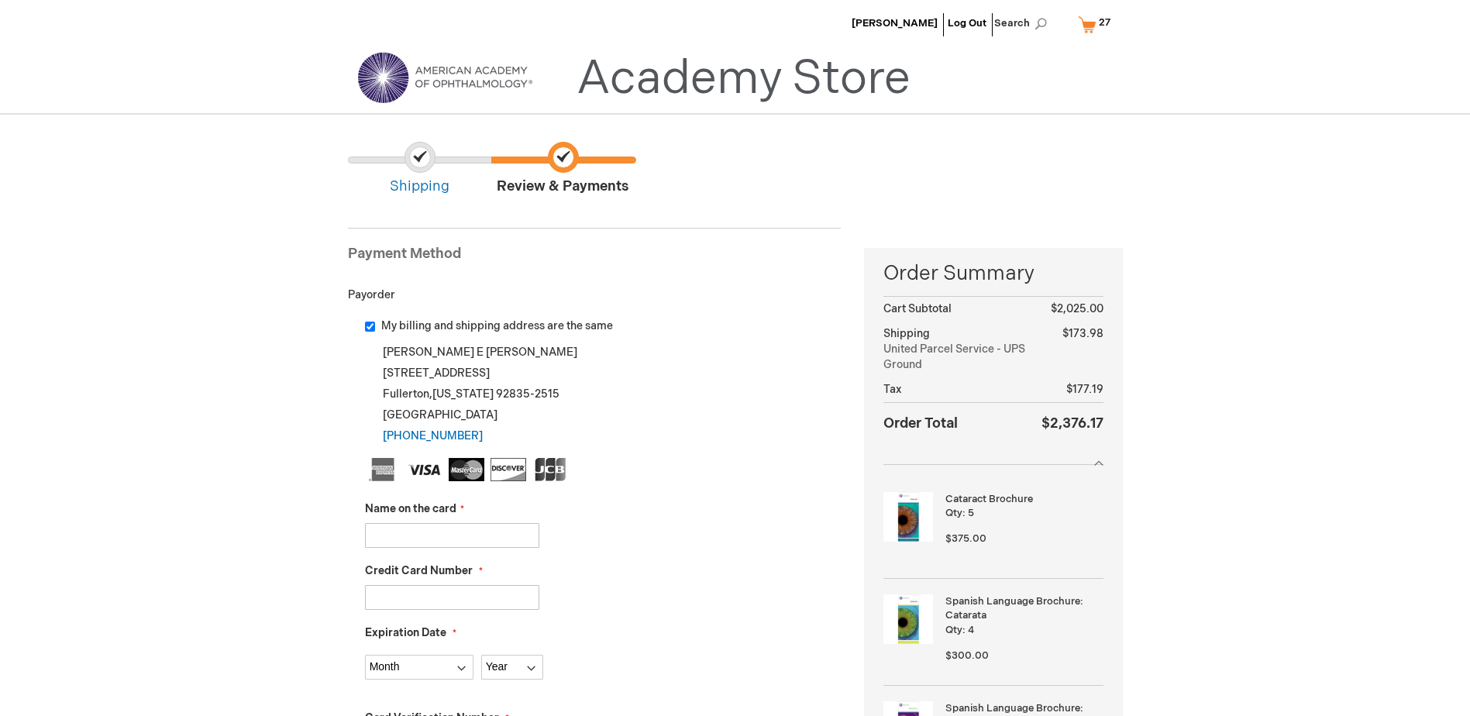
click at [1082, 26] on link "My Cart 27 27 items" at bounding box center [1097, 24] width 46 height 27
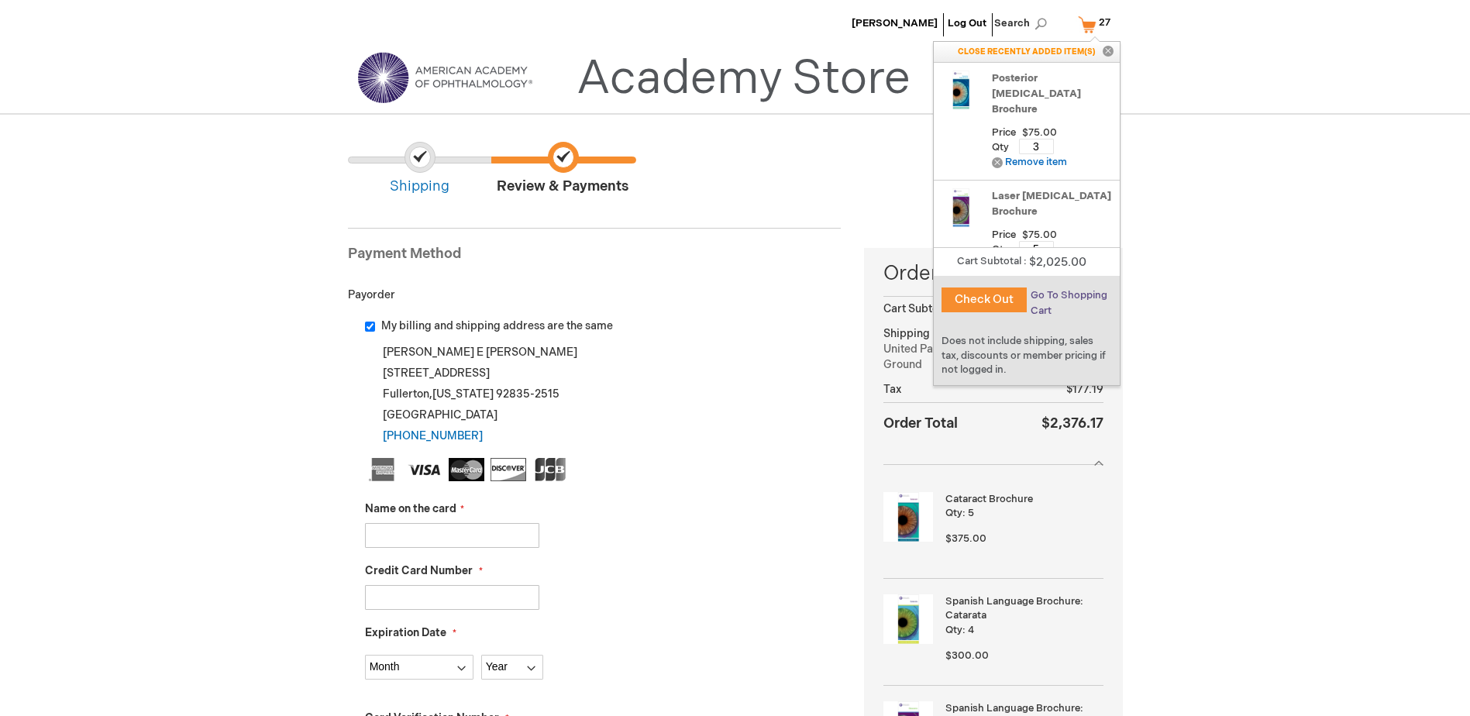
click at [1043, 304] on span "Go To Shopping Cart" at bounding box center [1068, 303] width 77 height 28
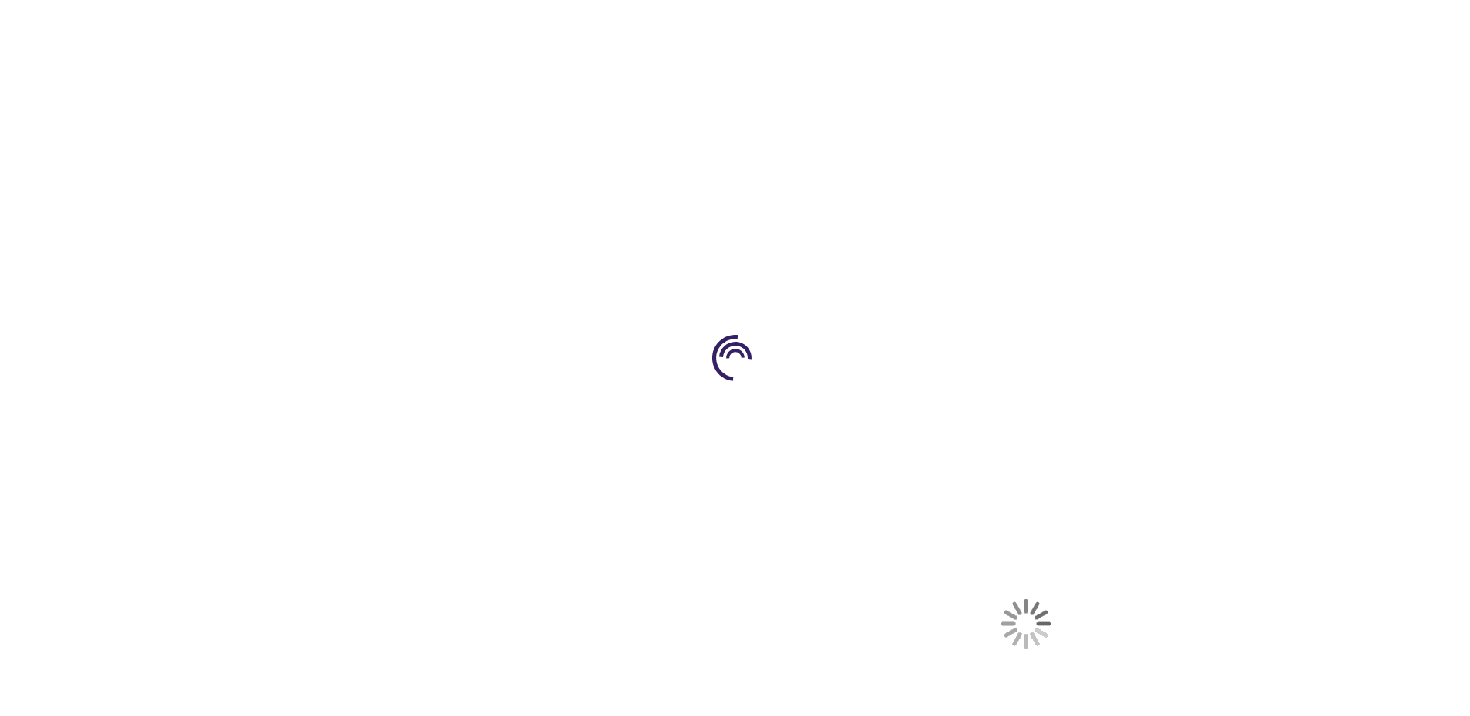
select select "US"
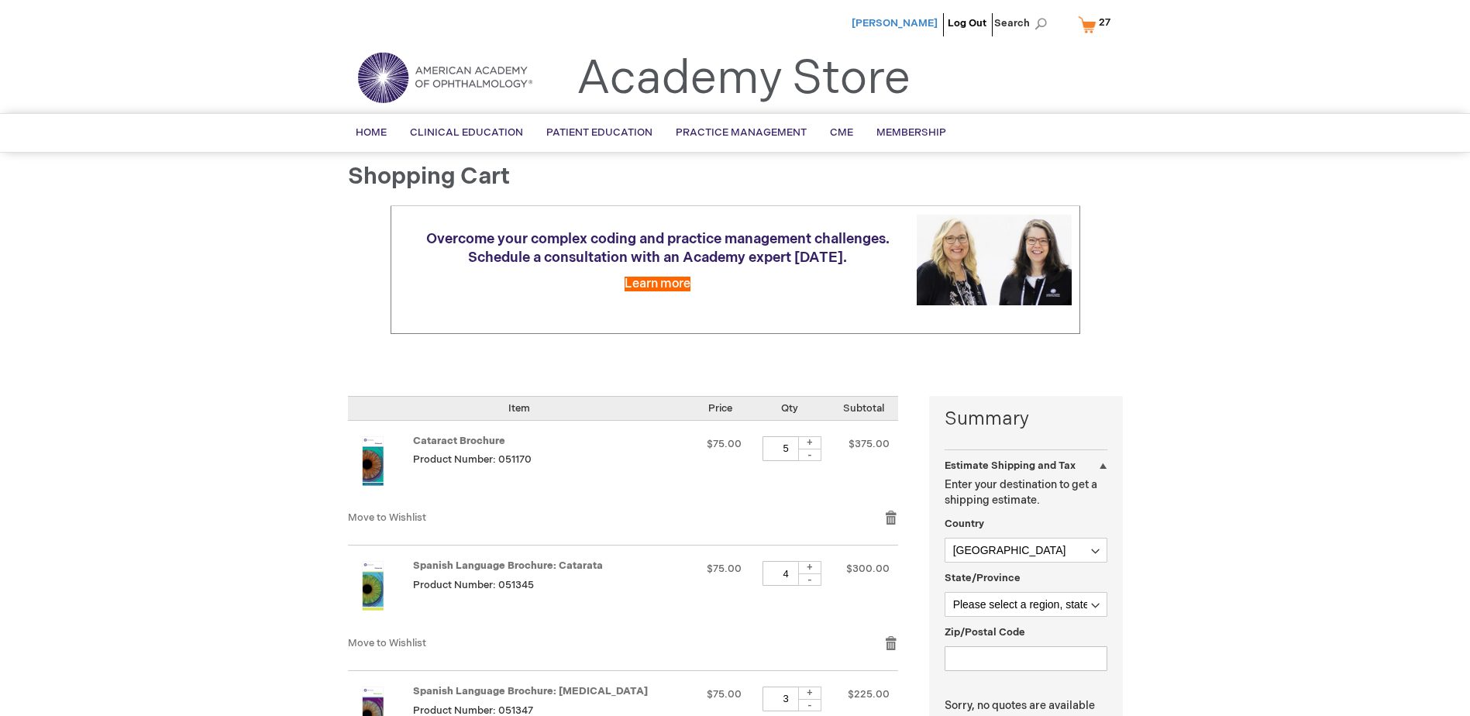
click at [924, 26] on span "Maria Mosier" at bounding box center [894, 23] width 86 height 12
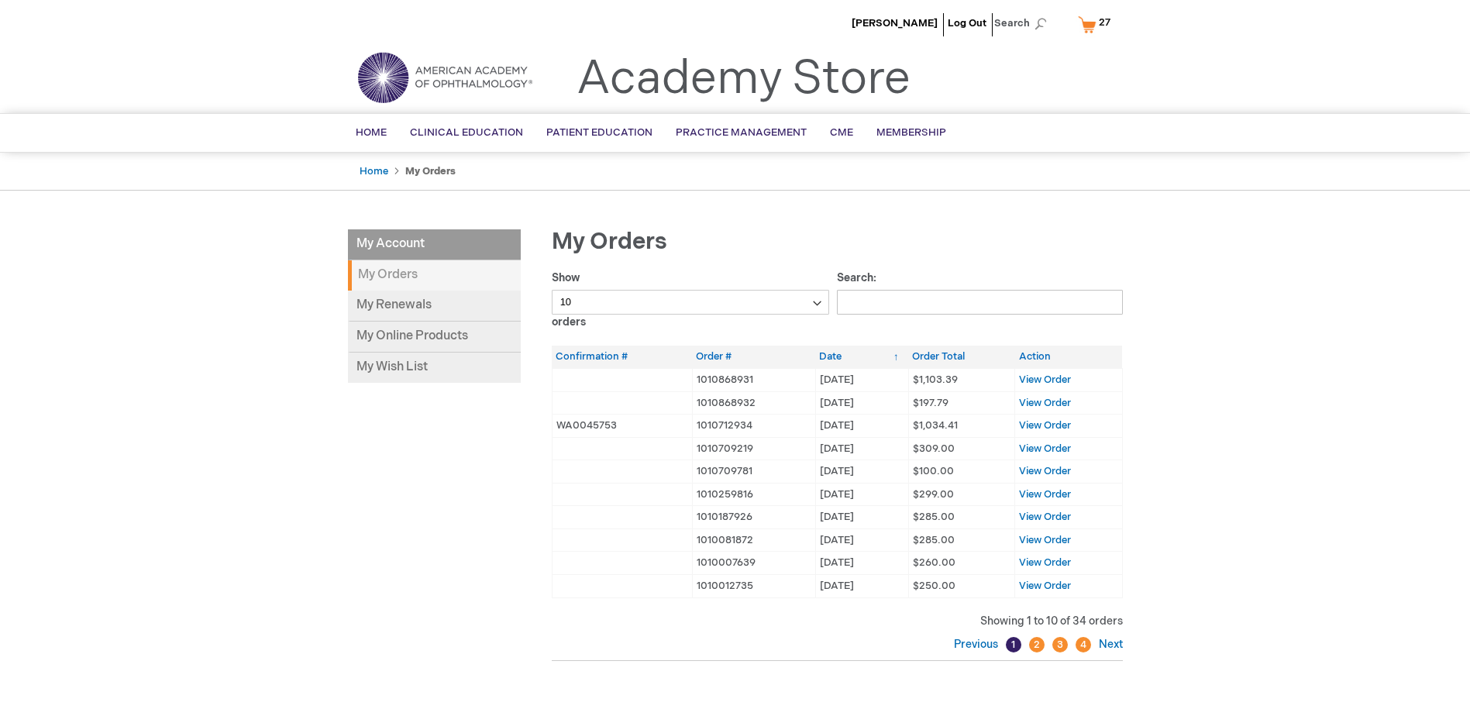
click at [1024, 362] on th "Action" at bounding box center [1068, 357] width 107 height 22
click at [965, 26] on link "Log Out" at bounding box center [966, 23] width 39 height 12
